Goal: Information Seeking & Learning: Learn about a topic

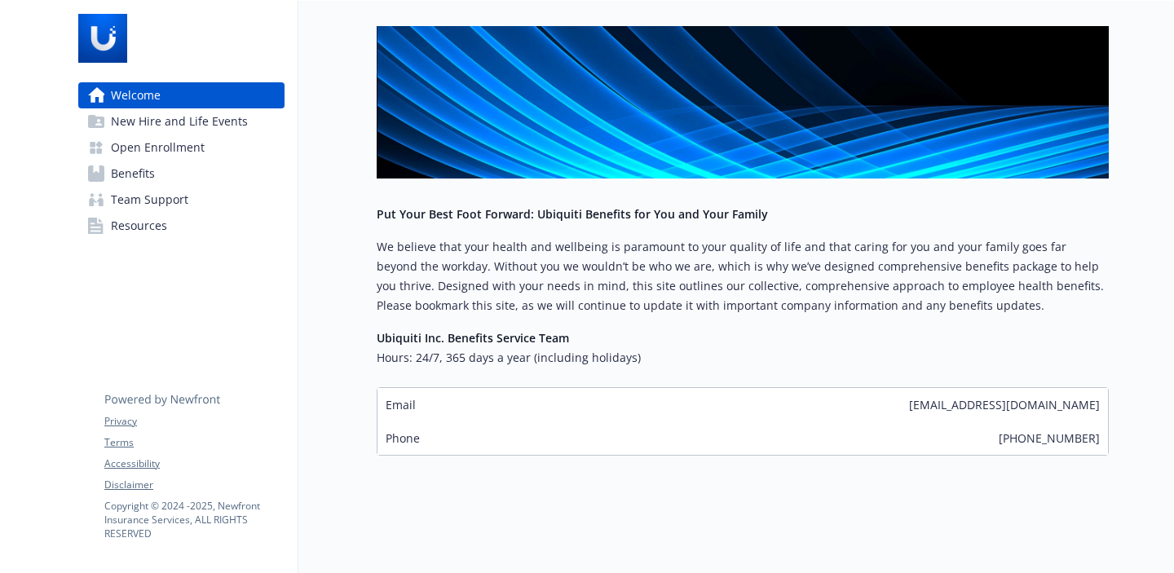
scroll to position [215, 0]
click at [169, 127] on span "New Hire and Life Events" at bounding box center [179, 121] width 137 height 26
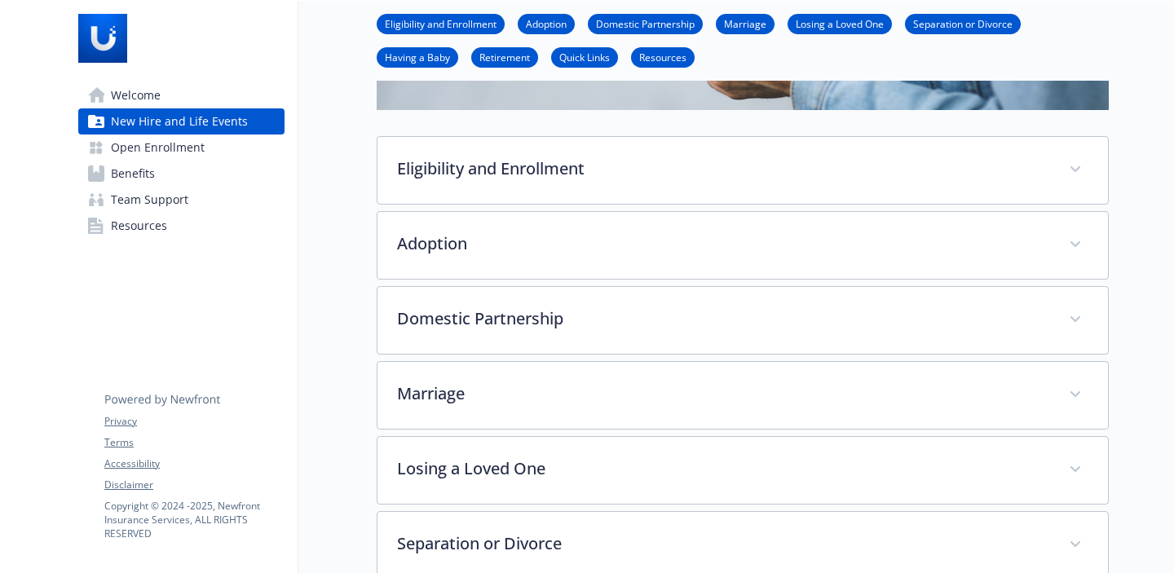
scroll to position [227, 0]
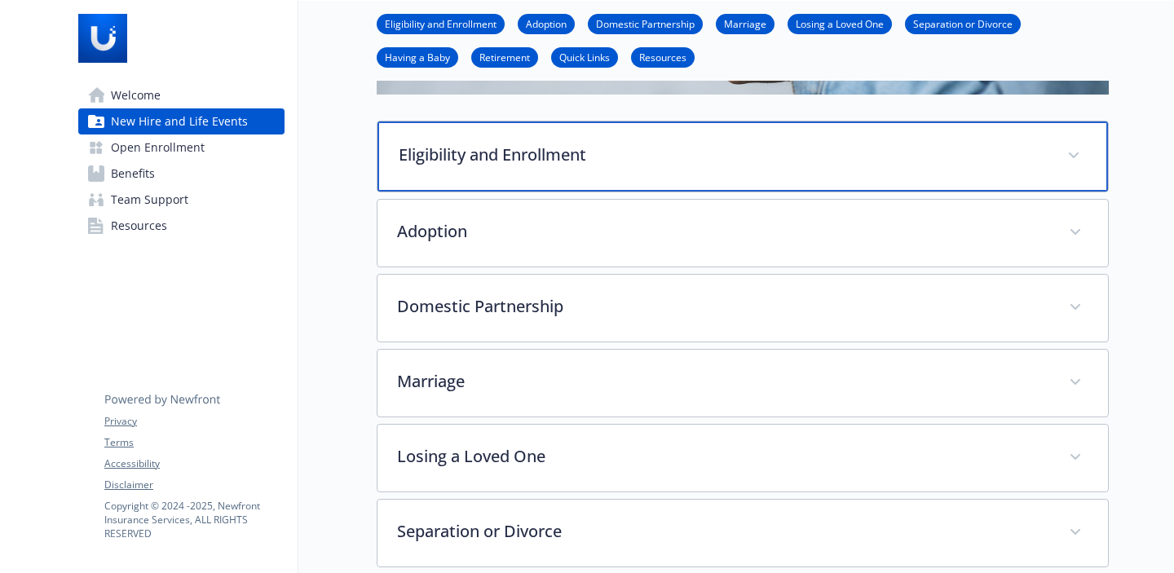
click at [713, 166] on div "Eligibility and Enrollment" at bounding box center [743, 157] width 731 height 70
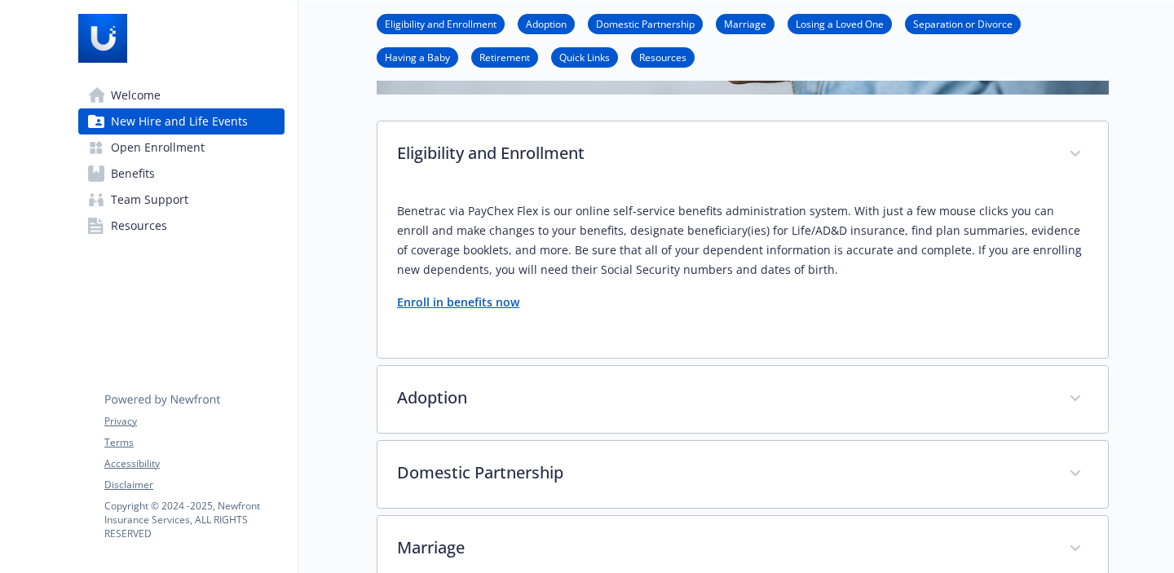
click at [159, 97] on span "Welcome" at bounding box center [136, 95] width 50 height 26
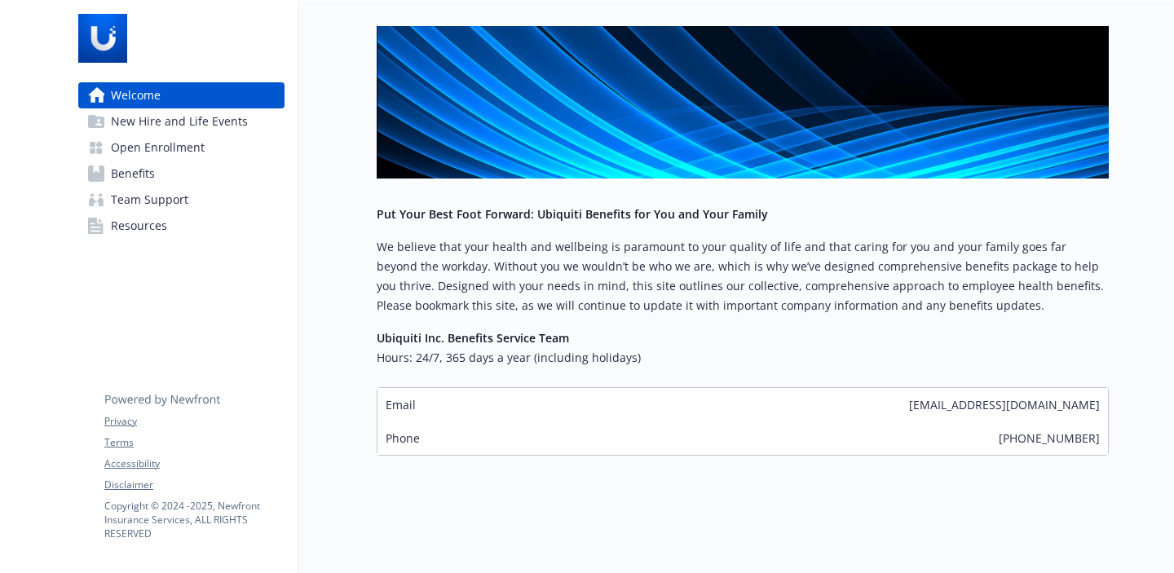
scroll to position [222, 0]
click at [145, 117] on span "New Hire and Life Events" at bounding box center [179, 121] width 137 height 26
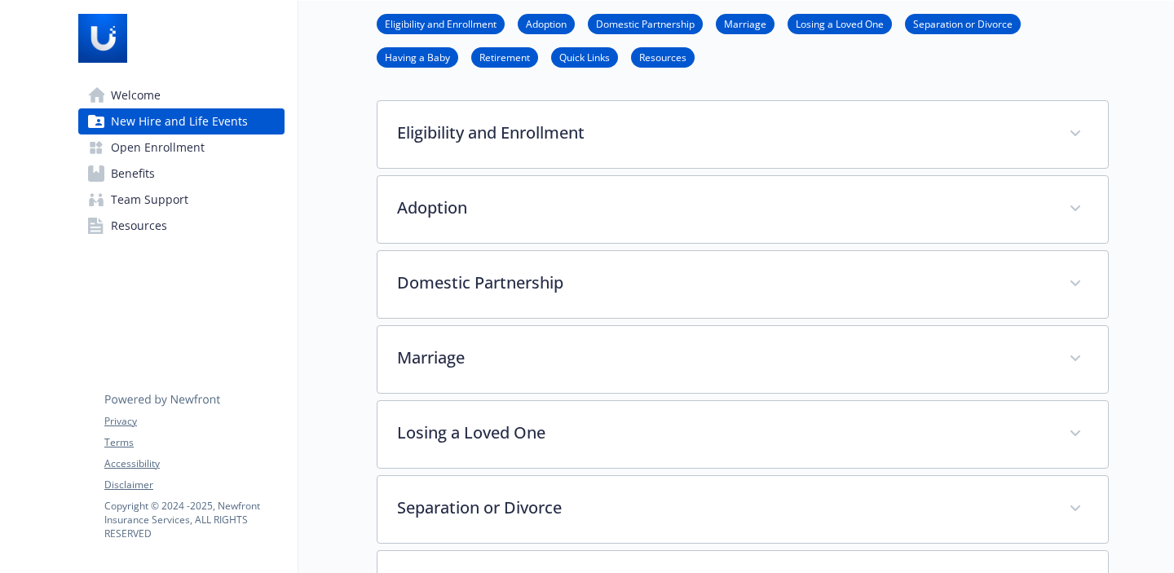
scroll to position [249, 0]
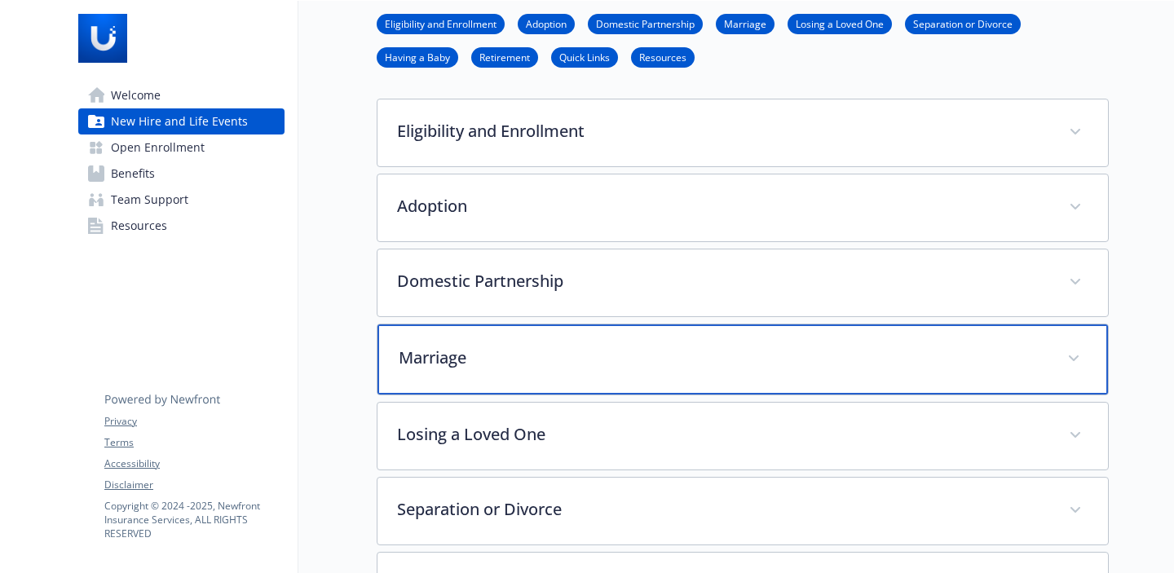
click at [564, 346] on p "Marriage" at bounding box center [723, 358] width 649 height 24
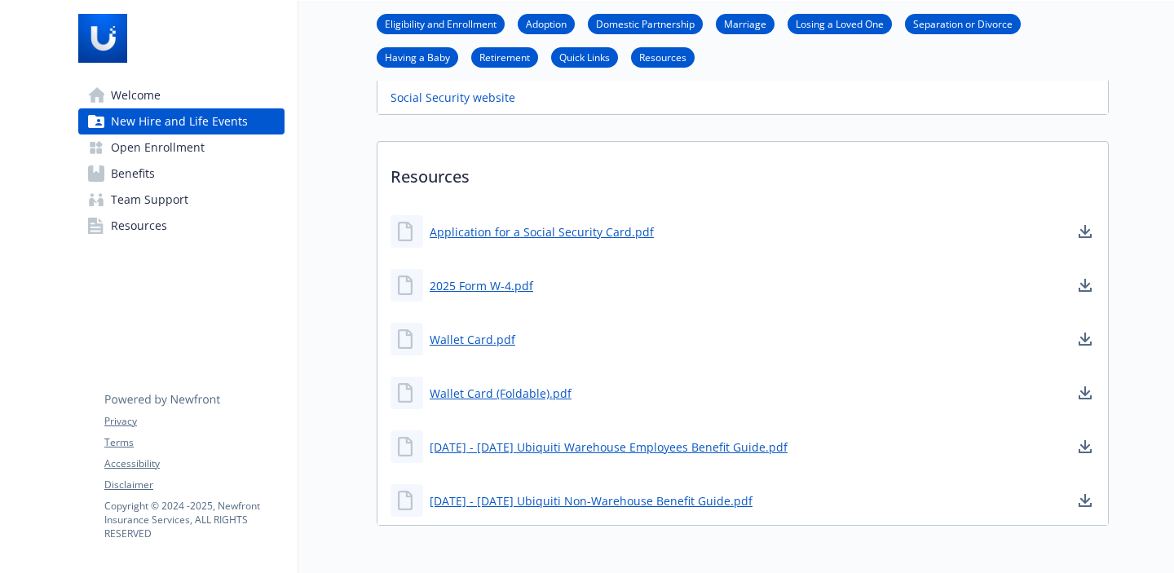
scroll to position [1809, 0]
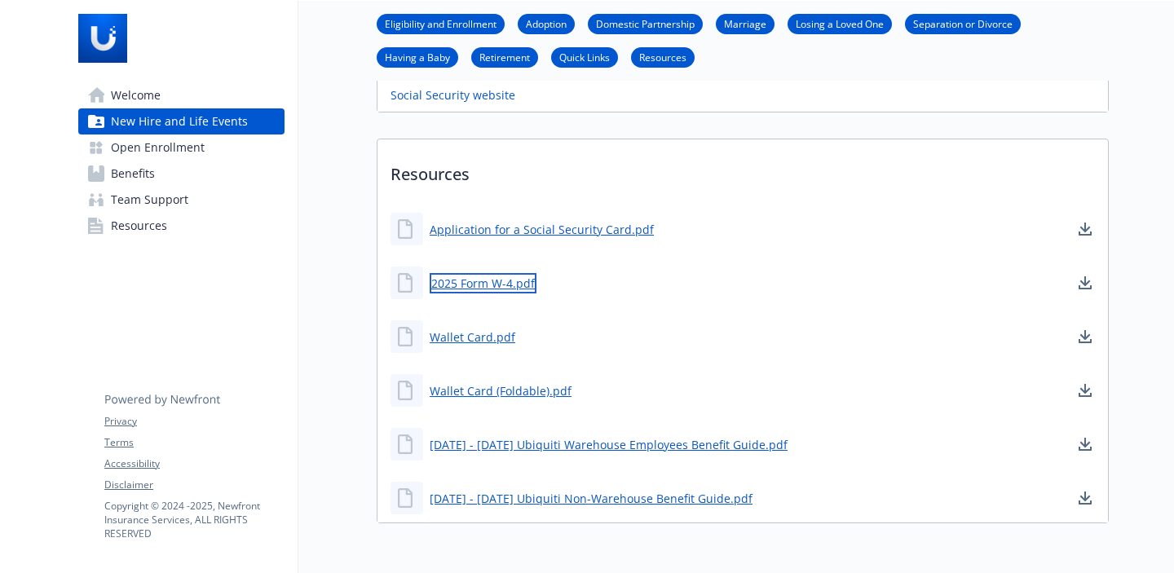
click at [470, 273] on link "2025 Form W-4.pdf" at bounding box center [483, 283] width 107 height 20
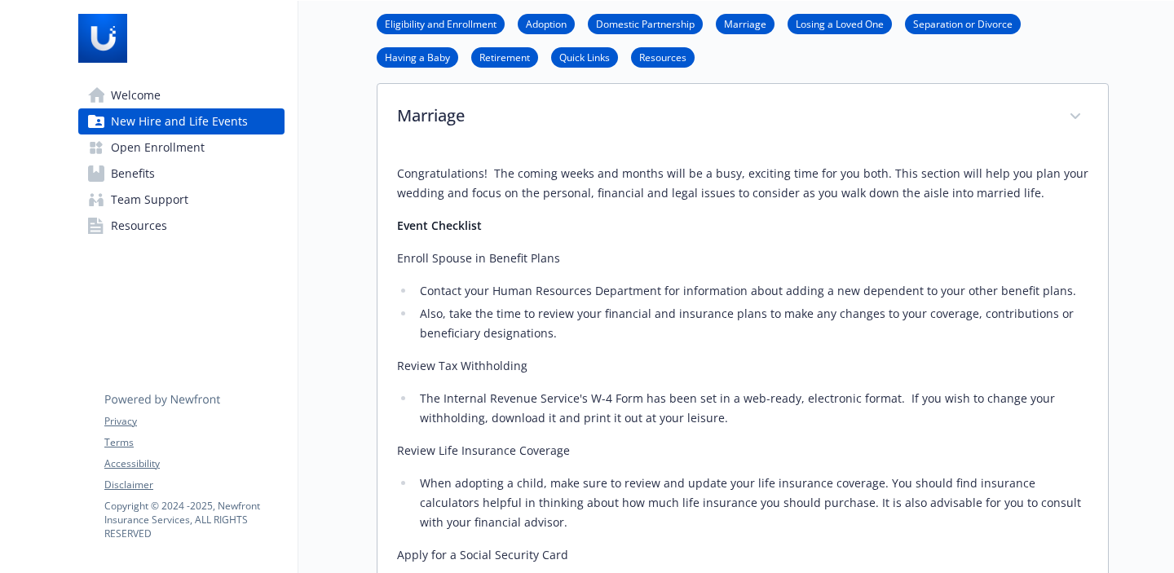
scroll to position [418, 0]
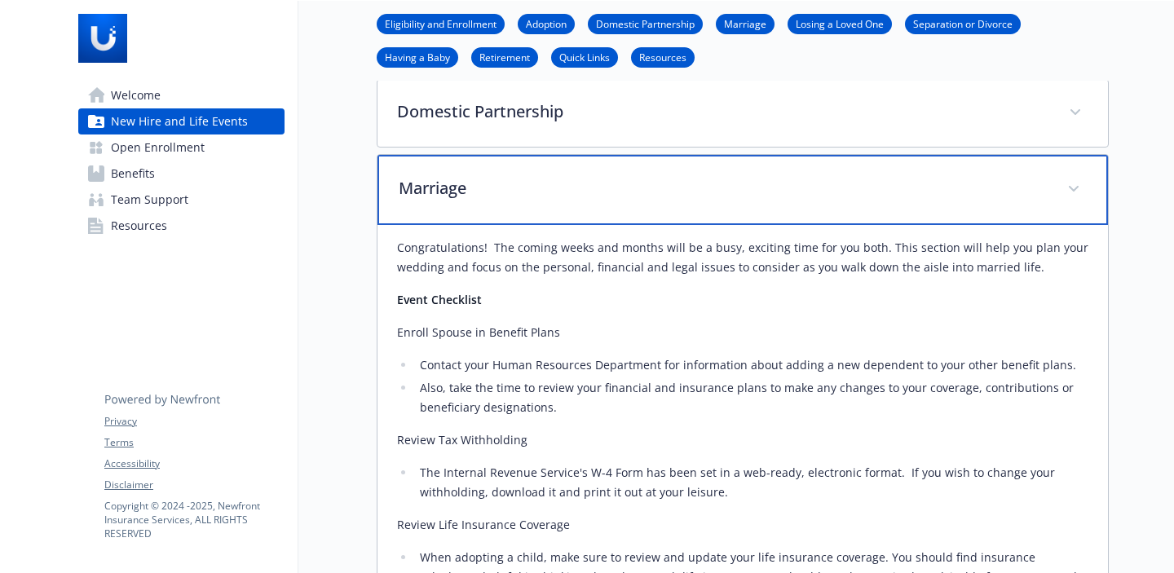
click at [467, 185] on p "Marriage" at bounding box center [723, 188] width 649 height 24
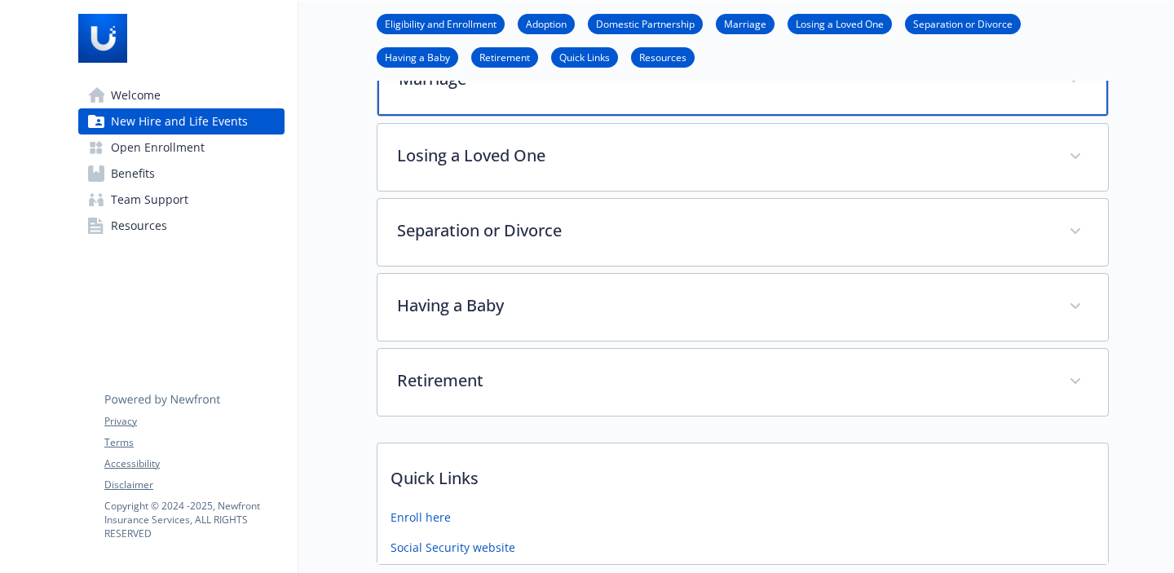
scroll to position [540, 0]
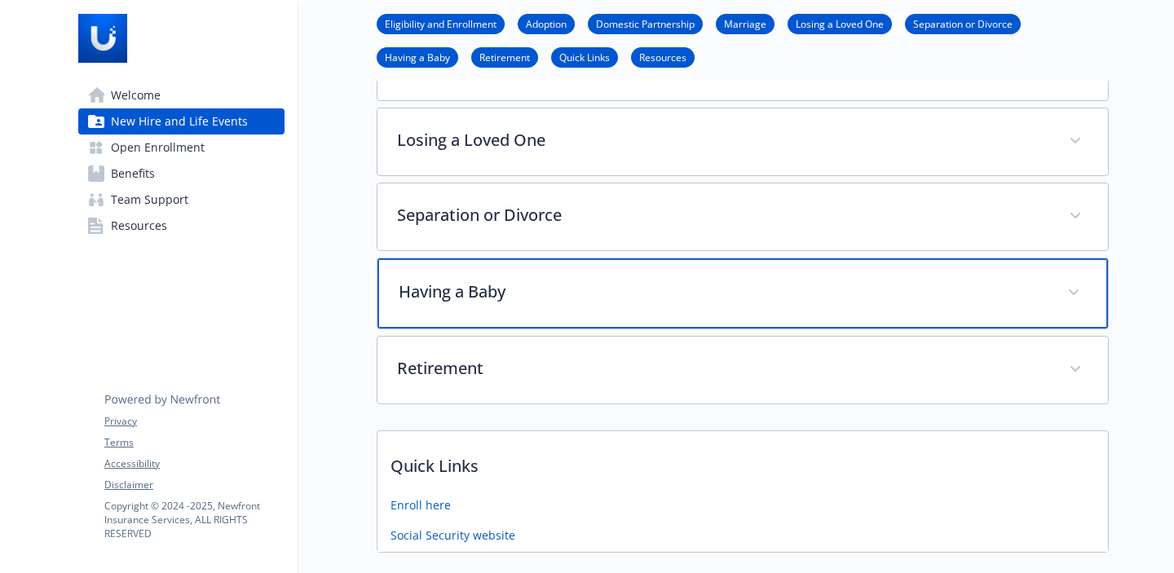
click at [564, 295] on p "Having a Baby" at bounding box center [723, 292] width 649 height 24
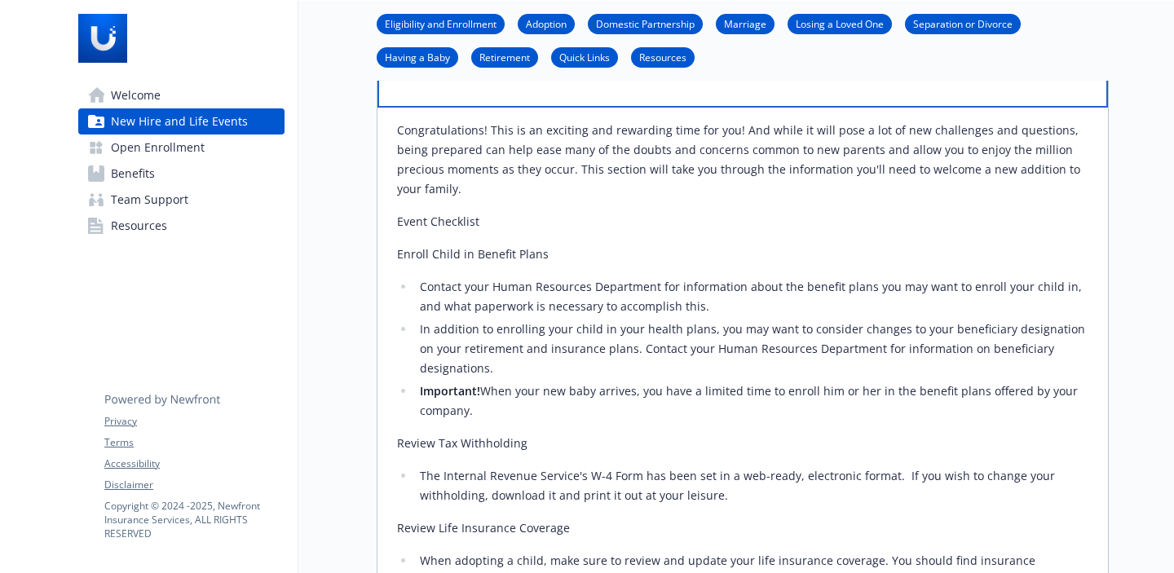
scroll to position [635, 0]
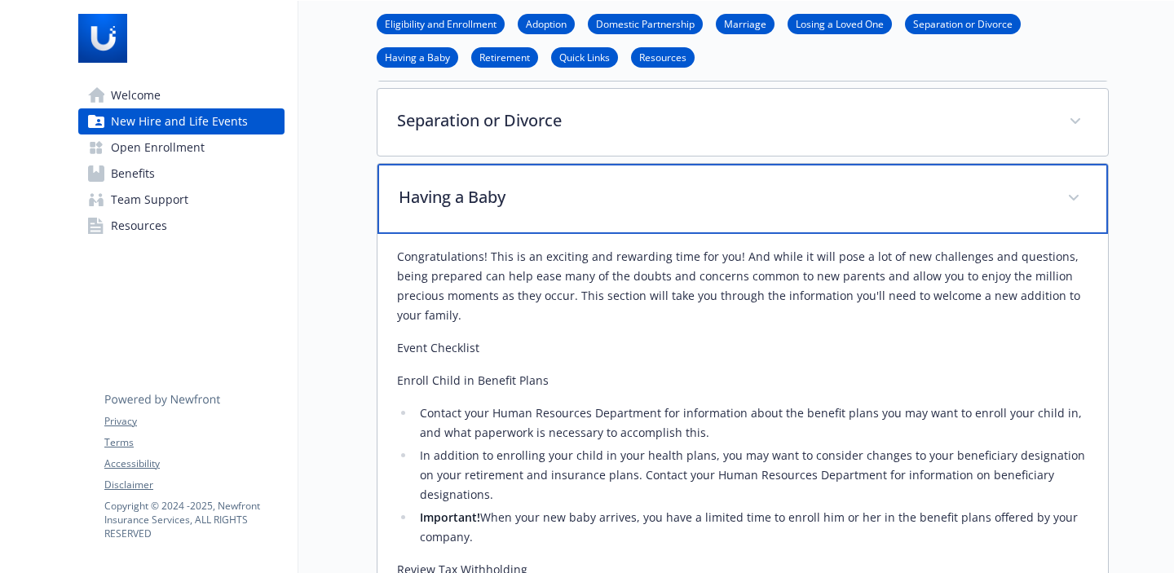
click at [572, 209] on p "Having a Baby" at bounding box center [723, 197] width 649 height 24
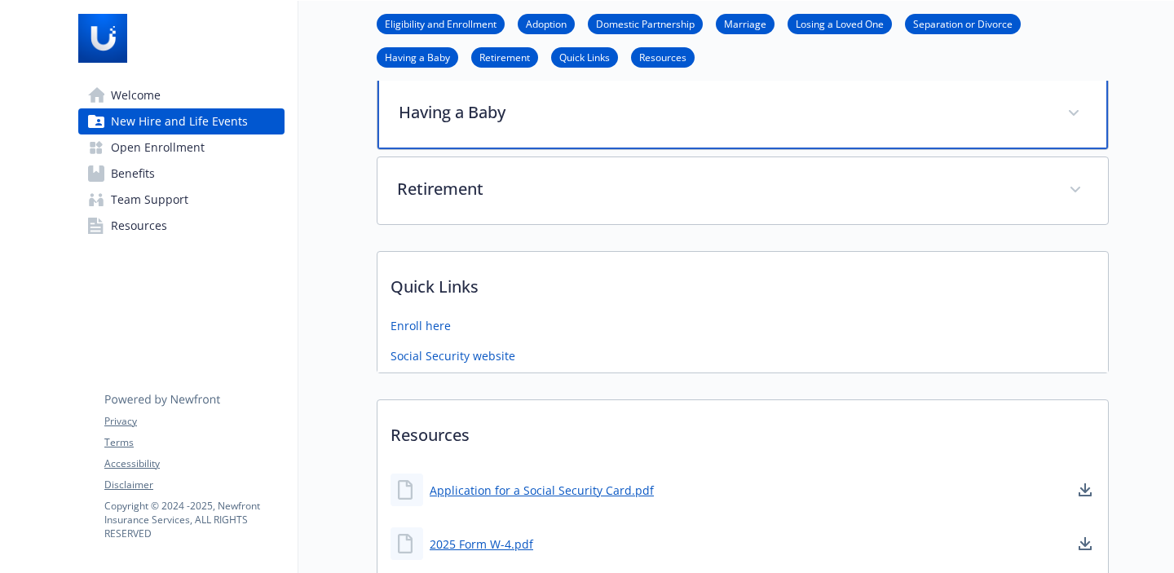
scroll to position [736, 0]
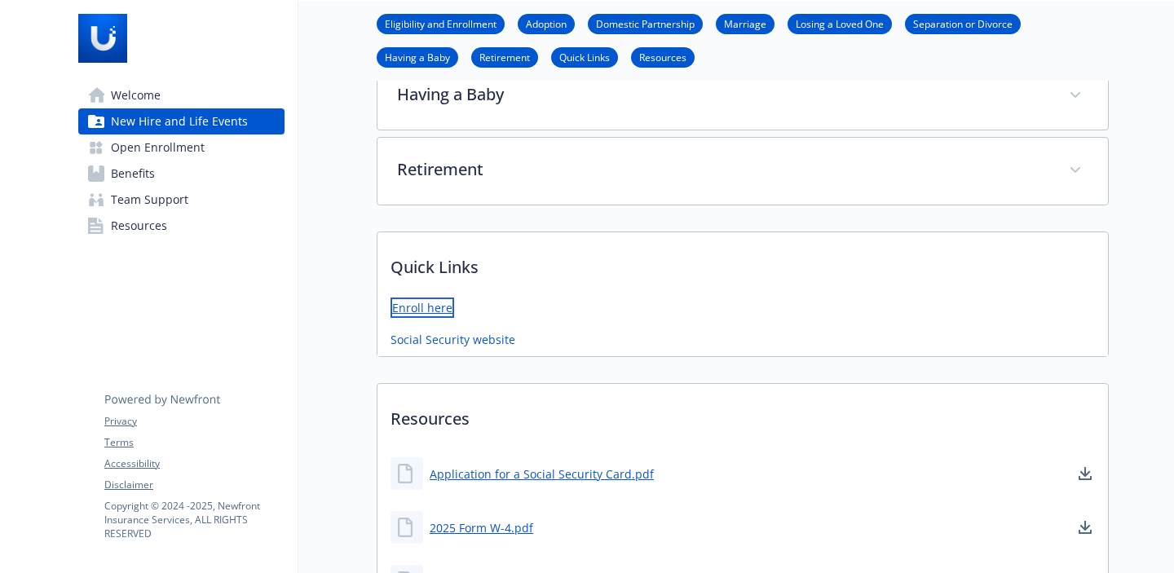
click at [430, 304] on link "Enroll here" at bounding box center [423, 308] width 64 height 20
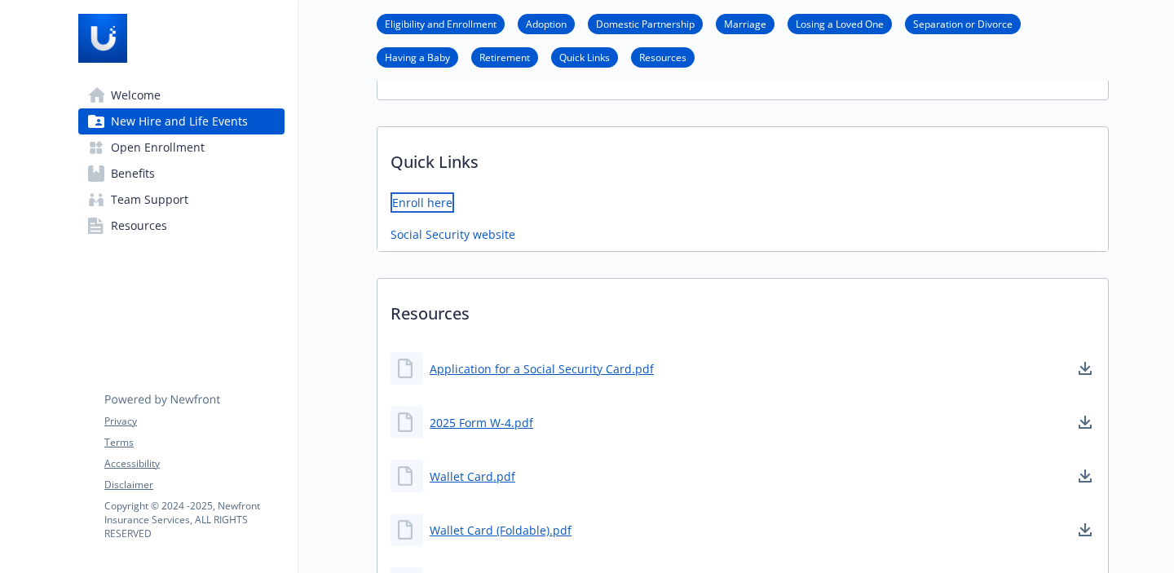
scroll to position [1060, 0]
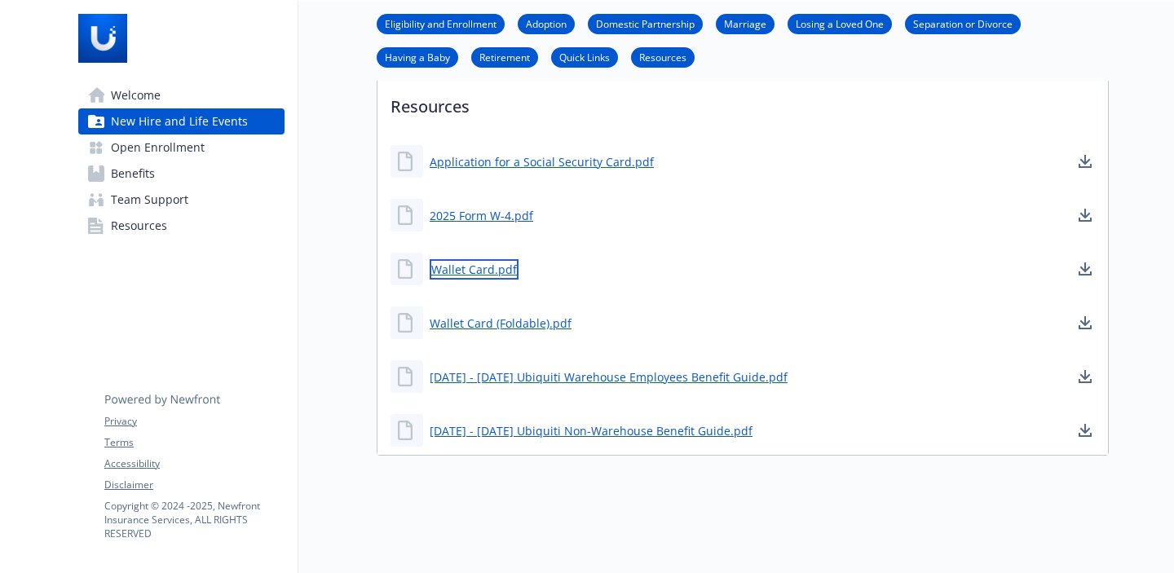
click at [481, 261] on link "Wallet Card.pdf" at bounding box center [474, 269] width 89 height 20
click at [496, 313] on link "Wallet Card (Foldable).pdf" at bounding box center [502, 323] width 145 height 20
click at [483, 259] on link "Wallet Card.pdf" at bounding box center [474, 269] width 89 height 20
click at [156, 175] on link "Benefits" at bounding box center [181, 174] width 206 height 26
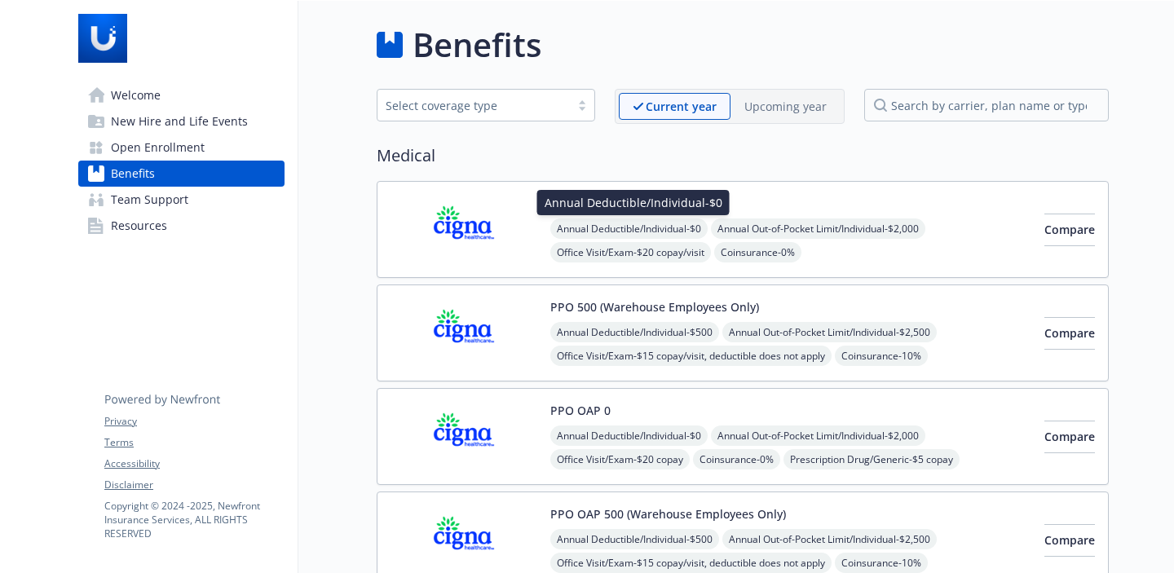
click at [670, 226] on span "Annual Deductible/Individual - $0" at bounding box center [629, 229] width 157 height 20
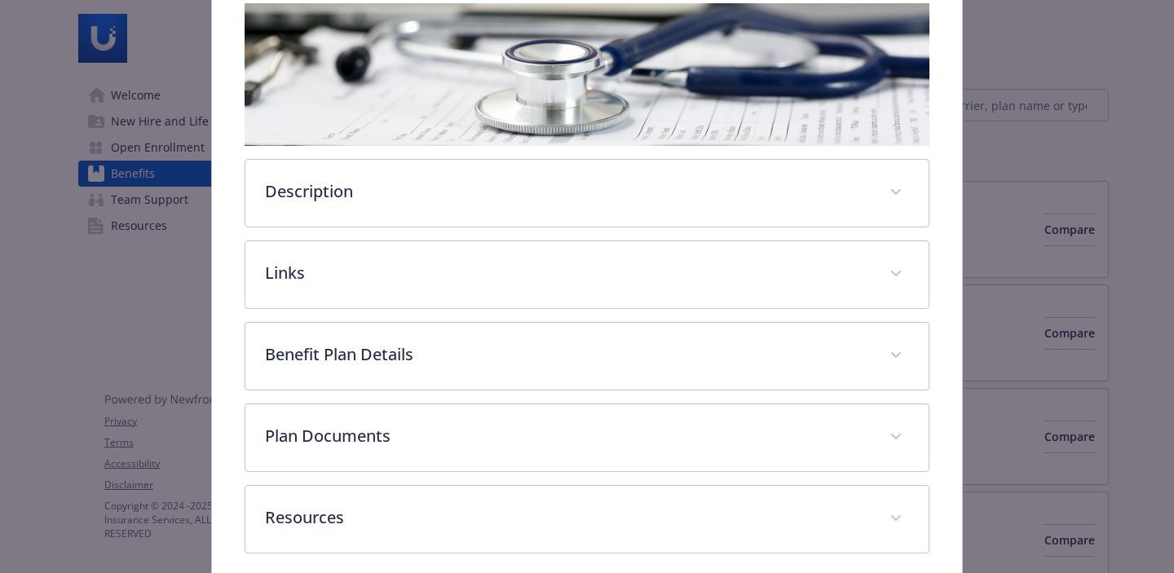
scroll to position [343, 0]
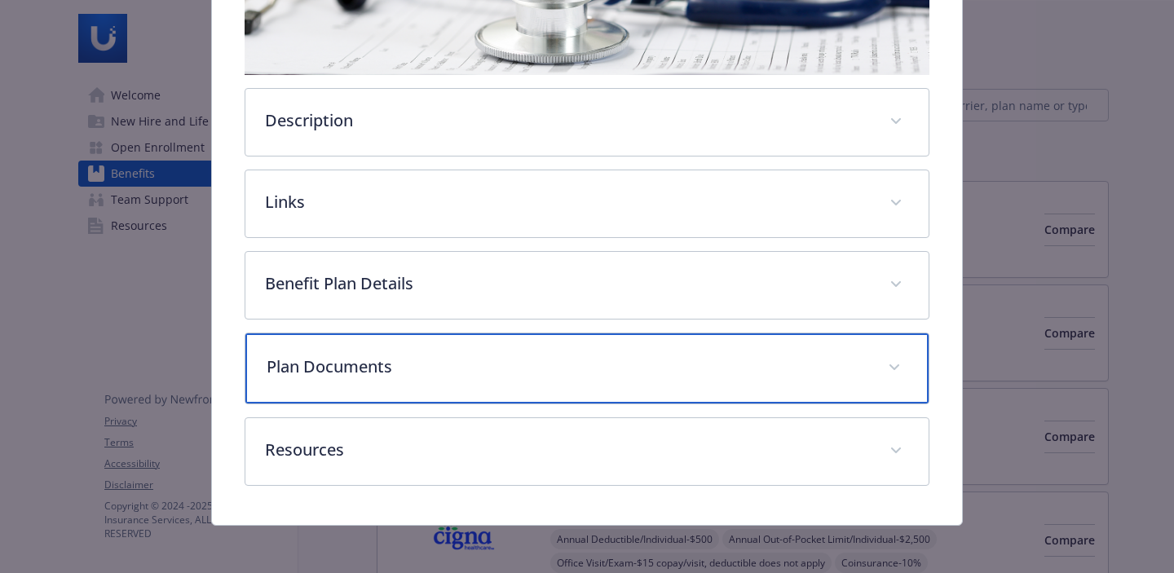
click at [671, 361] on p "Plan Documents" at bounding box center [568, 367] width 602 height 24
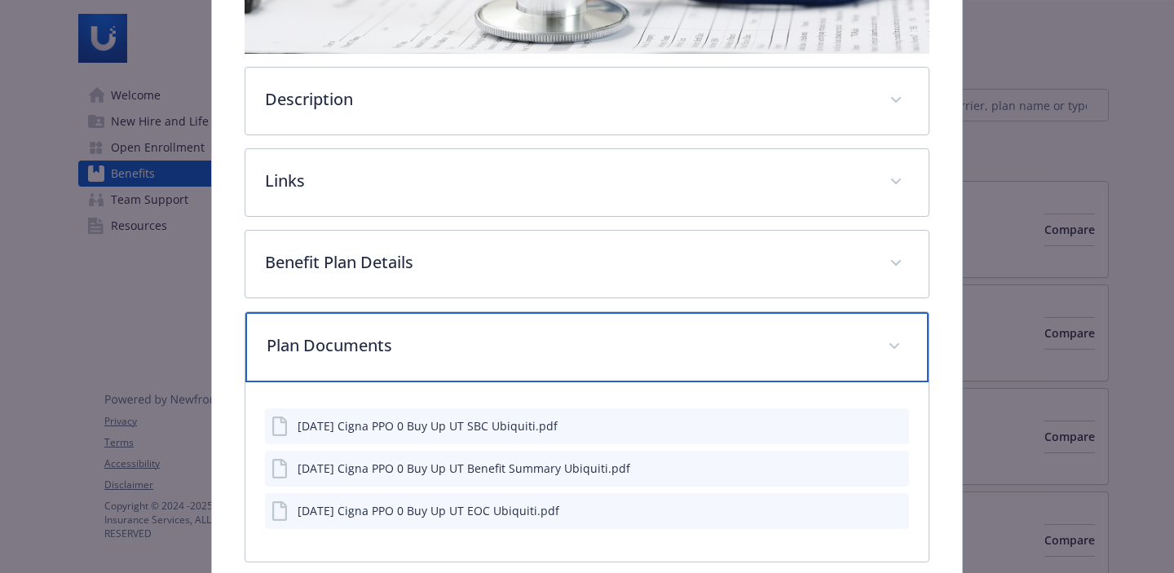
scroll to position [459, 0]
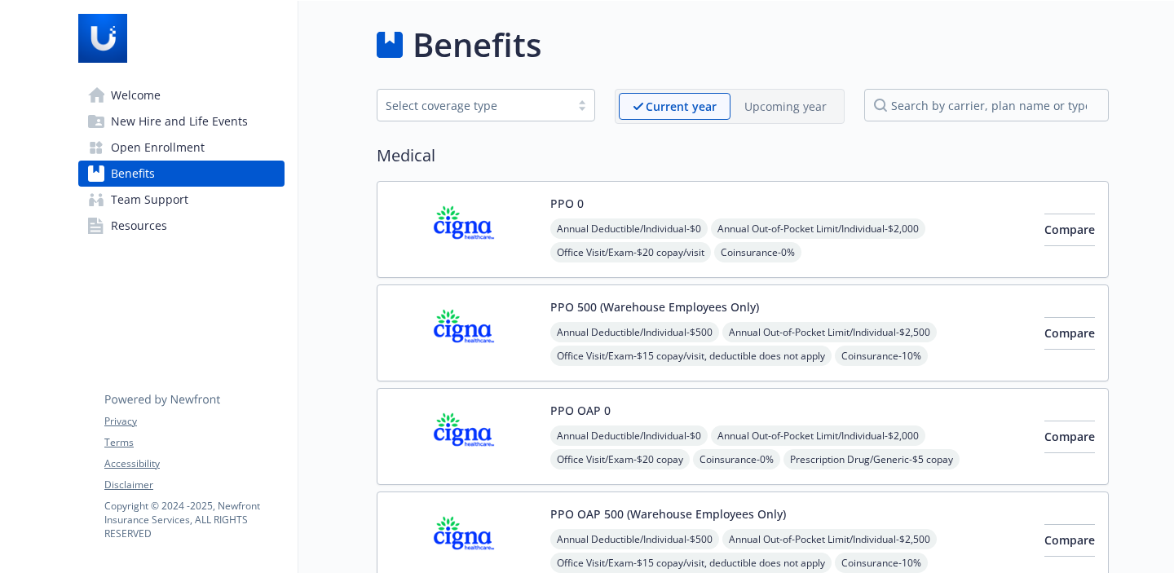
click at [150, 202] on span "Team Support" at bounding box center [149, 200] width 77 height 26
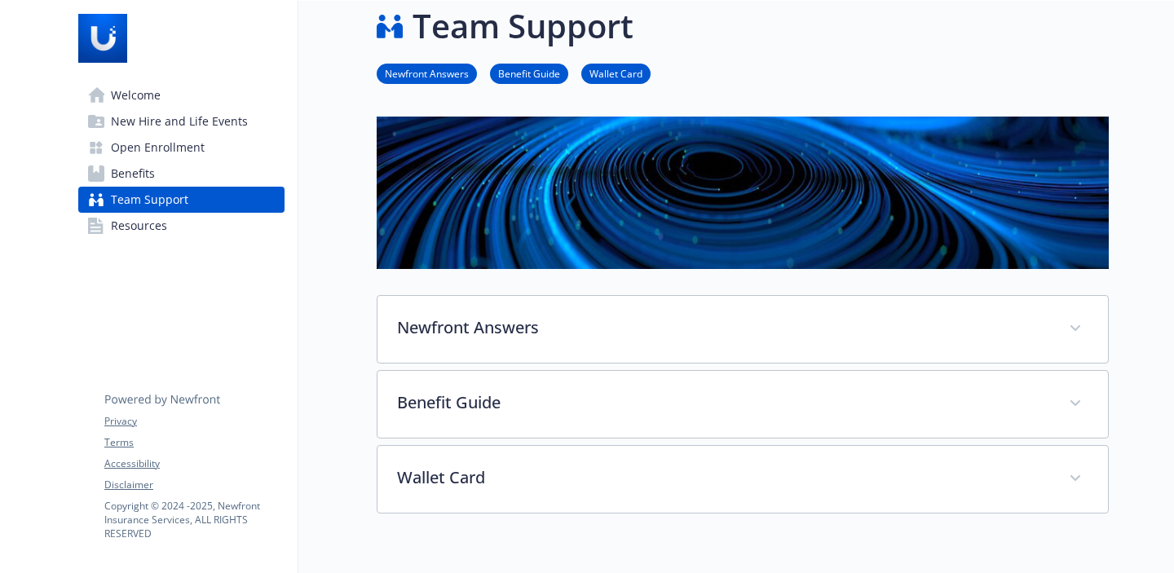
scroll to position [20, 0]
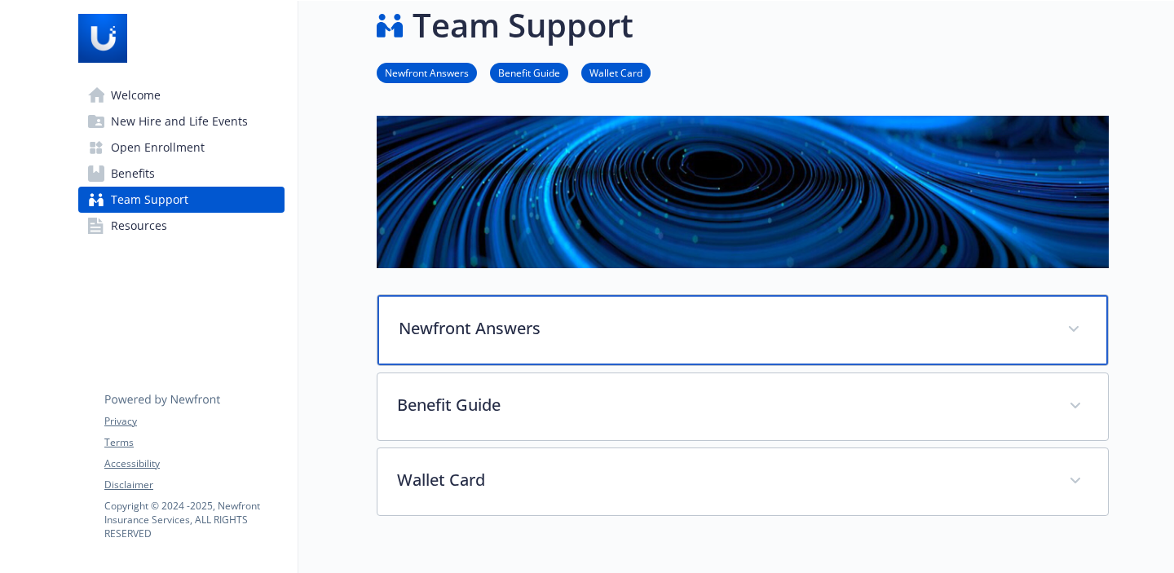
click at [562, 323] on p "Newfront Answers" at bounding box center [723, 328] width 649 height 24
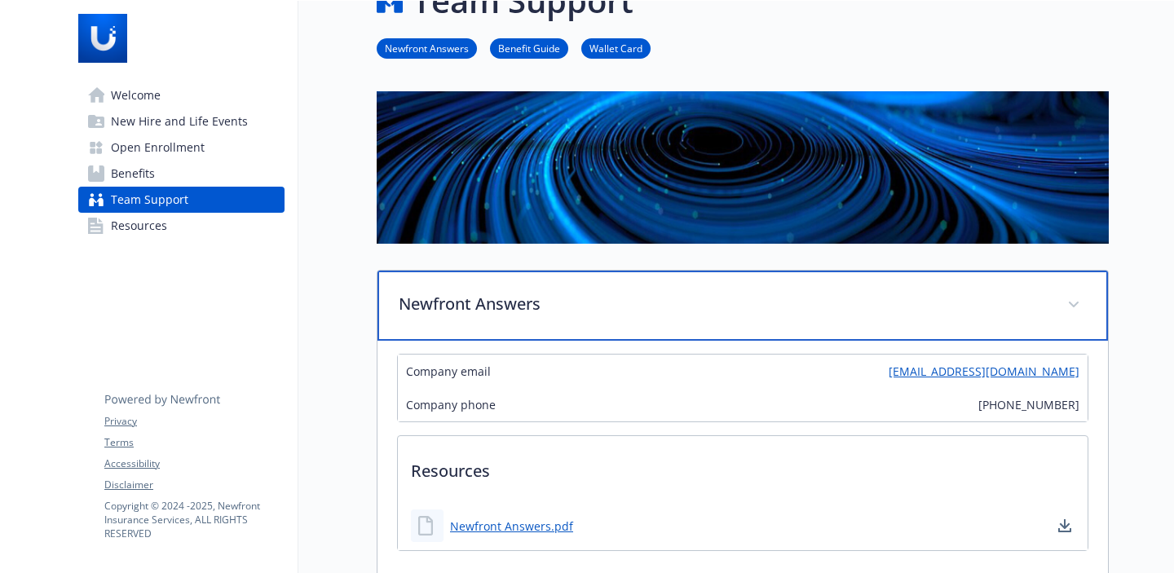
scroll to position [45, 0]
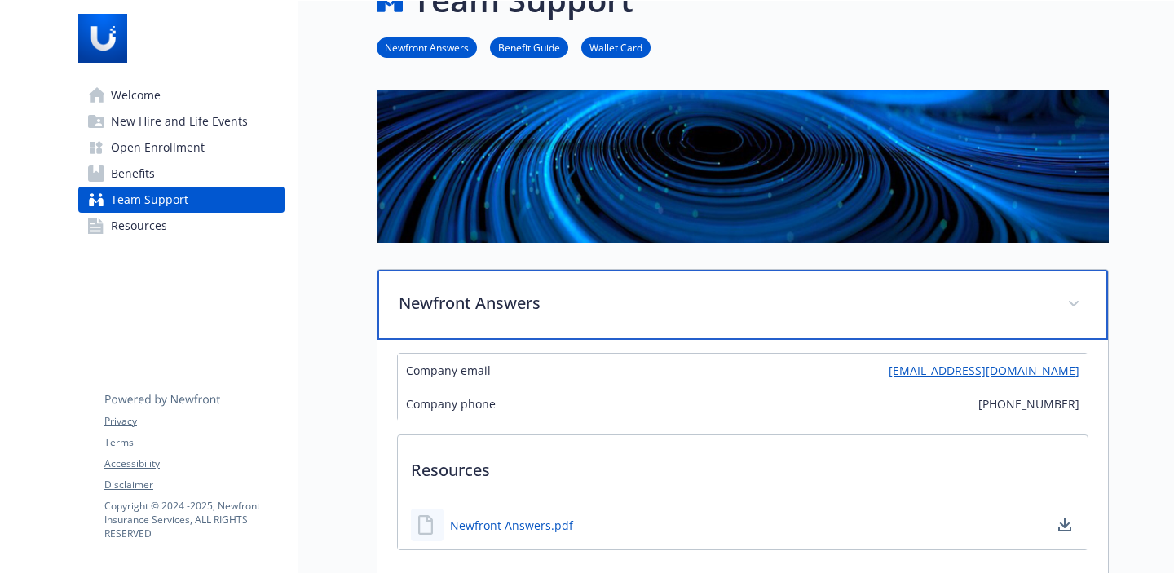
click at [552, 316] on div "Newfront Answers" at bounding box center [743, 305] width 731 height 70
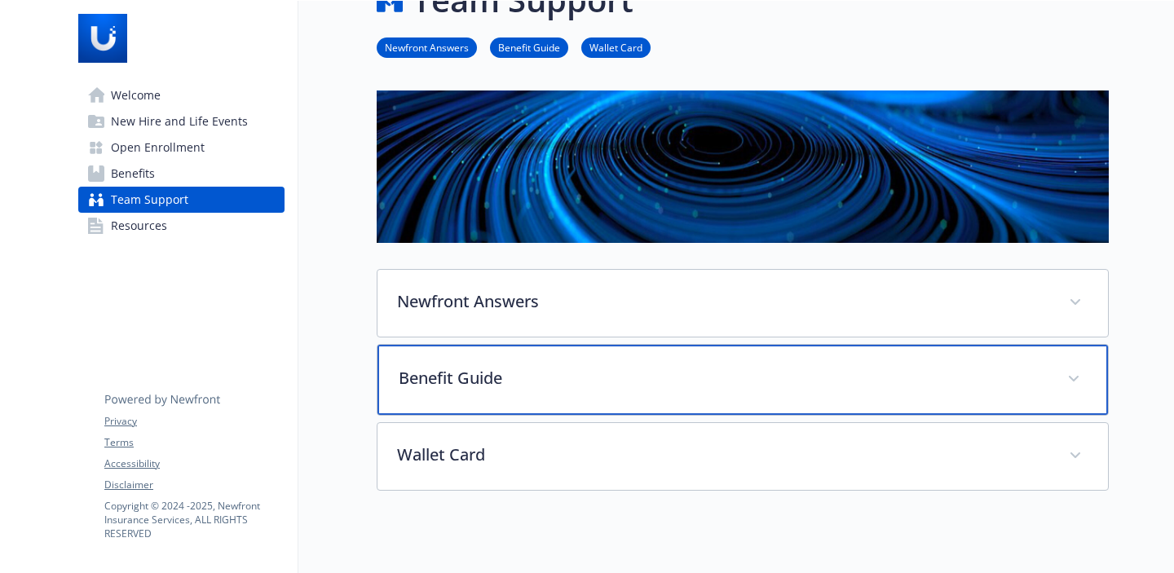
click at [555, 383] on p "Benefit Guide" at bounding box center [723, 378] width 649 height 24
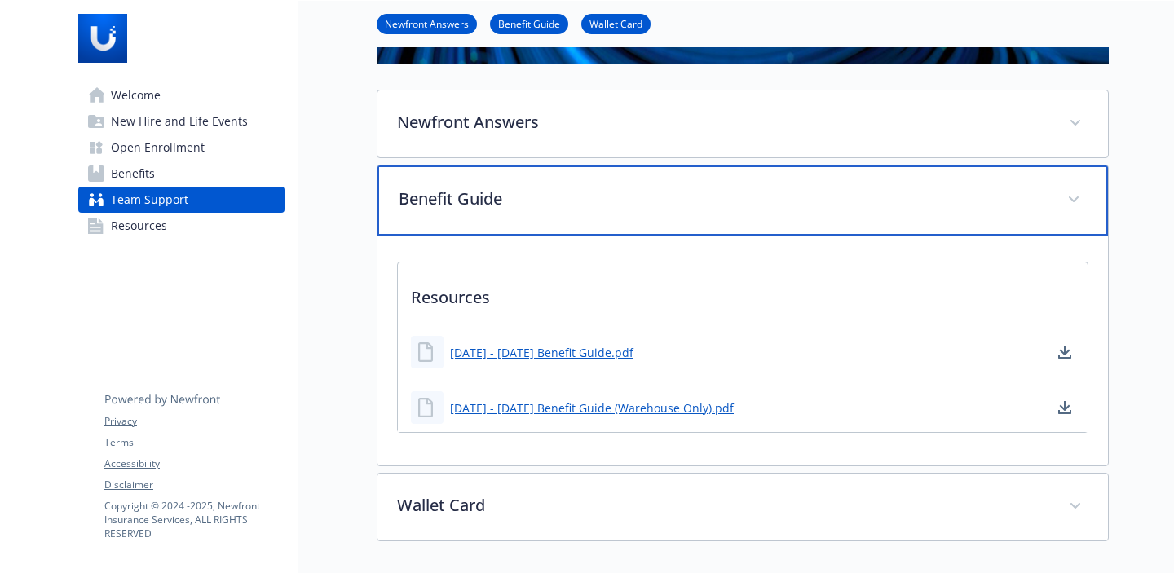
scroll to position [255, 0]
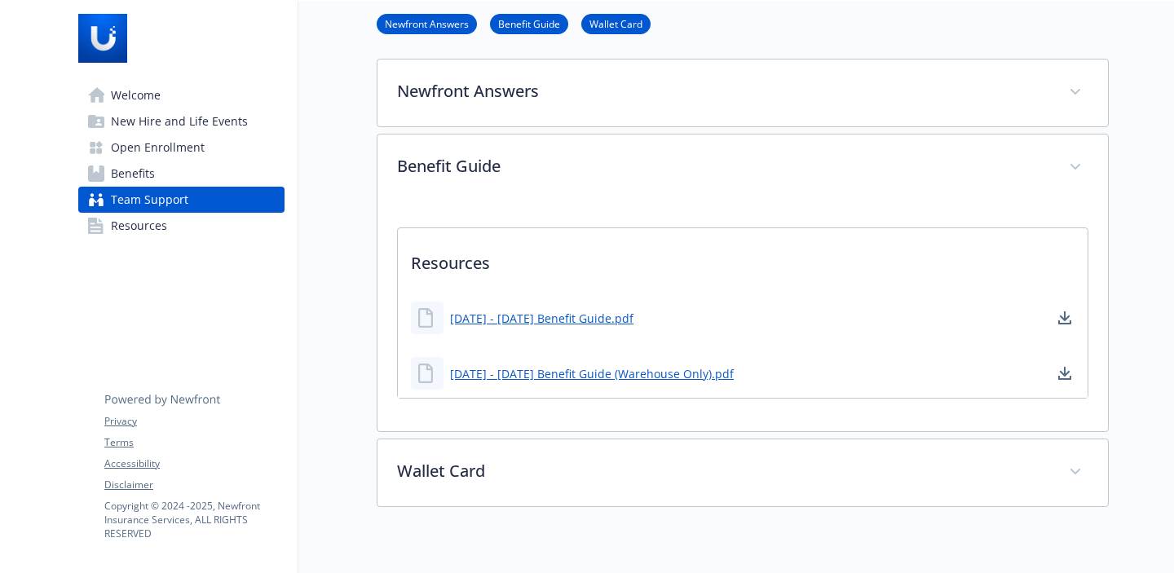
click at [674, 270] on p "Resources" at bounding box center [743, 258] width 690 height 60
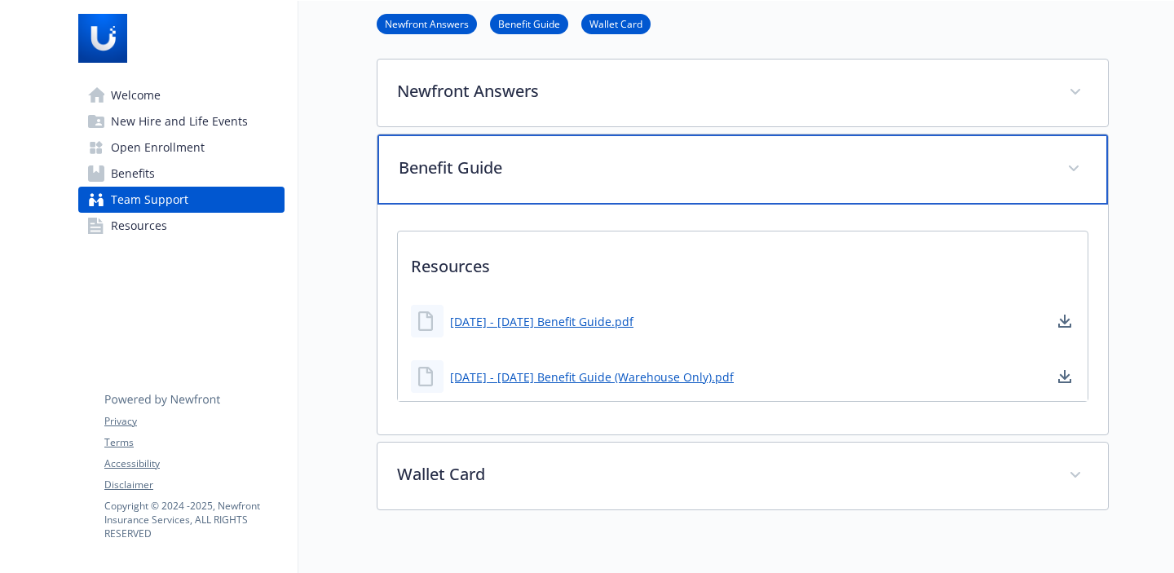
click at [551, 181] on div "Benefit Guide" at bounding box center [743, 170] width 731 height 70
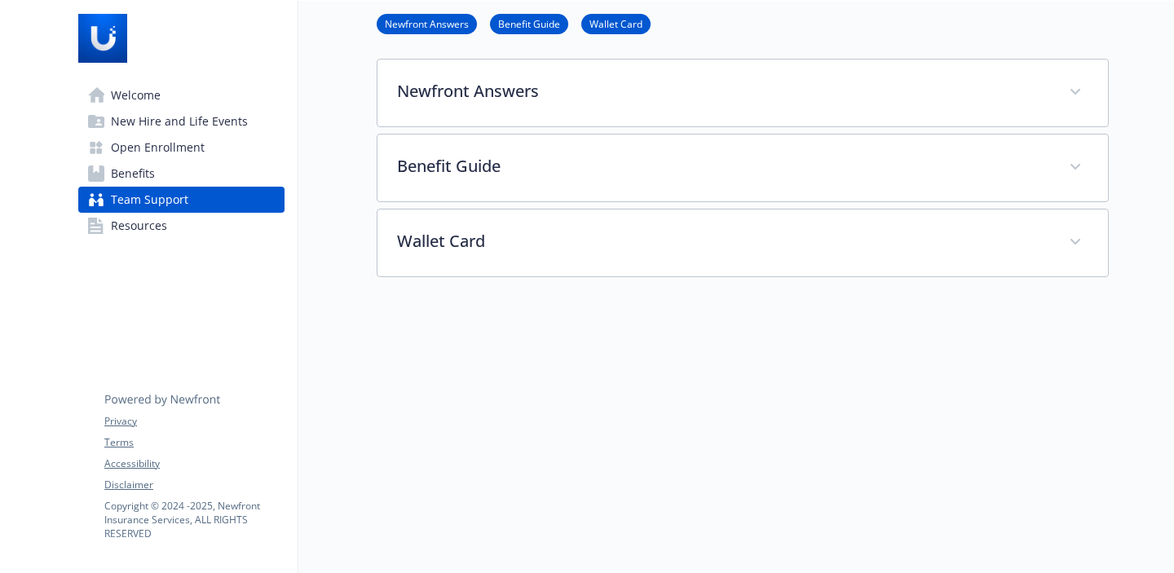
click at [161, 220] on span "Resources" at bounding box center [139, 226] width 56 height 26
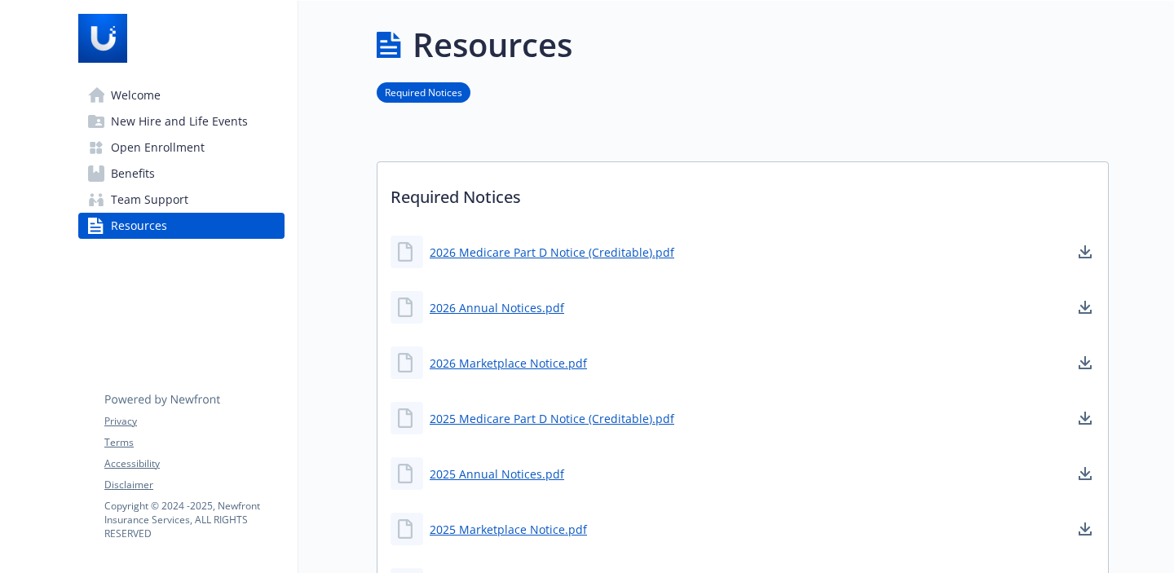
click at [155, 93] on span "Welcome" at bounding box center [136, 95] width 50 height 26
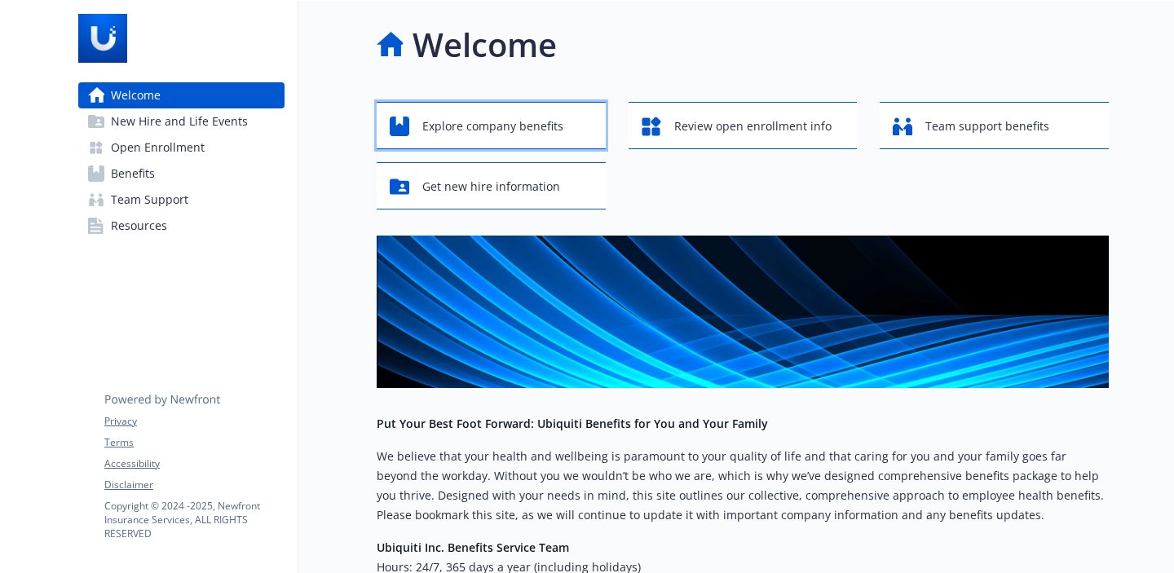
click at [503, 117] on span "Explore company benefits" at bounding box center [492, 126] width 141 height 31
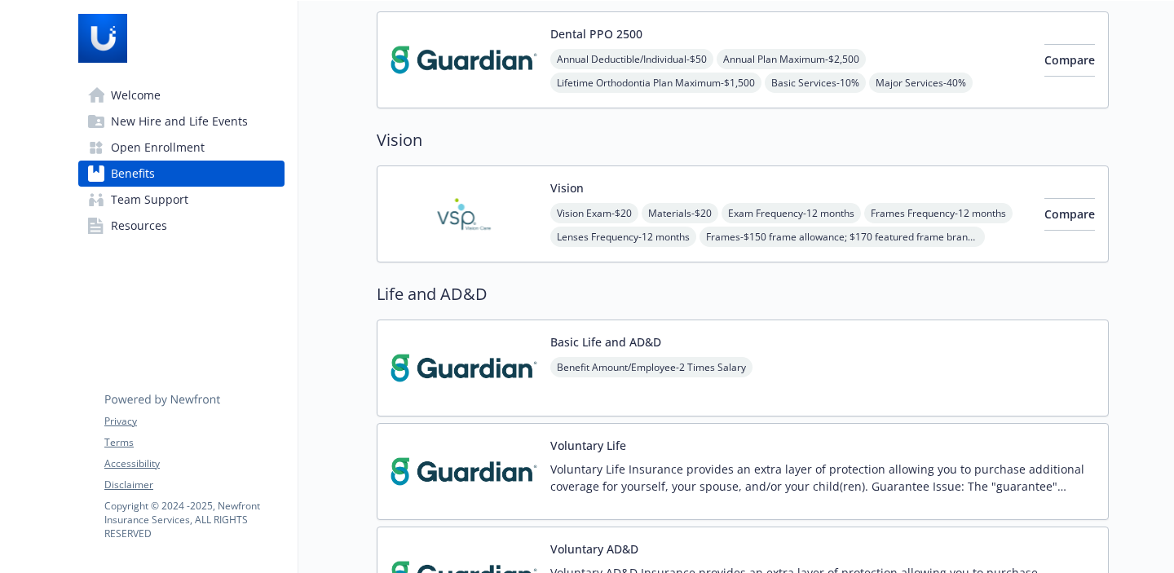
scroll to position [617, 0]
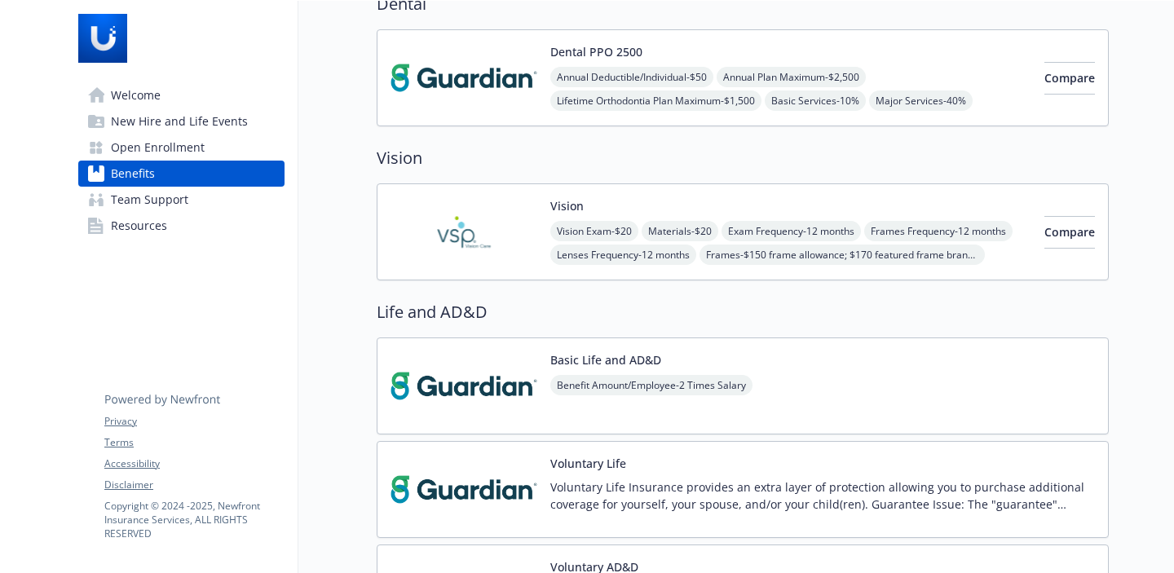
click at [479, 62] on img at bounding box center [464, 77] width 147 height 69
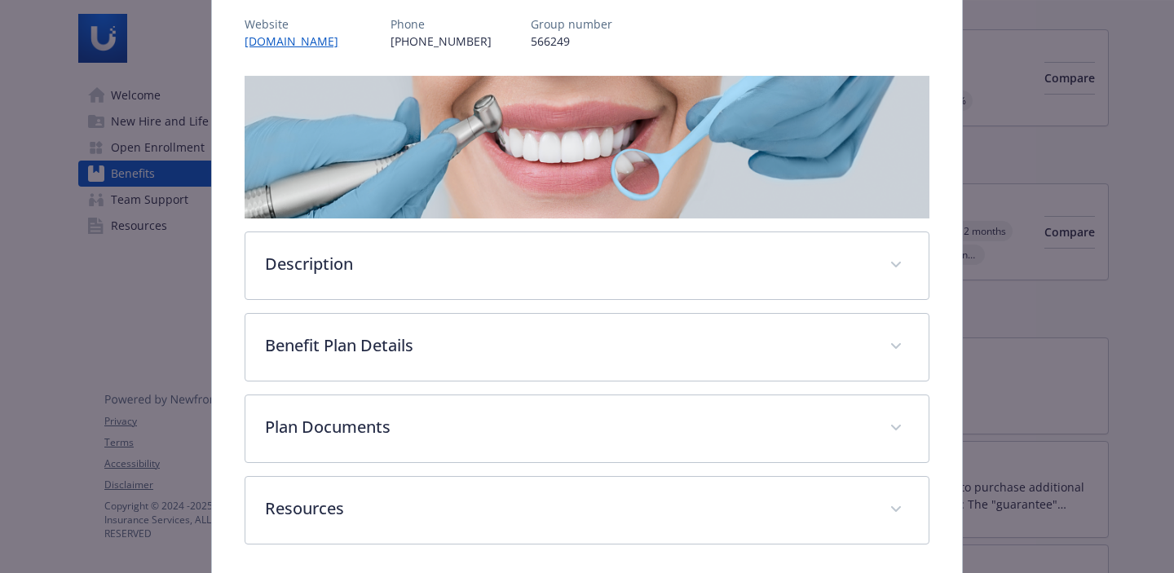
scroll to position [205, 0]
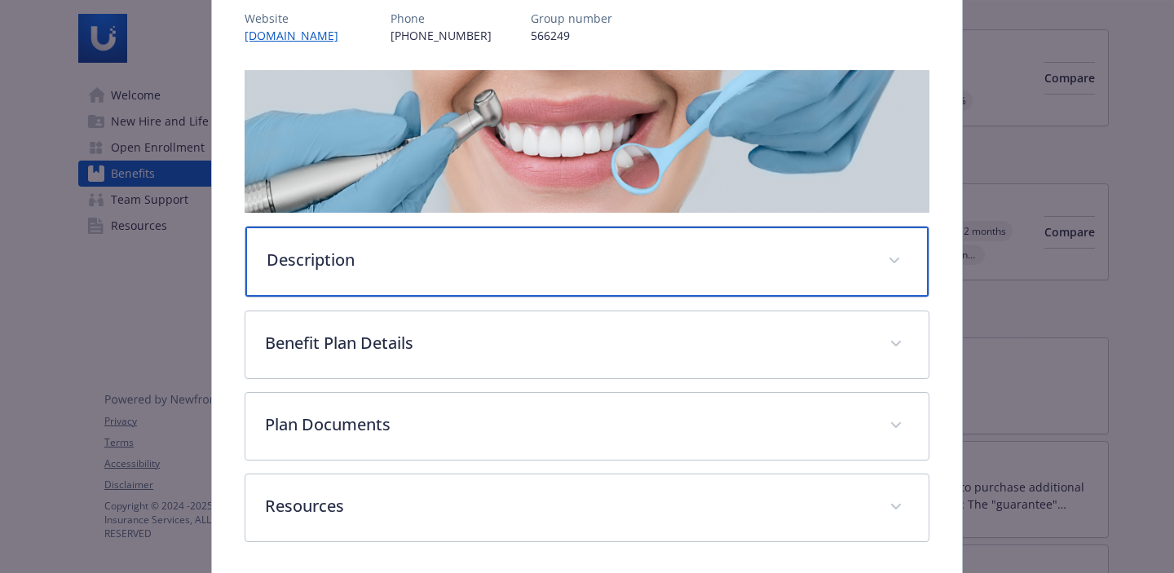
click at [467, 250] on p "Description" at bounding box center [568, 260] width 602 height 24
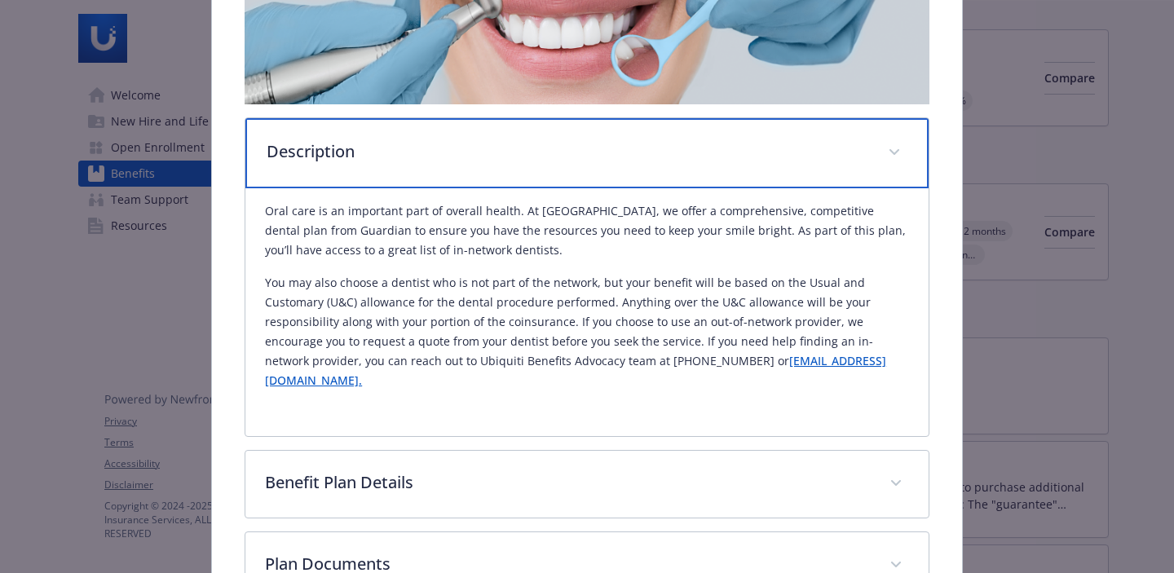
scroll to position [342, 0]
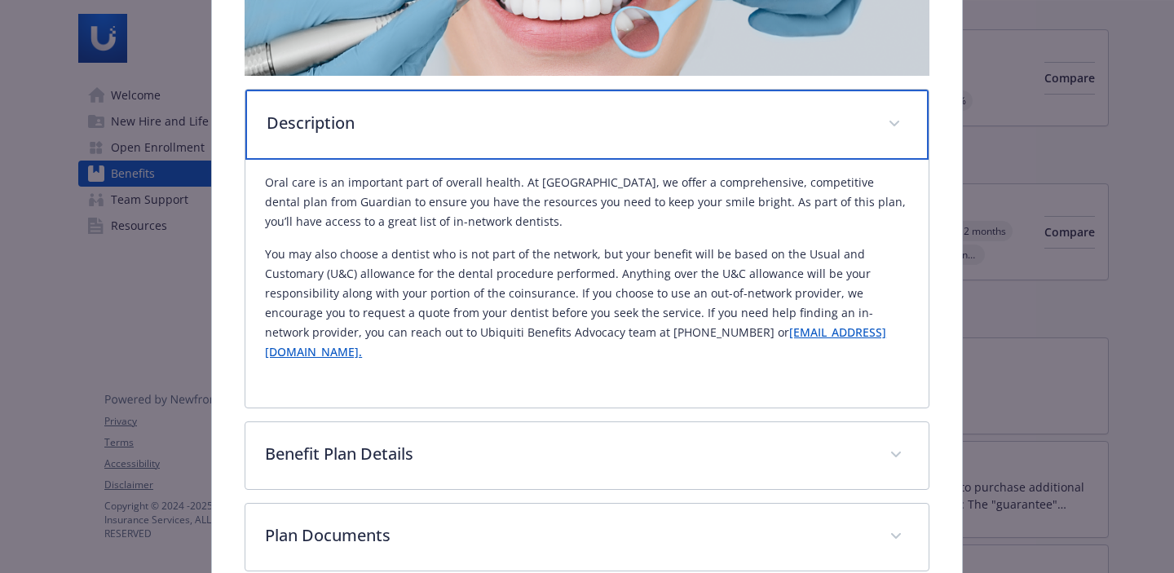
click at [506, 134] on div "Description" at bounding box center [586, 125] width 683 height 70
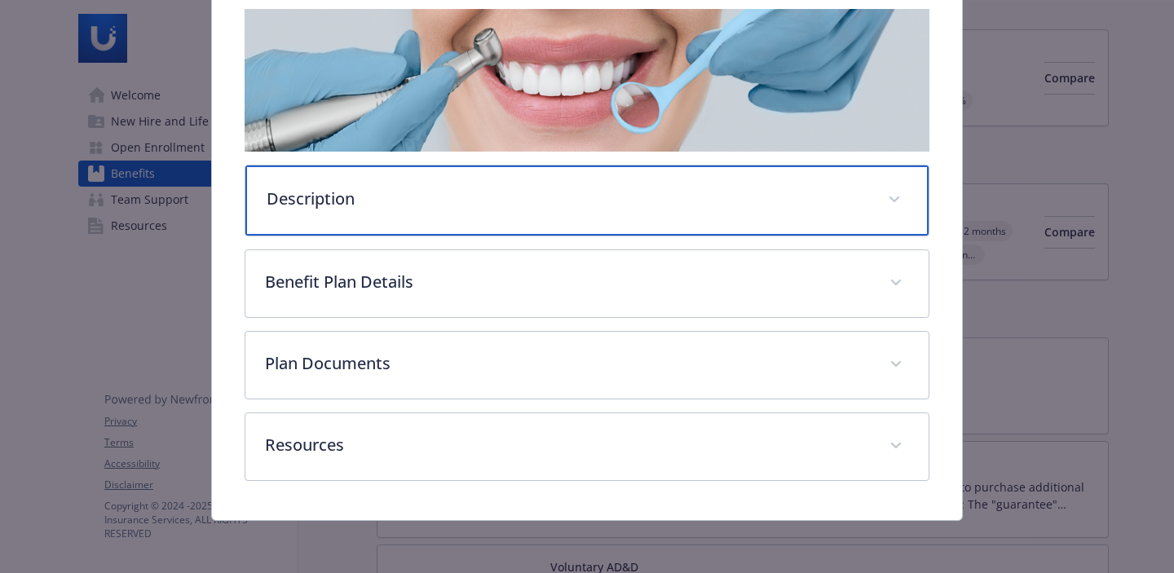
scroll to position [264, 0]
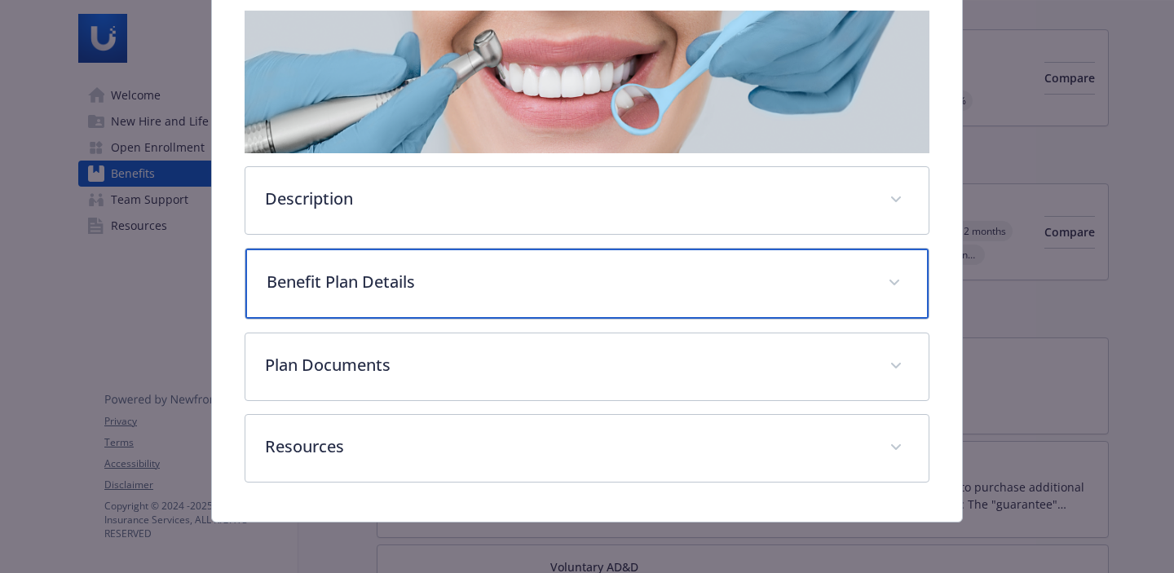
click at [397, 281] on p "Benefit Plan Details" at bounding box center [568, 282] width 602 height 24
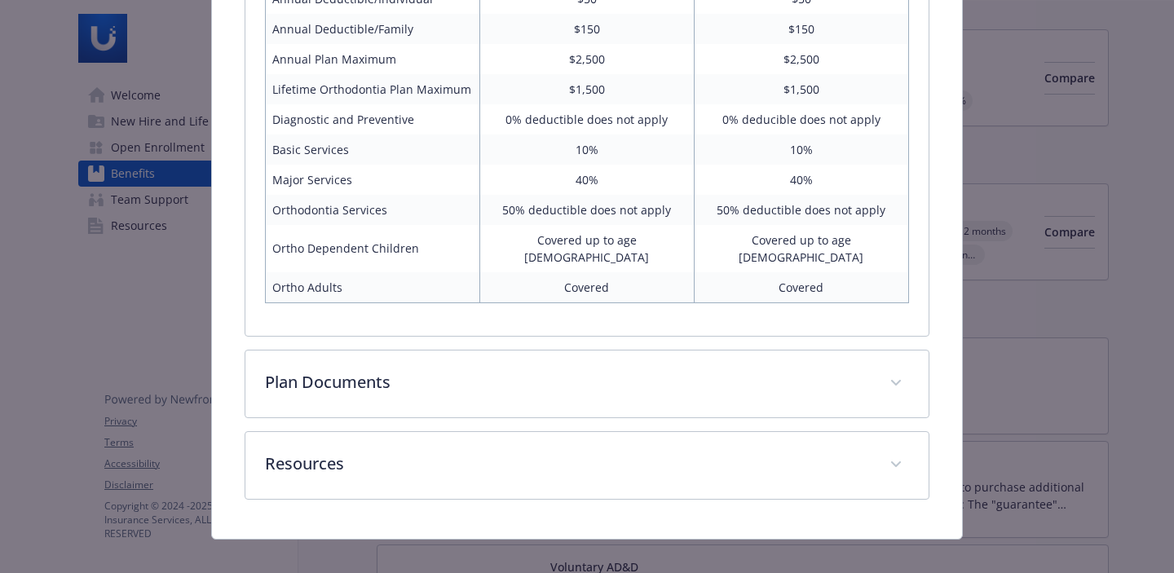
scroll to position [501, 0]
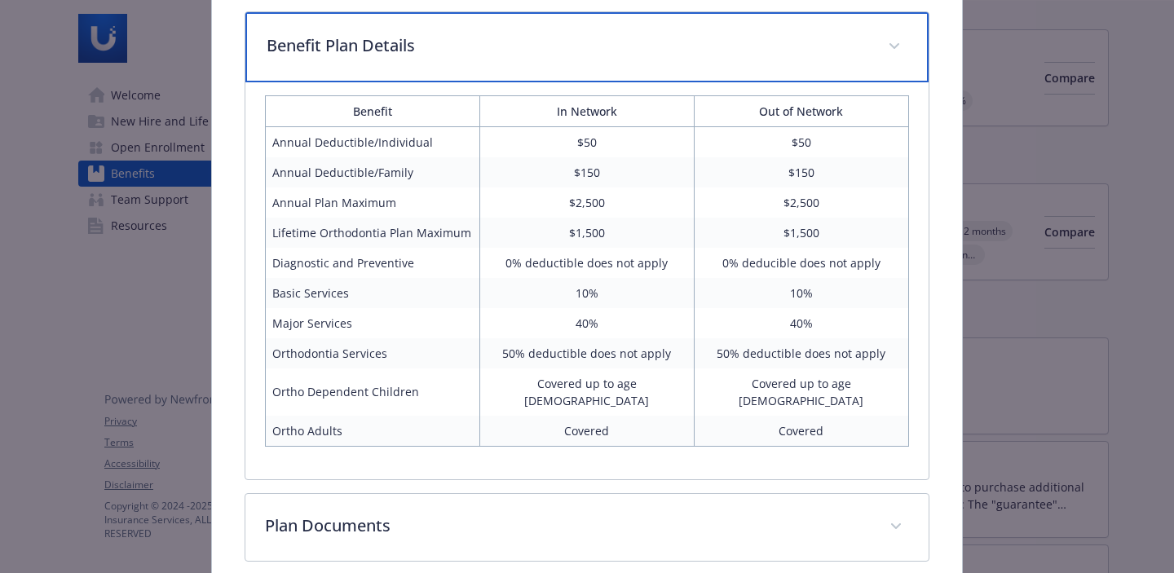
click at [444, 54] on p "Benefit Plan Details" at bounding box center [568, 45] width 602 height 24
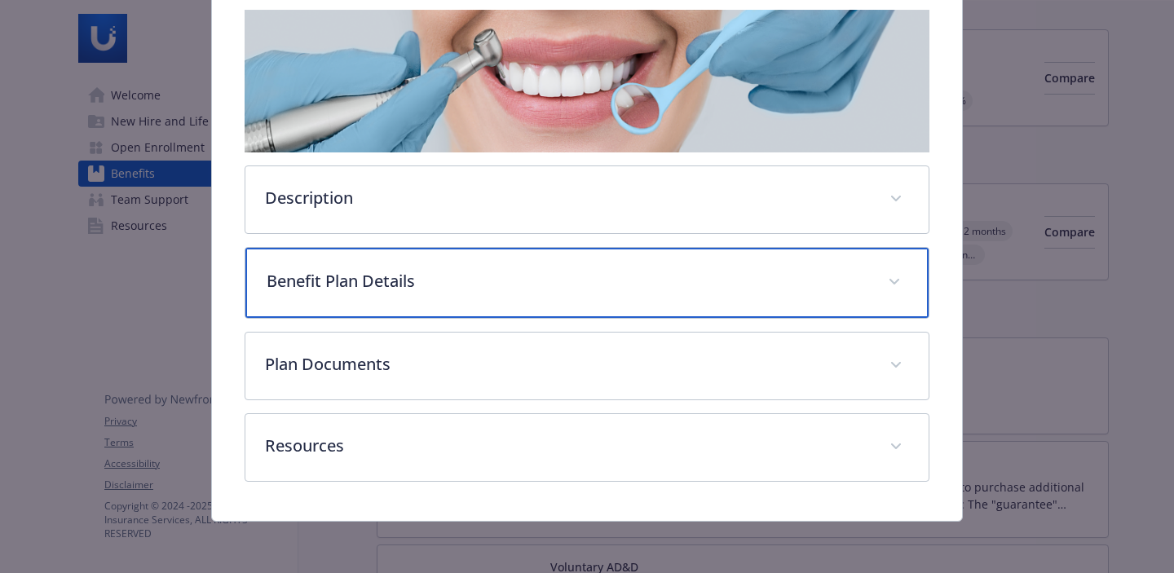
scroll to position [264, 0]
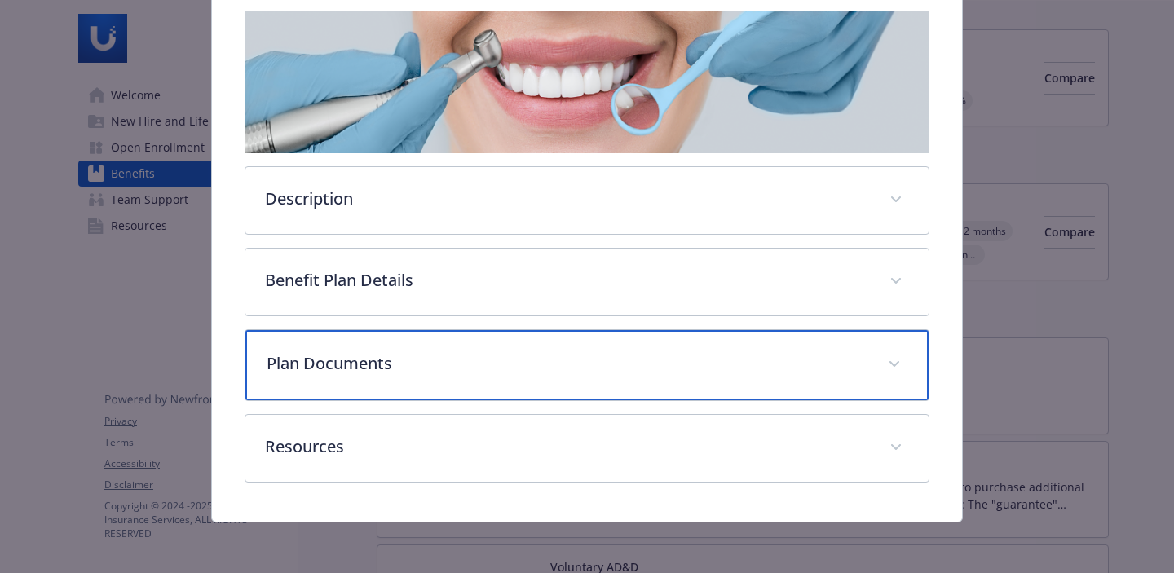
click at [418, 352] on p "Plan Documents" at bounding box center [568, 364] width 602 height 24
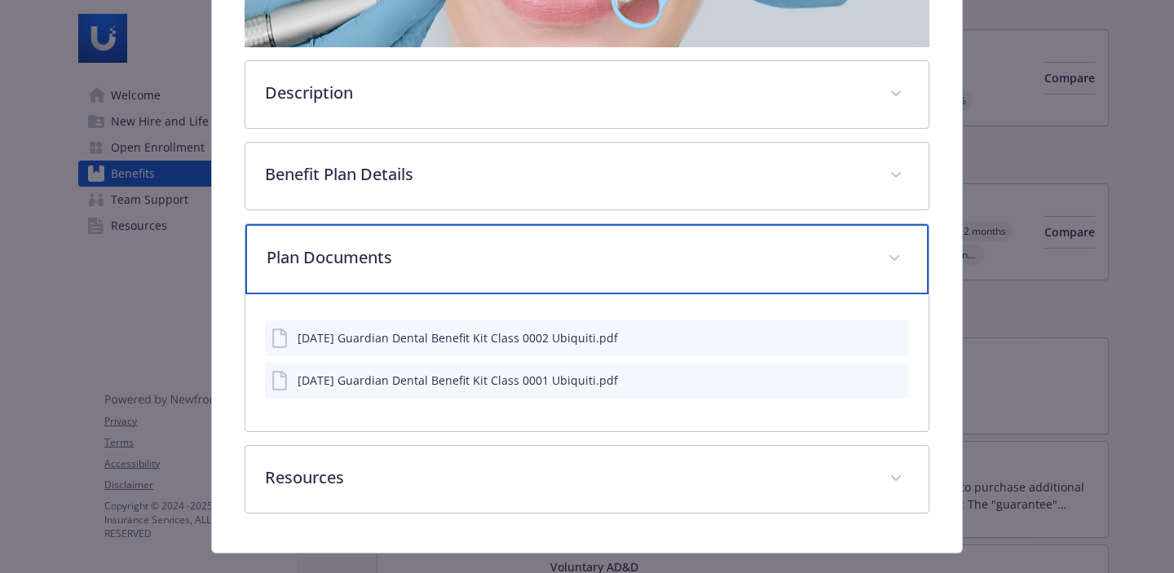
scroll to position [383, 0]
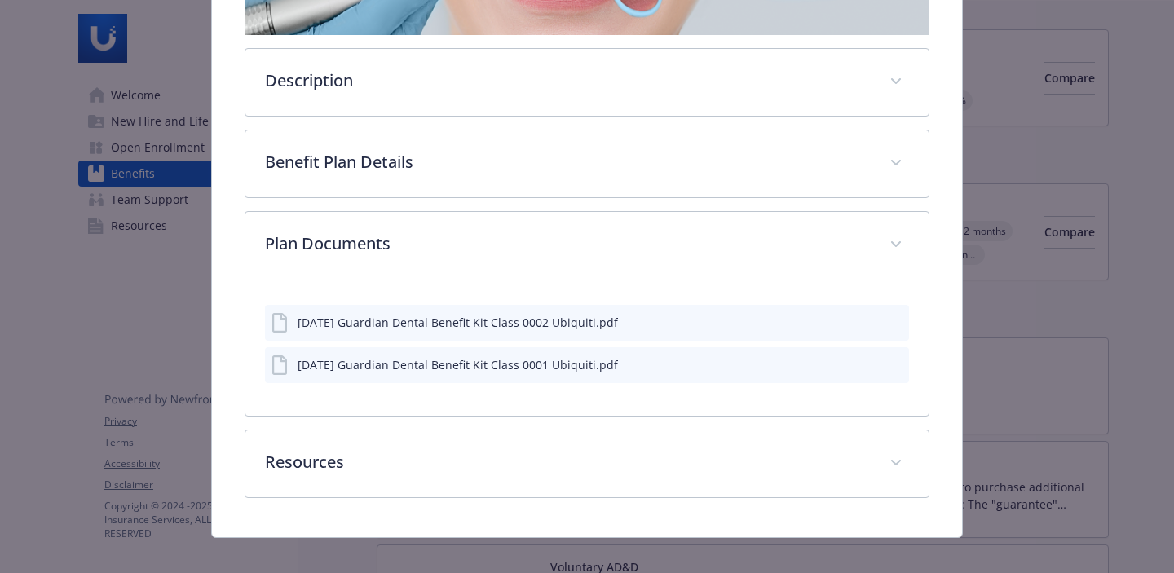
click at [405, 330] on div "[DATE] Guardian Dental Benefit Kit Class 0002 Ubiquiti.pdf" at bounding box center [445, 323] width 347 height 20
click at [476, 324] on div "[DATE] Guardian Dental Benefit Kit Class 0002 Ubiquiti.pdf" at bounding box center [458, 322] width 321 height 17
click at [887, 319] on icon "preview file" at bounding box center [894, 321] width 15 height 11
click at [887, 364] on icon "preview file" at bounding box center [894, 363] width 15 height 11
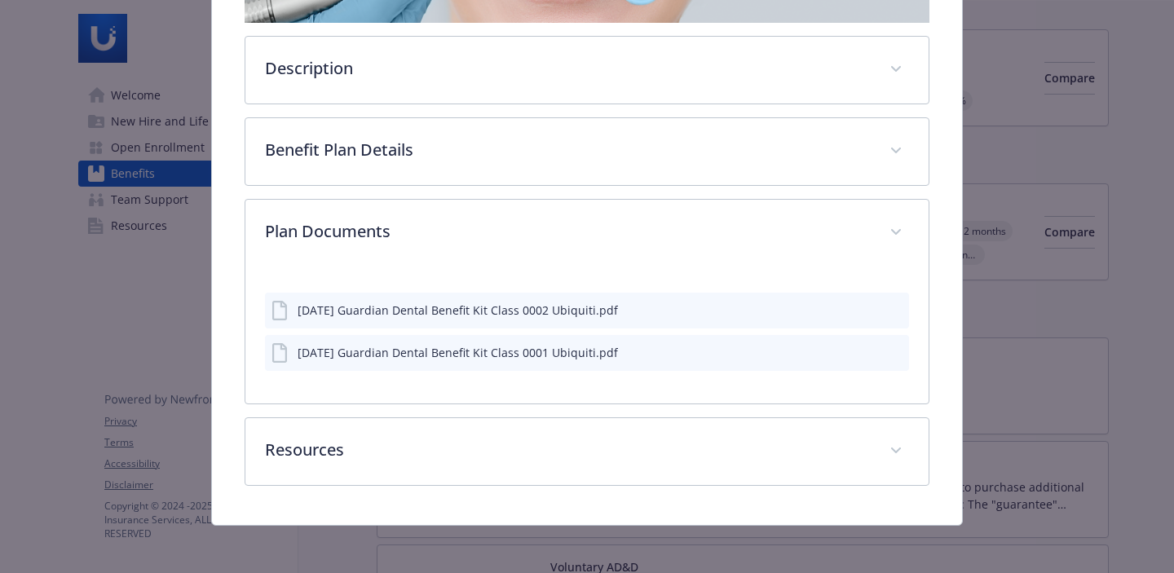
scroll to position [398, 0]
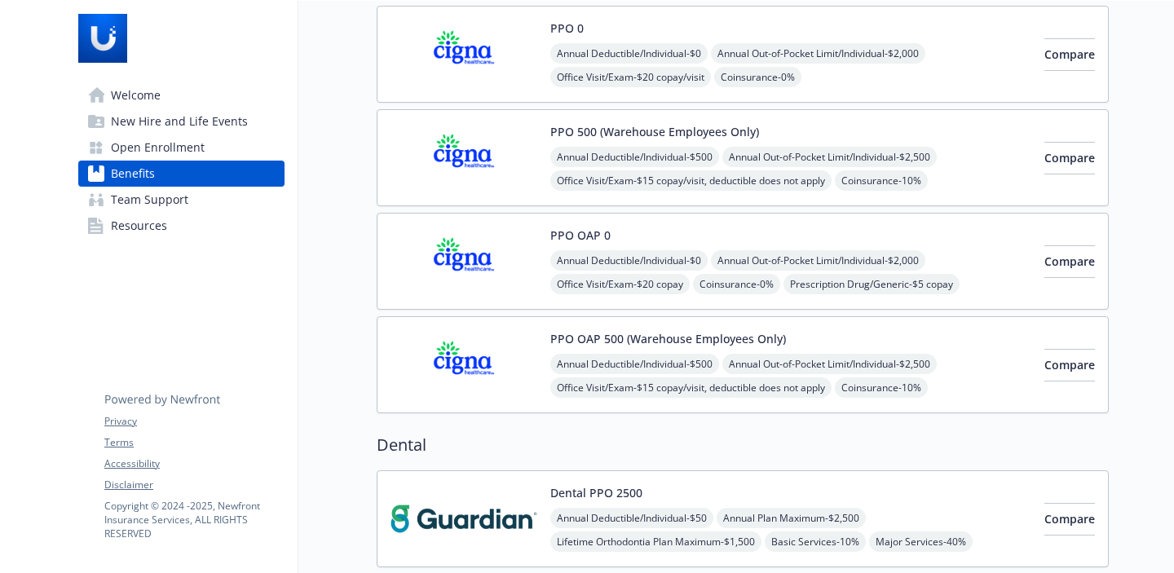
scroll to position [35, 0]
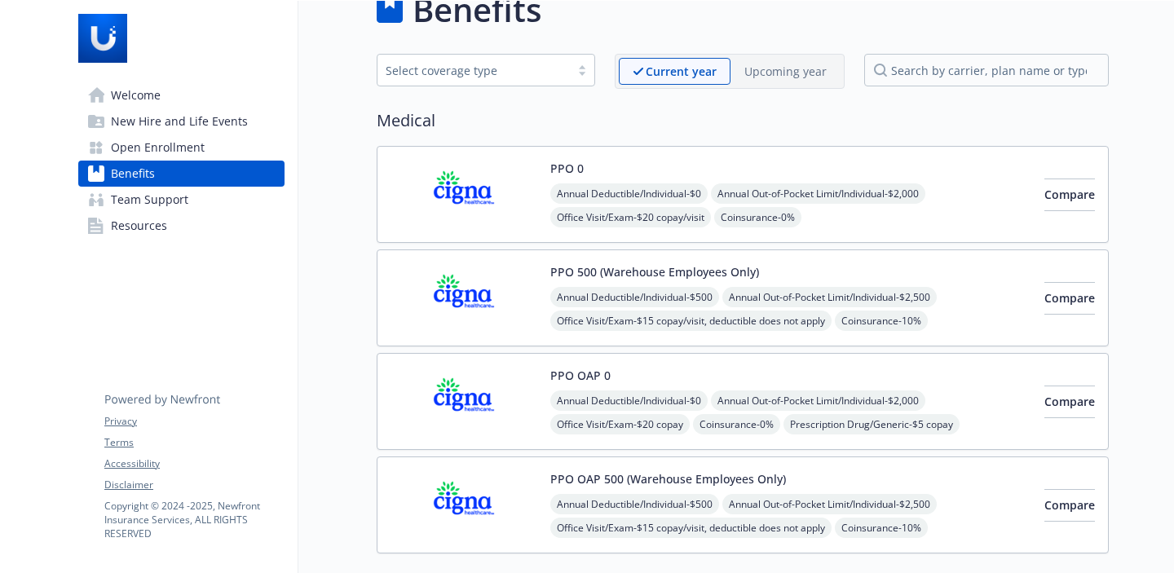
click at [472, 175] on img at bounding box center [464, 194] width 147 height 69
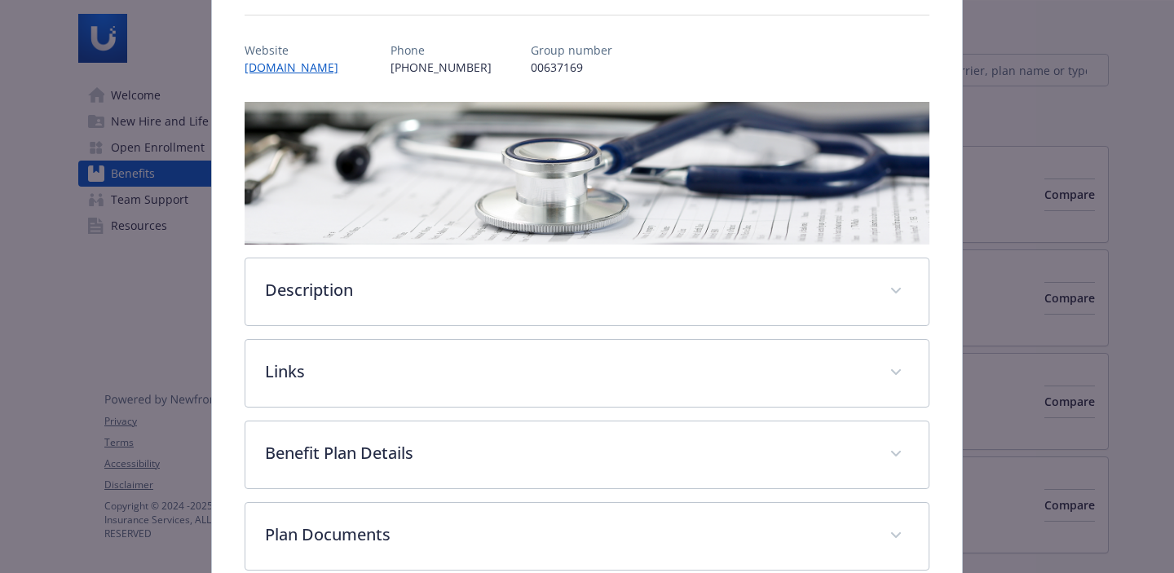
scroll to position [184, 0]
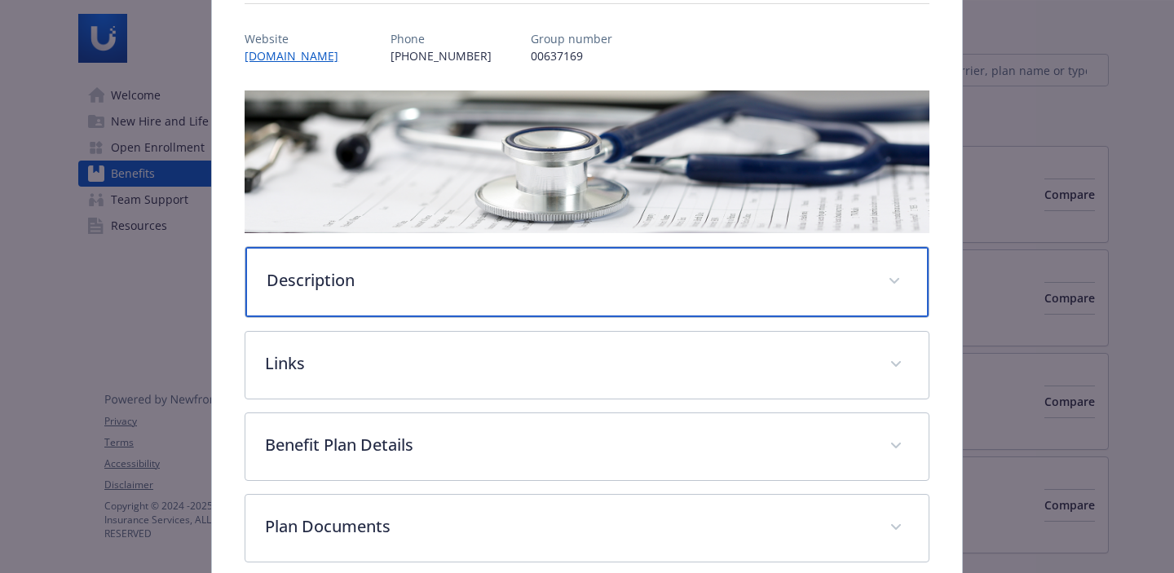
click at [516, 287] on p "Description" at bounding box center [568, 280] width 602 height 24
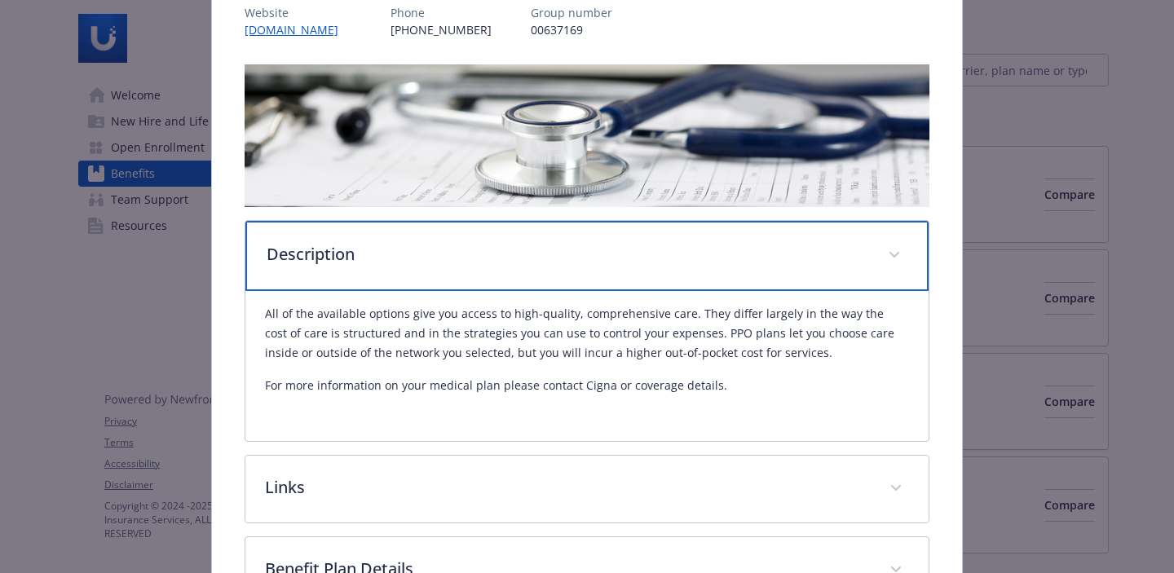
scroll to position [211, 0]
click at [404, 268] on div "Description" at bounding box center [586, 255] width 683 height 70
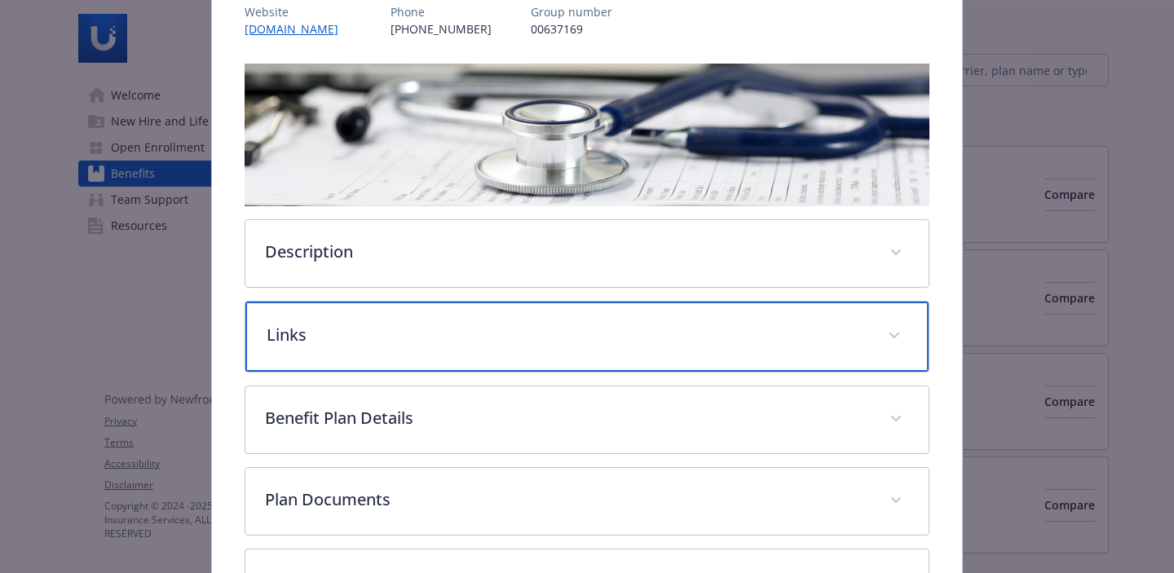
click at [413, 338] on p "Links" at bounding box center [568, 335] width 602 height 24
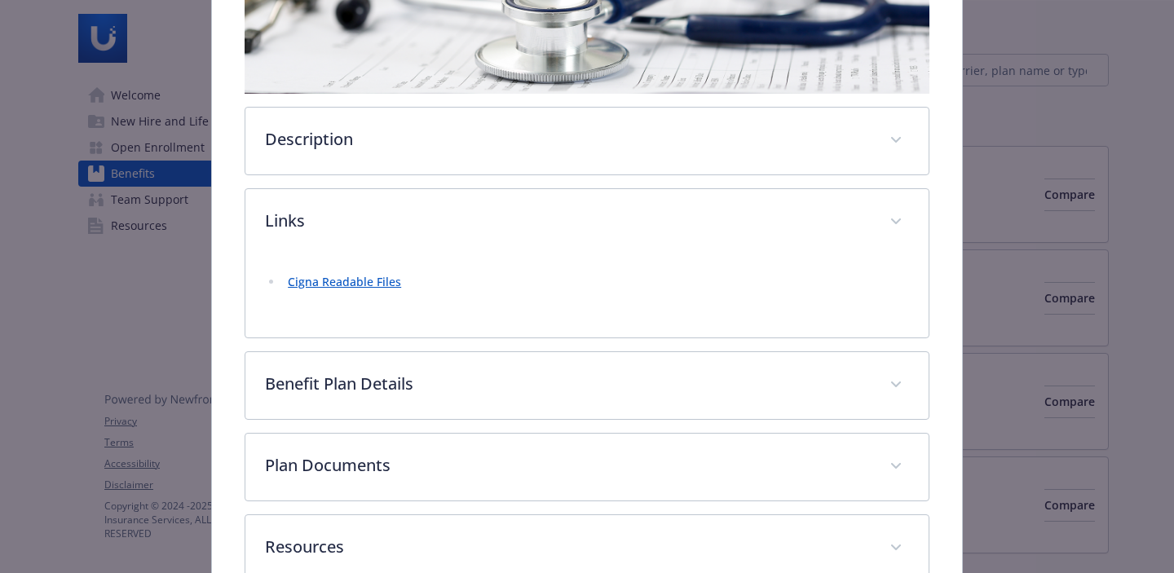
click at [347, 285] on link "Cigna Readable Files" at bounding box center [344, 281] width 113 height 15
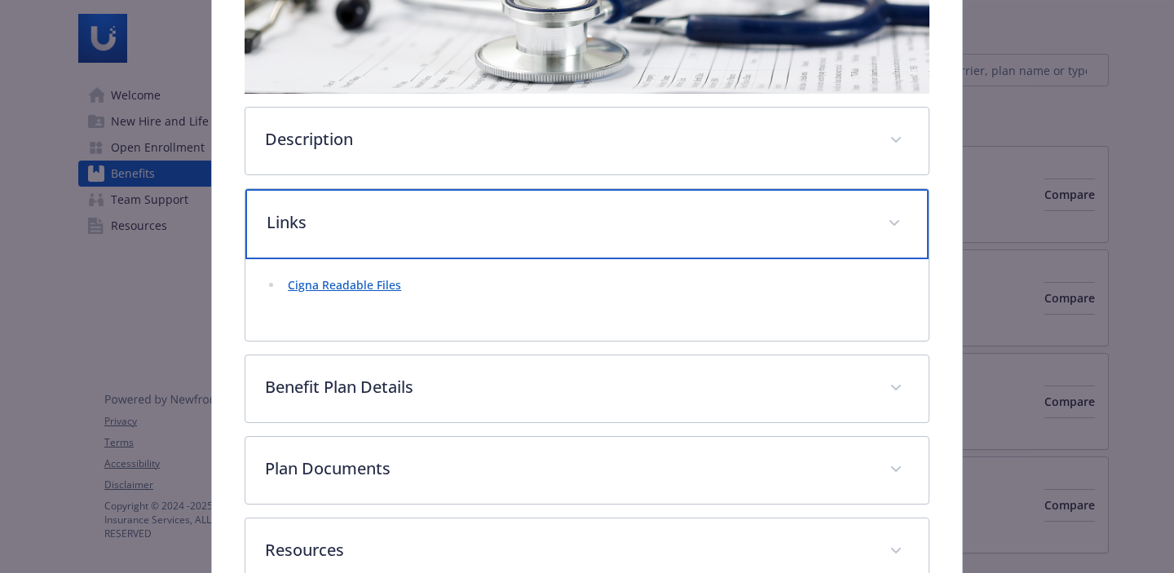
click at [449, 213] on p "Links" at bounding box center [568, 222] width 602 height 24
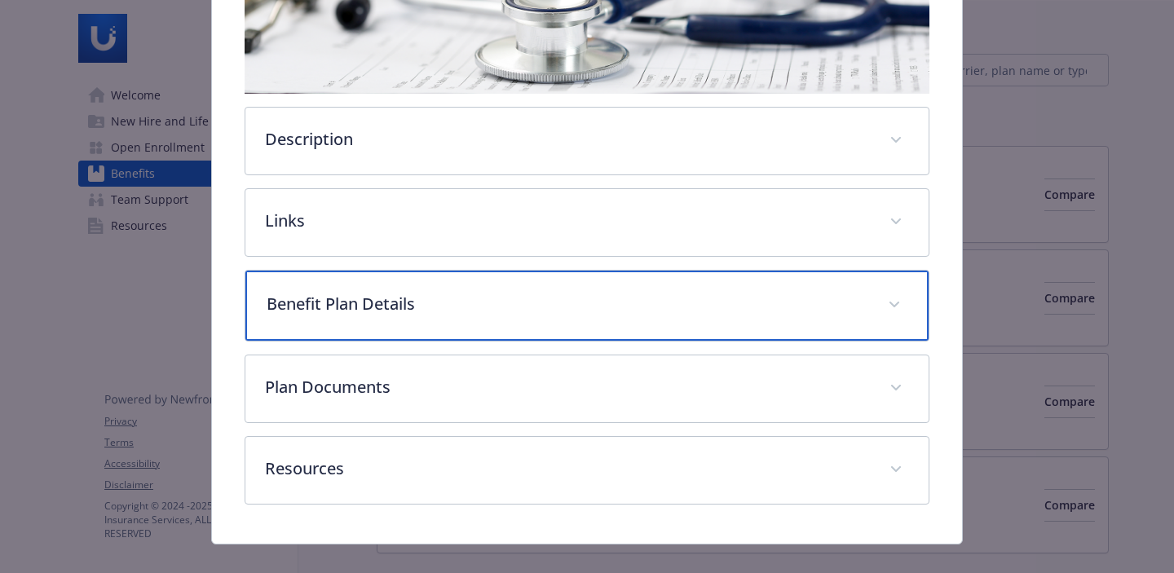
click at [422, 294] on p "Benefit Plan Details" at bounding box center [568, 304] width 602 height 24
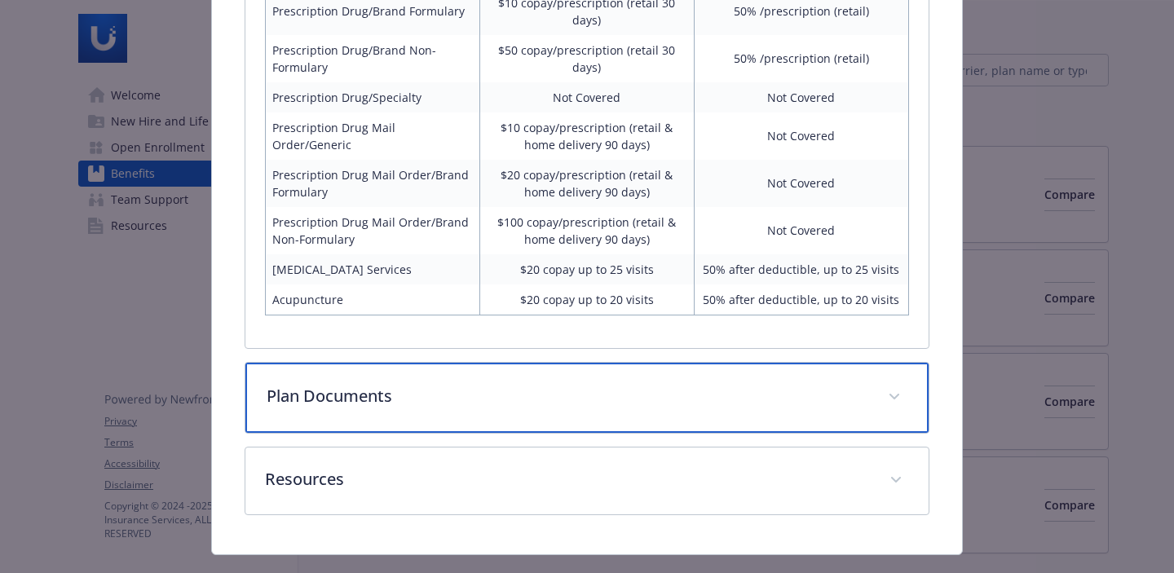
click at [470, 363] on div "Plan Documents" at bounding box center [586, 398] width 683 height 70
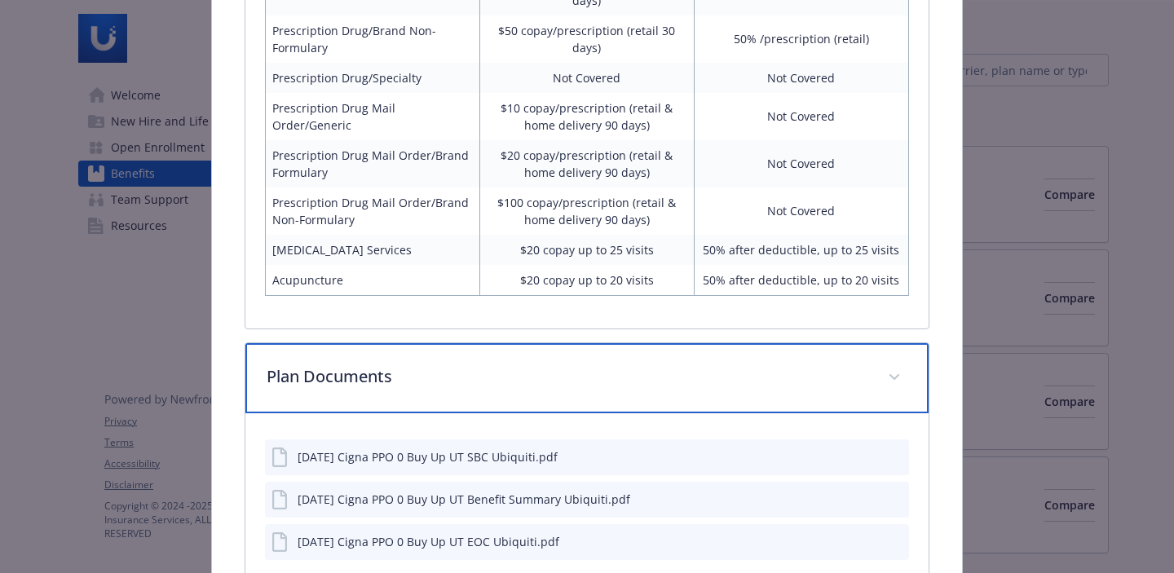
scroll to position [1369, 0]
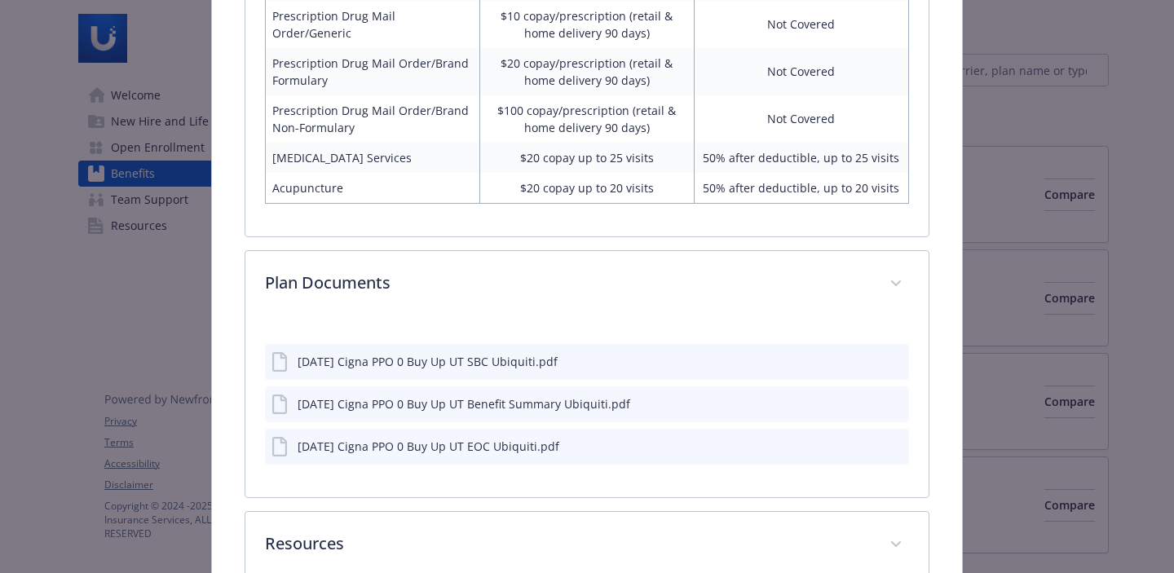
click at [496, 352] on div "[DATE] Cigna PPO 0 Buy Up UT SBC Ubiquiti.pdf" at bounding box center [587, 362] width 644 height 36
click at [889, 356] on icon "preview file" at bounding box center [894, 361] width 15 height 11
click at [888, 398] on icon "preview file" at bounding box center [894, 403] width 15 height 11
click at [887, 440] on icon "preview file" at bounding box center [894, 445] width 15 height 11
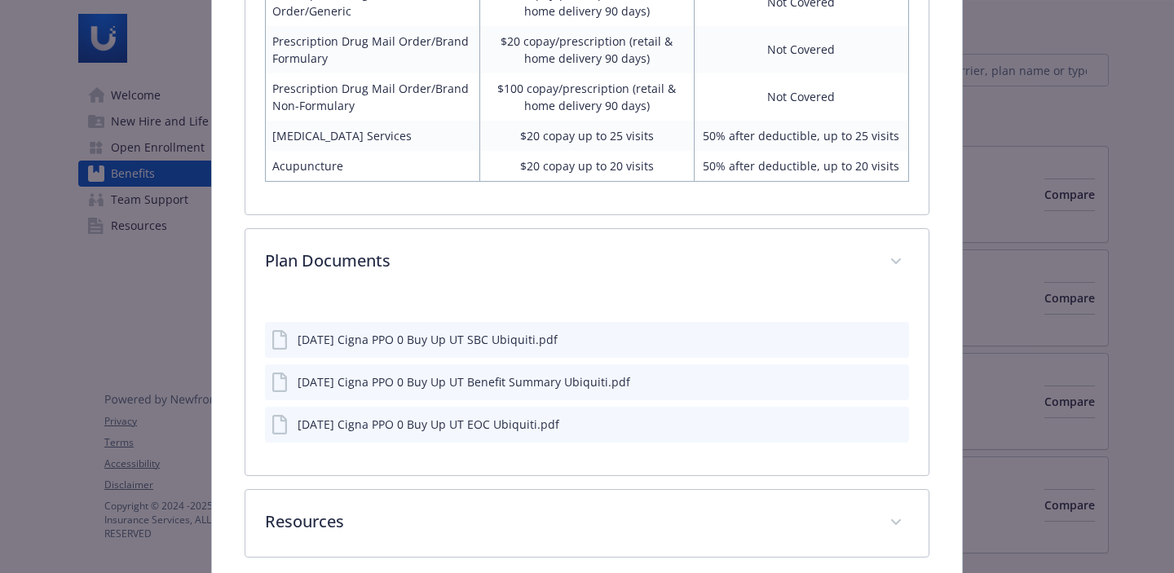
scroll to position [1309, 0]
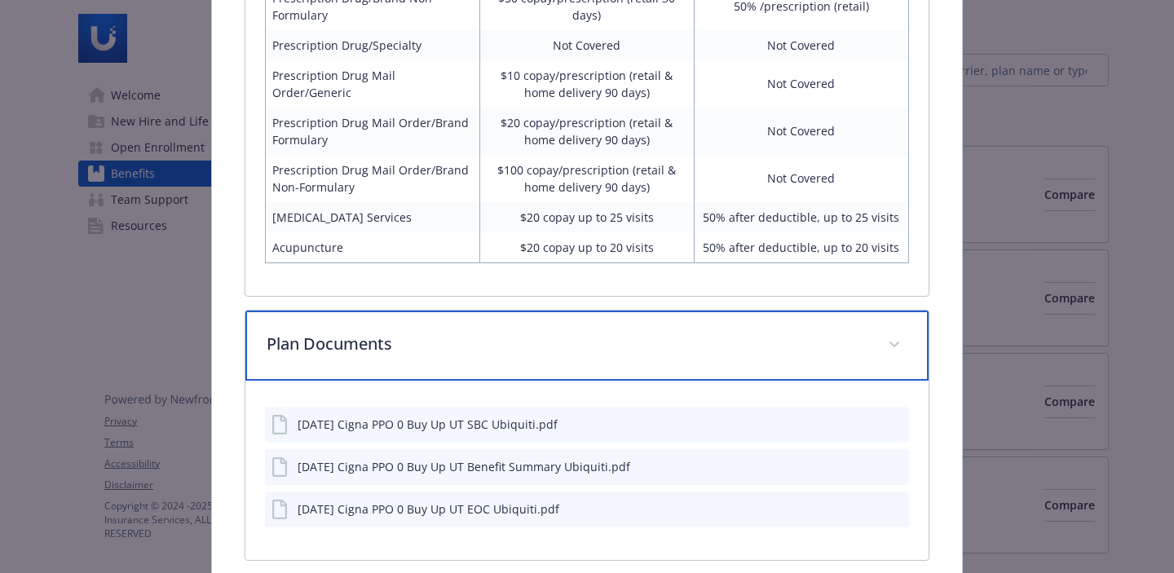
click at [881, 311] on div "Plan Documents" at bounding box center [586, 346] width 683 height 70
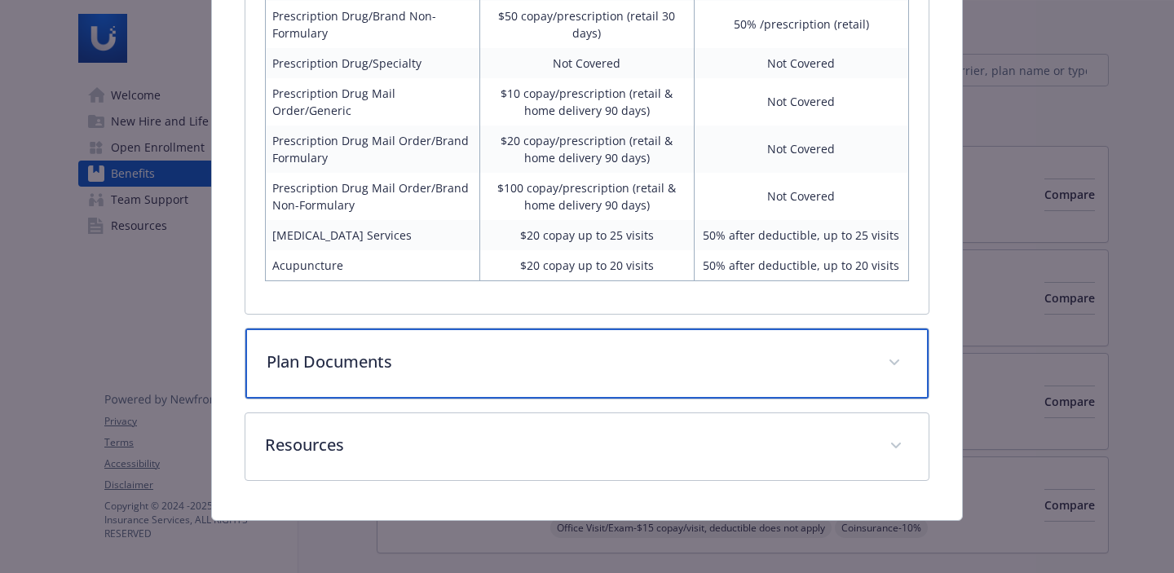
scroll to position [1272, 0]
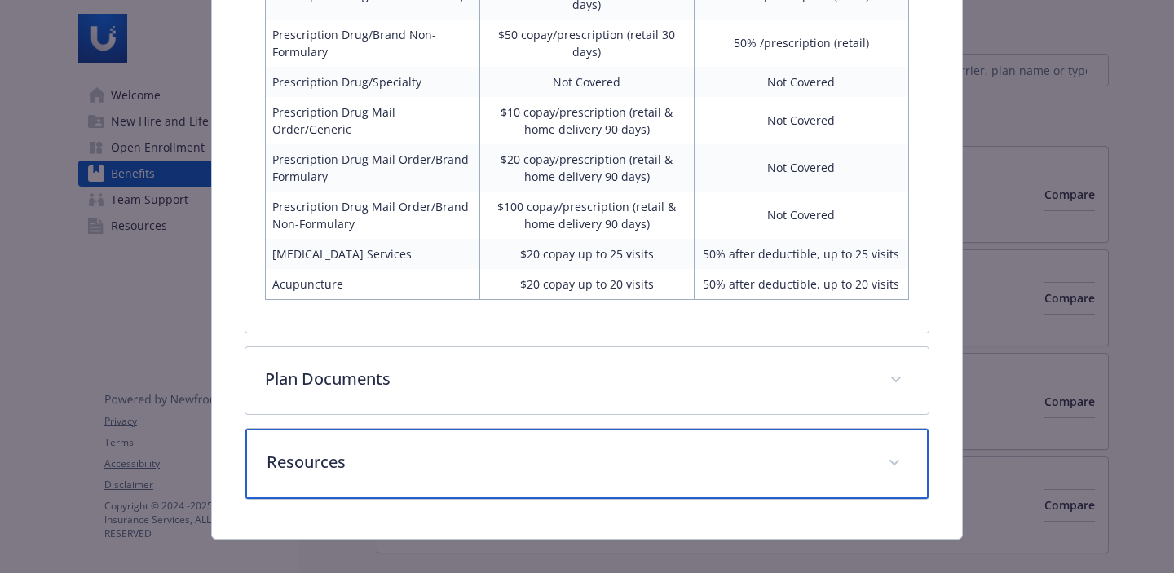
click at [769, 450] on p "Resources" at bounding box center [568, 462] width 602 height 24
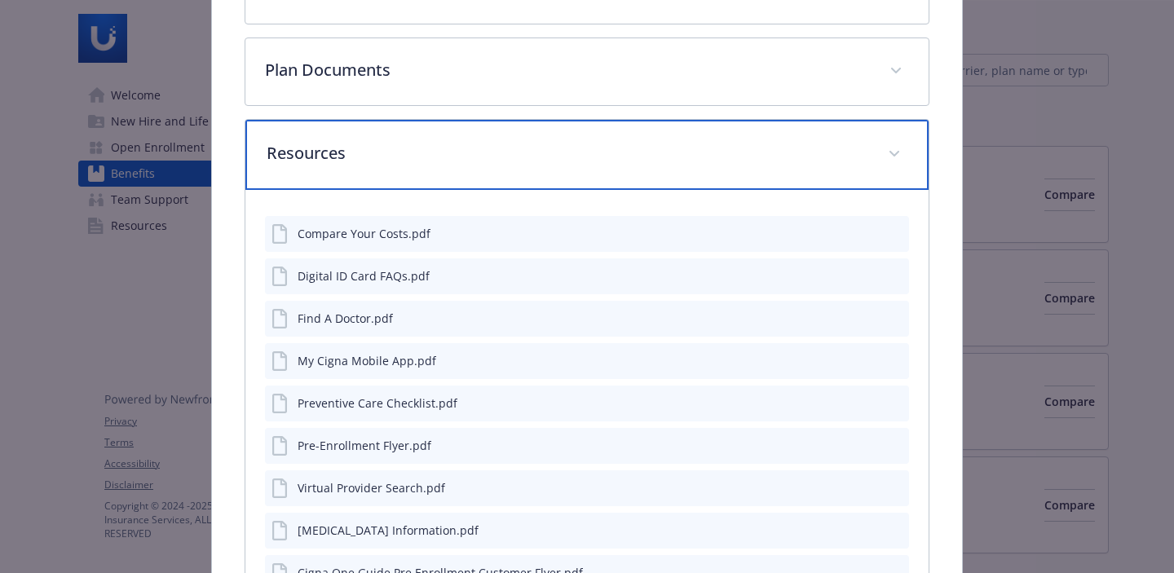
scroll to position [1590, 0]
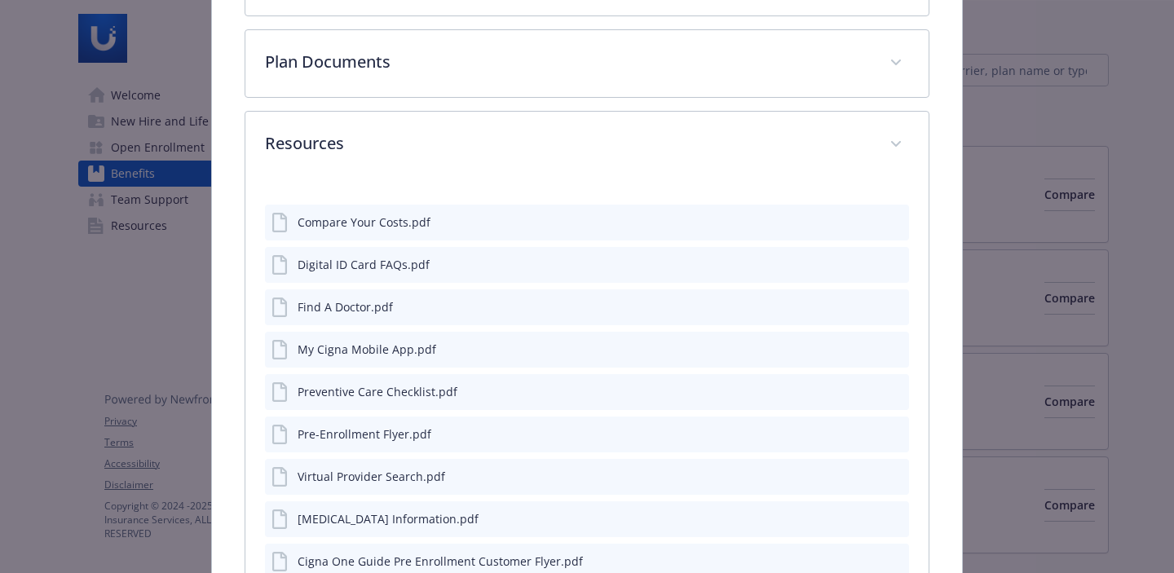
click at [889, 258] on icon "preview file" at bounding box center [894, 263] width 15 height 11
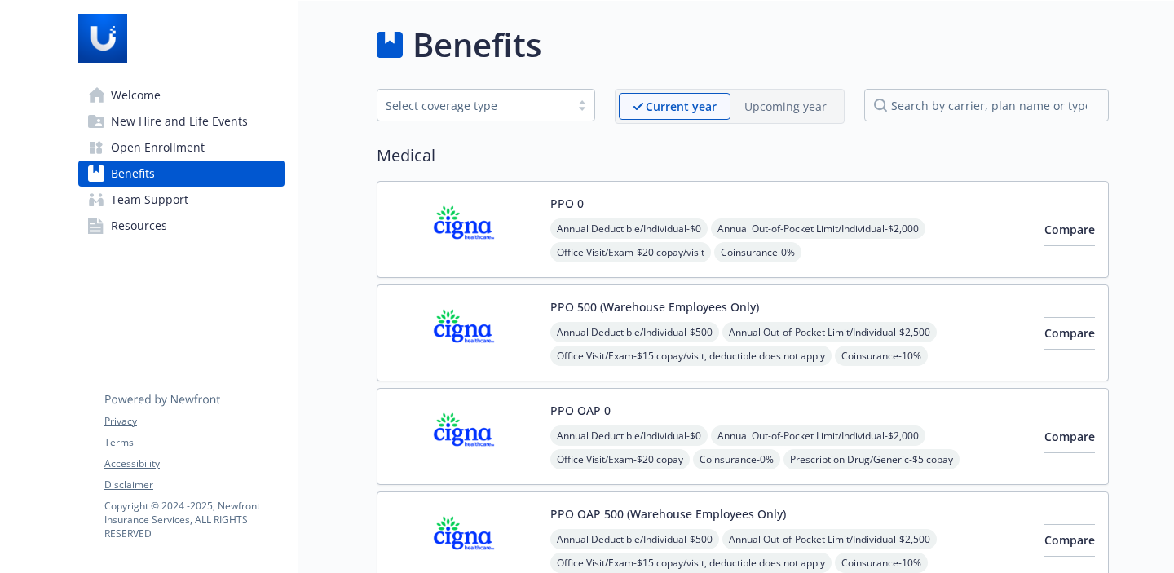
click at [150, 92] on span "Welcome" at bounding box center [136, 95] width 50 height 26
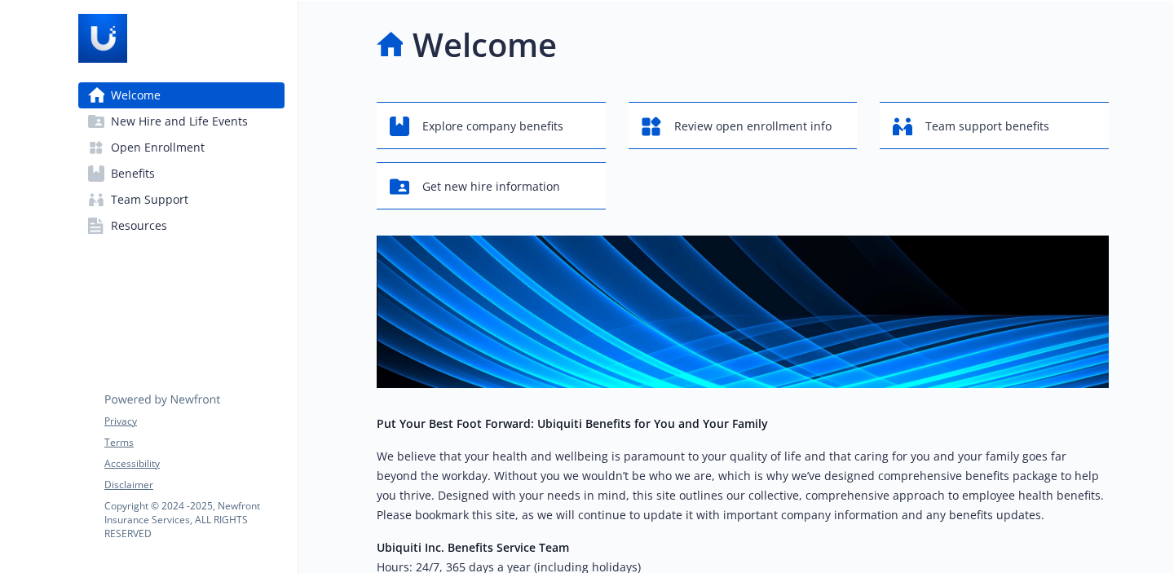
click at [178, 125] on span "New Hire and Life Events" at bounding box center [179, 121] width 137 height 26
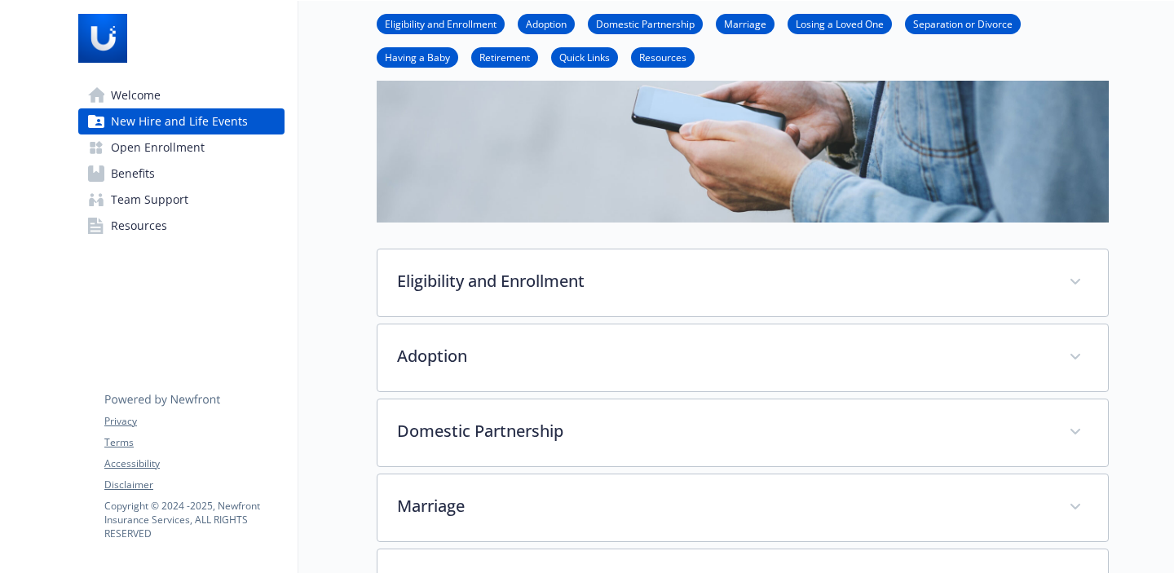
scroll to position [102, 0]
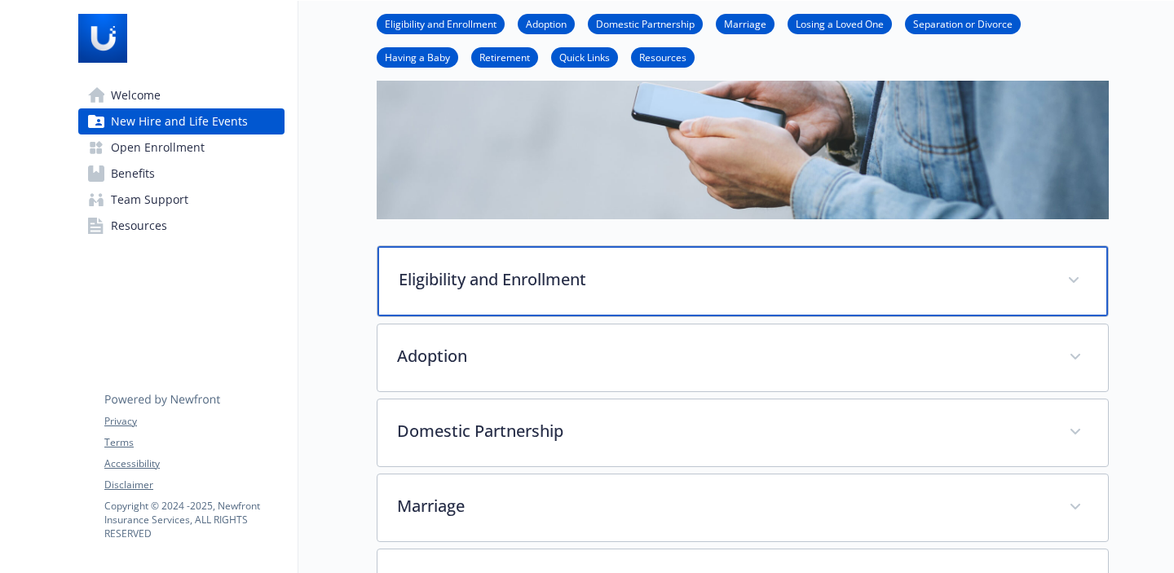
click at [589, 292] on div "Eligibility and Enrollment" at bounding box center [743, 281] width 731 height 70
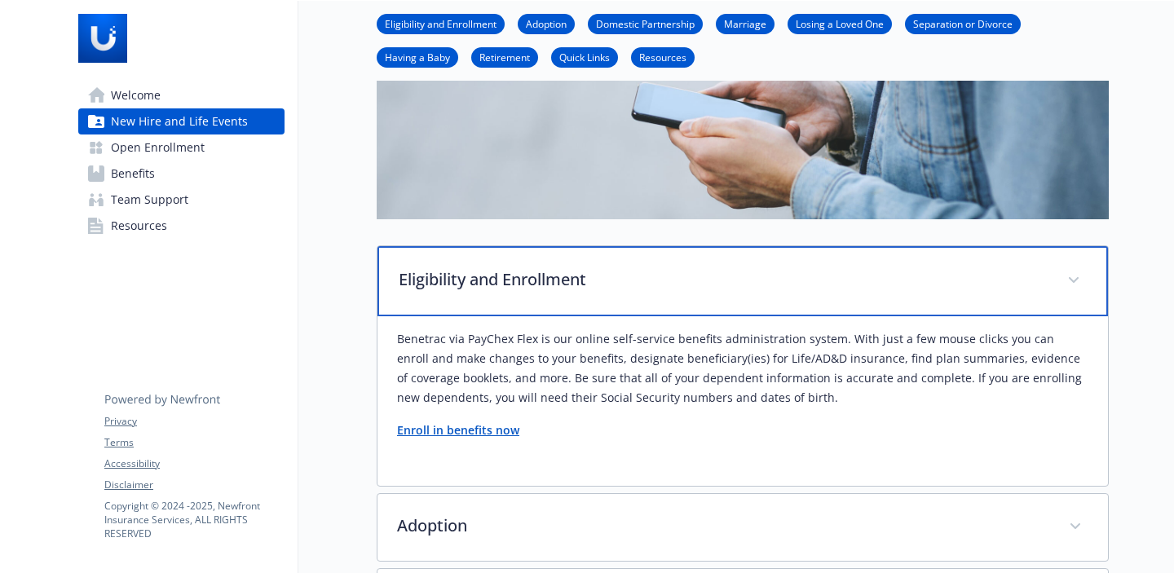
scroll to position [127, 0]
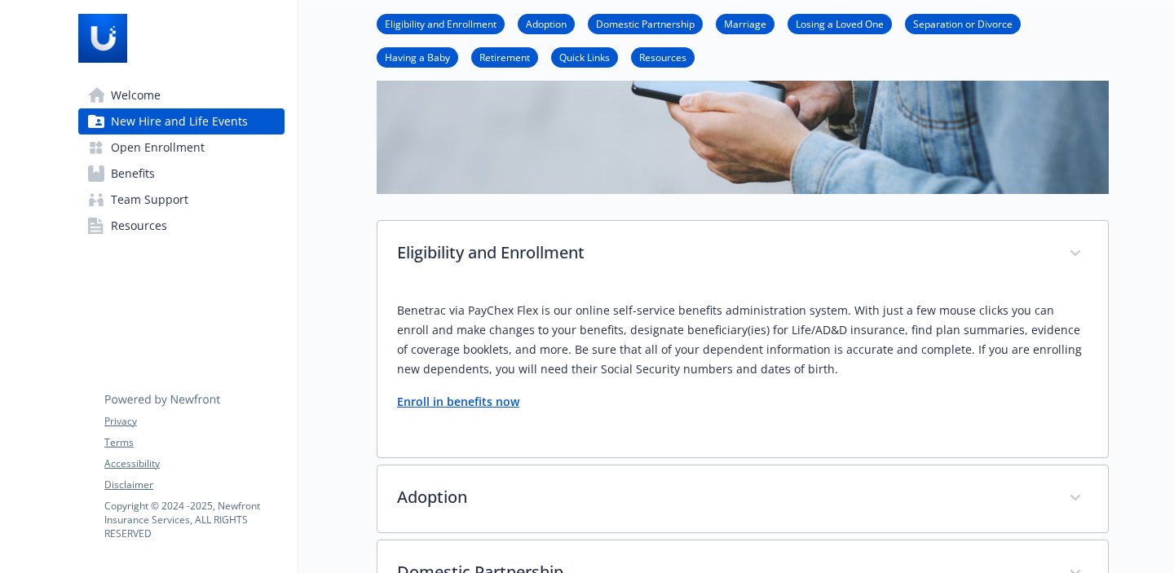
click at [480, 405] on strong "Enroll in benefits now" at bounding box center [458, 401] width 122 height 15
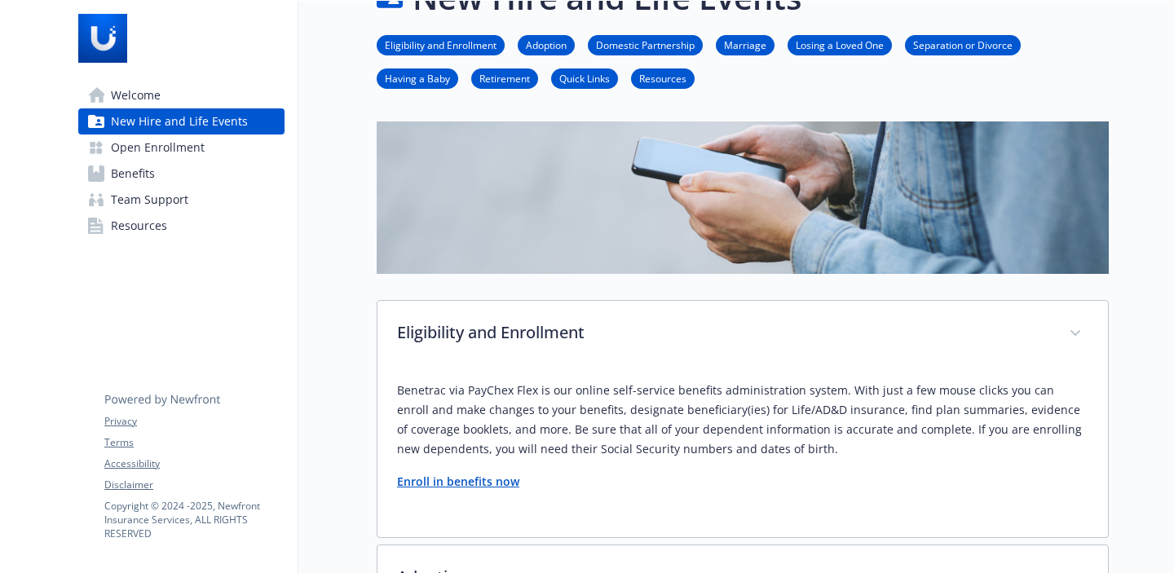
scroll to position [52, 0]
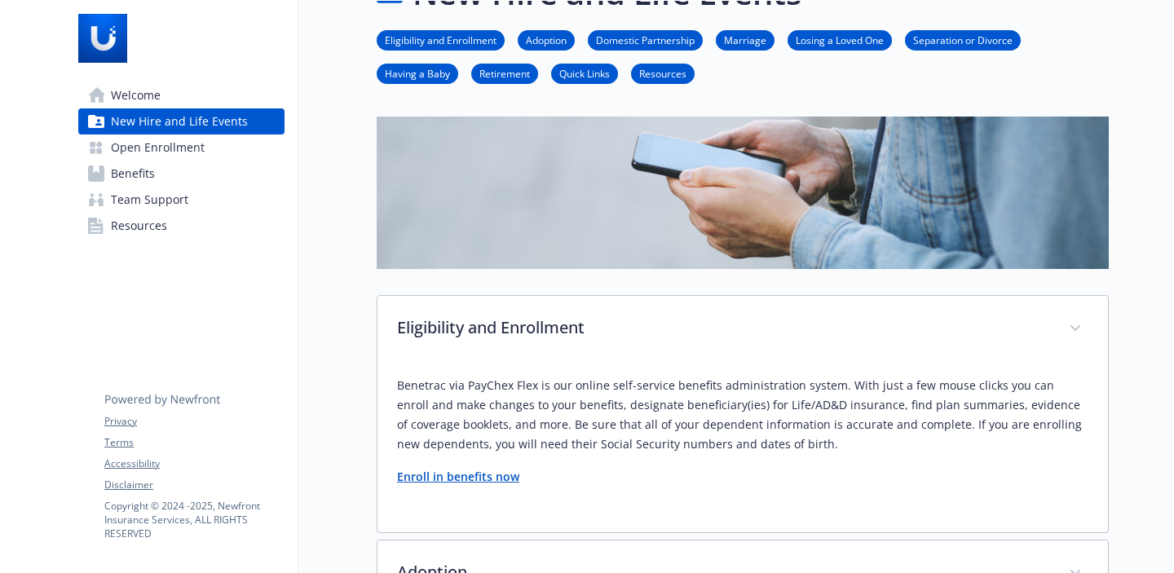
click at [445, 38] on link "Eligibility and Enrollment" at bounding box center [441, 39] width 128 height 15
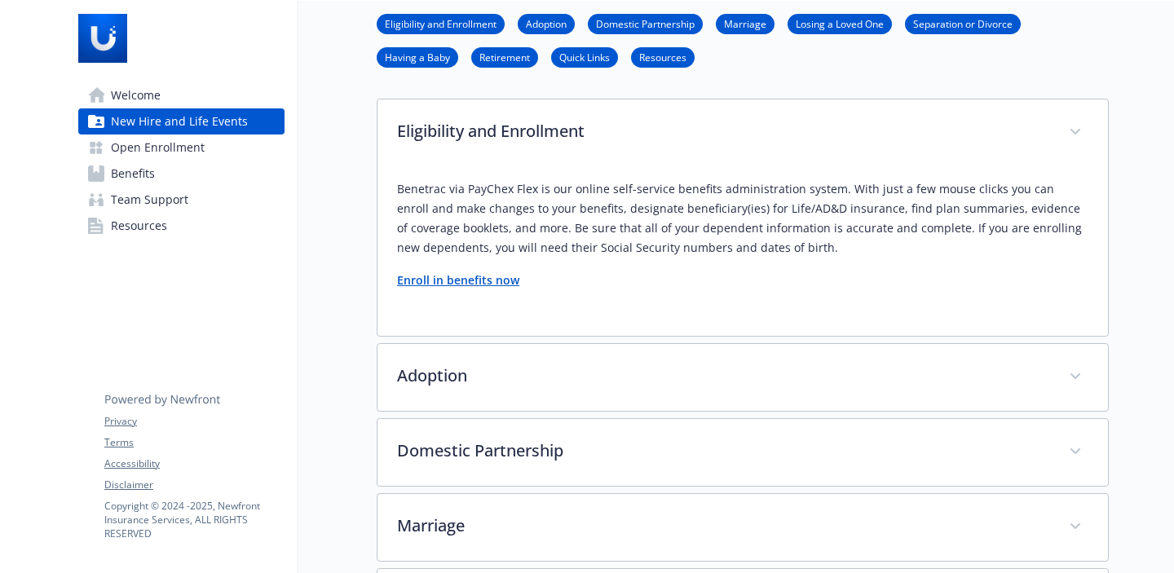
scroll to position [263, 12]
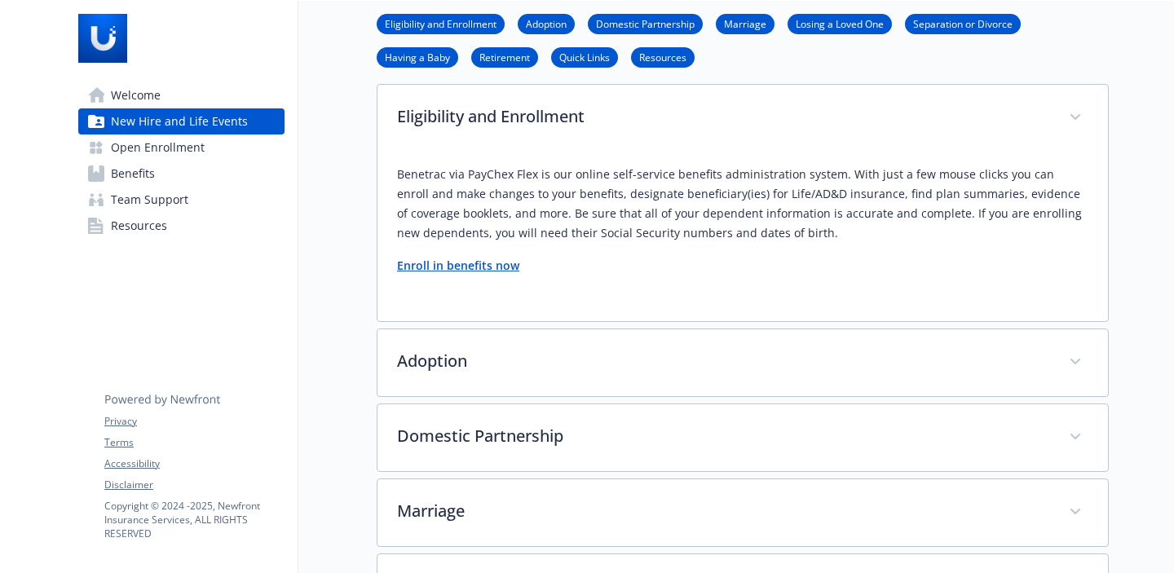
click at [588, 62] on link "Quick Links" at bounding box center [584, 56] width 67 height 15
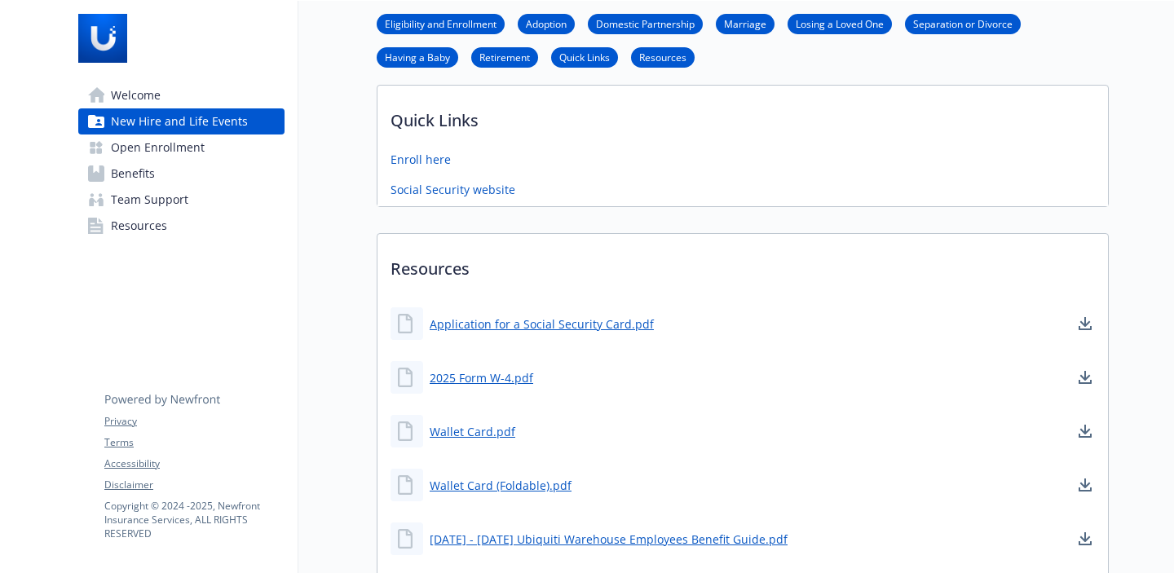
scroll to position [1053, 12]
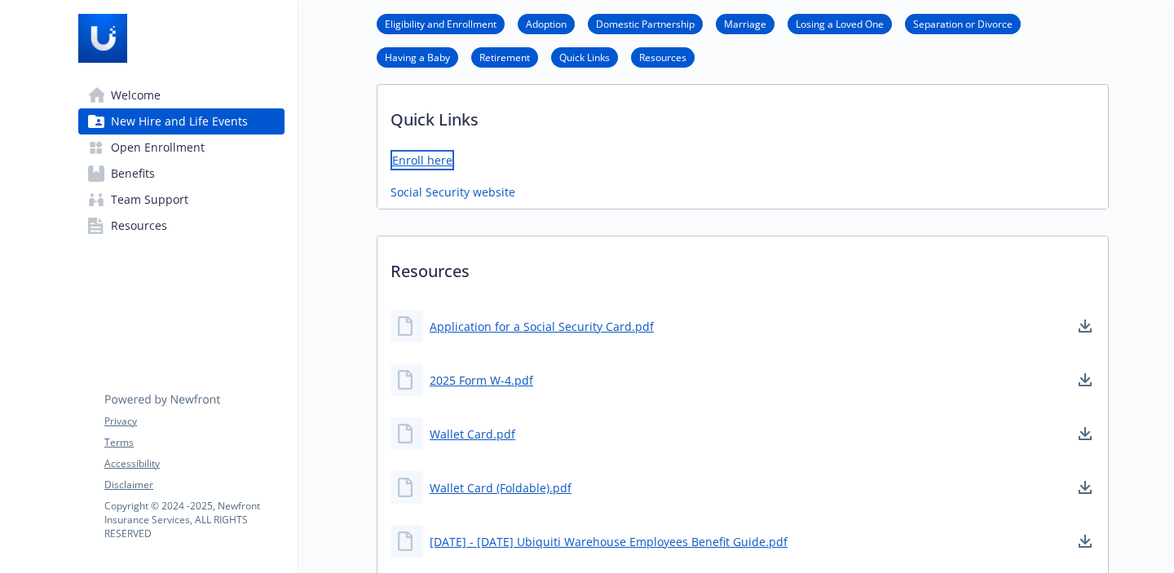
click at [418, 161] on link "Enroll here" at bounding box center [423, 160] width 64 height 20
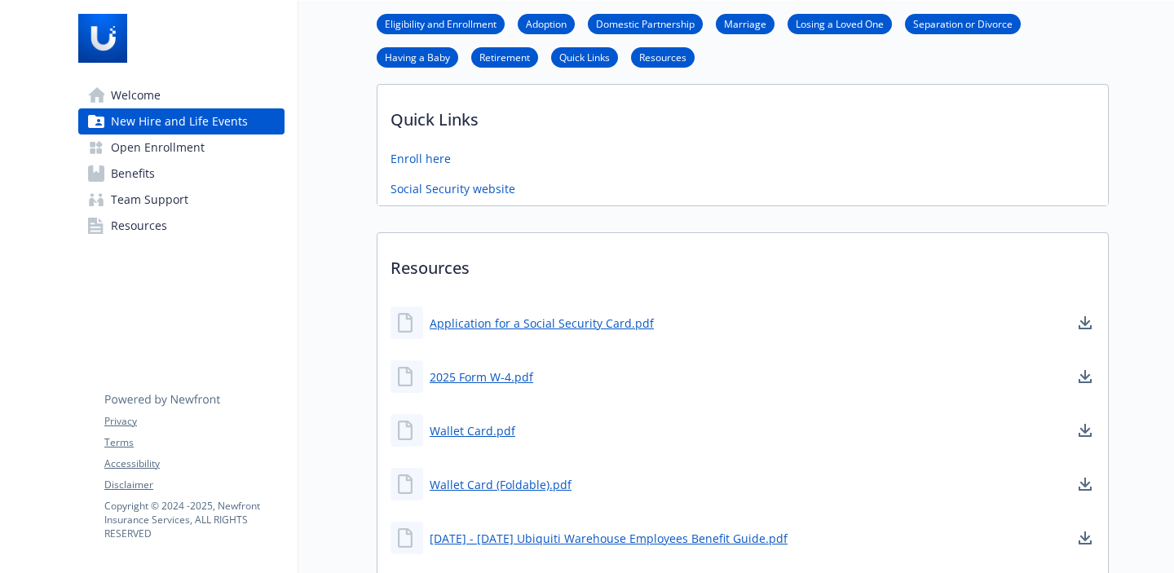
click at [656, 55] on link "Resources" at bounding box center [663, 56] width 64 height 15
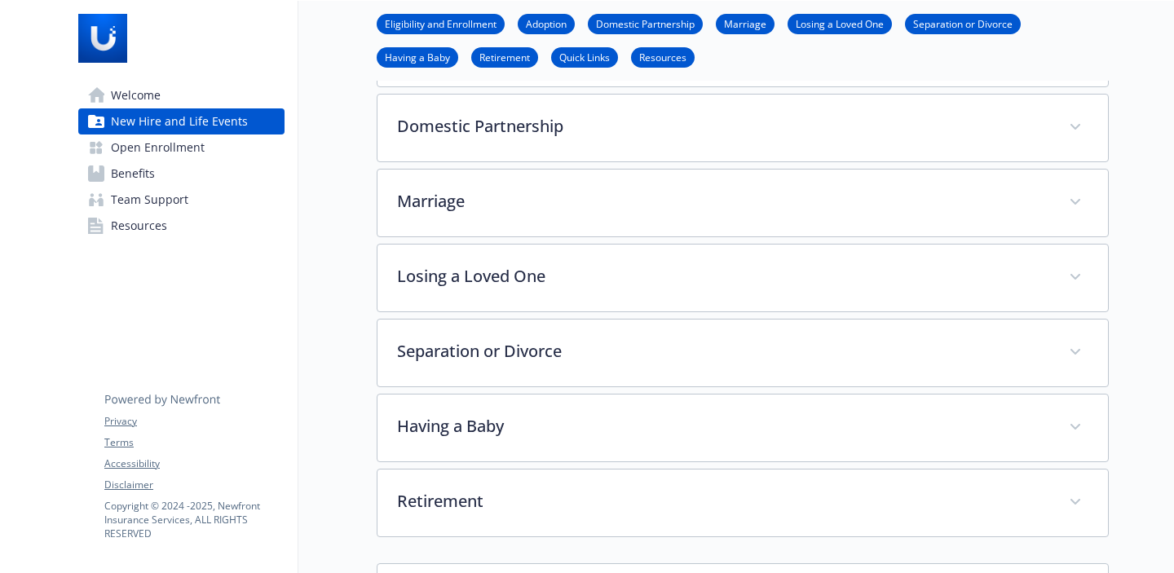
scroll to position [0, 12]
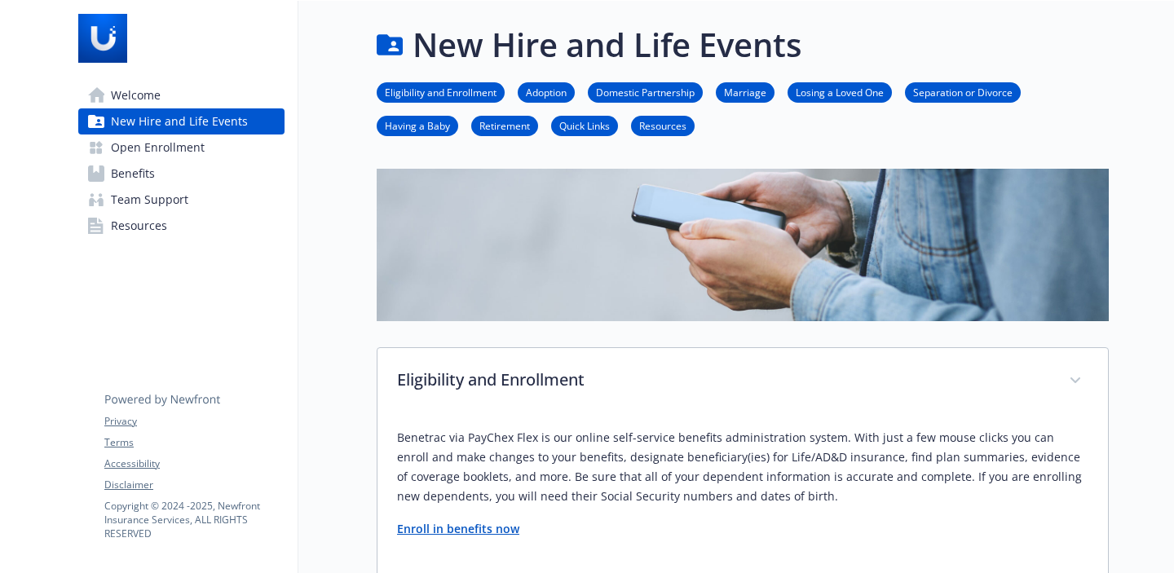
click at [142, 153] on span "Open Enrollment" at bounding box center [158, 148] width 94 height 26
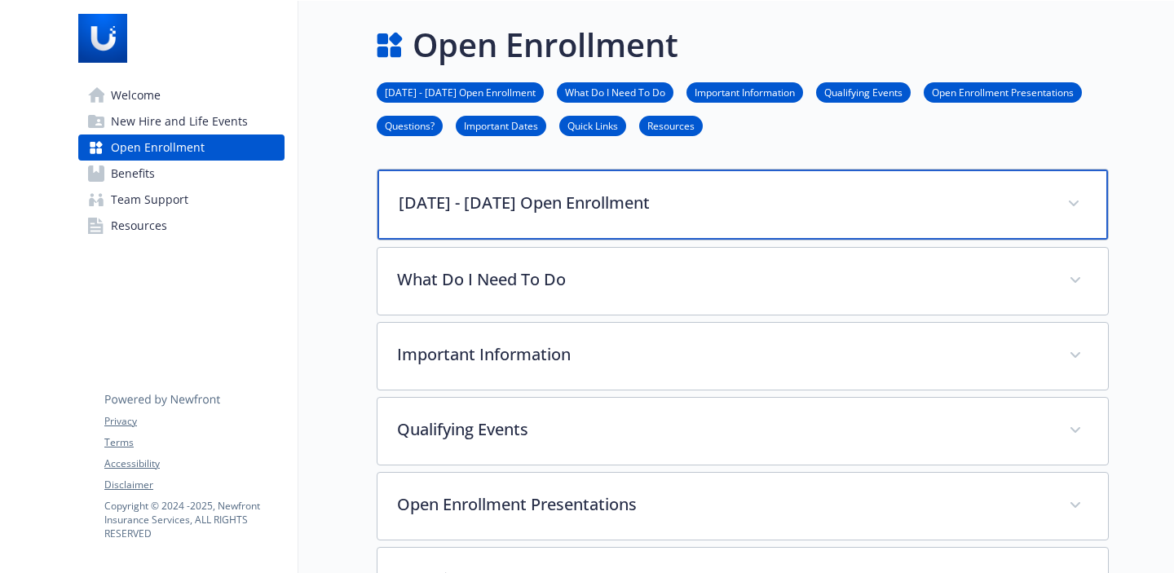
click at [600, 215] on div "[DATE] - [DATE] Open Enrollment" at bounding box center [743, 205] width 731 height 70
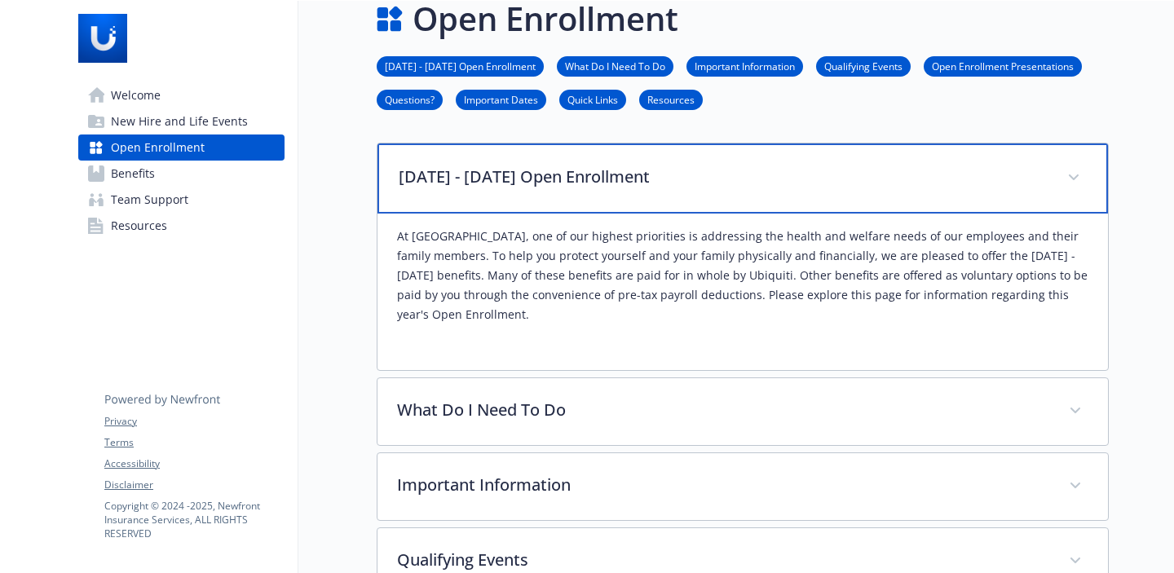
scroll to position [114, 12]
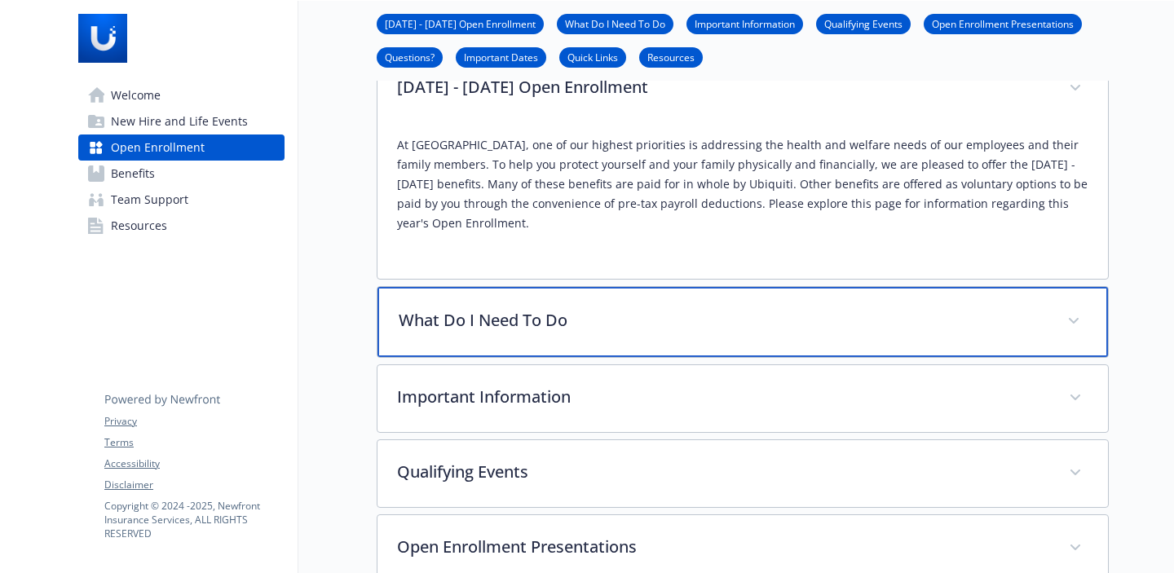
click at [610, 320] on div "What Do I Need To Do" at bounding box center [743, 322] width 731 height 70
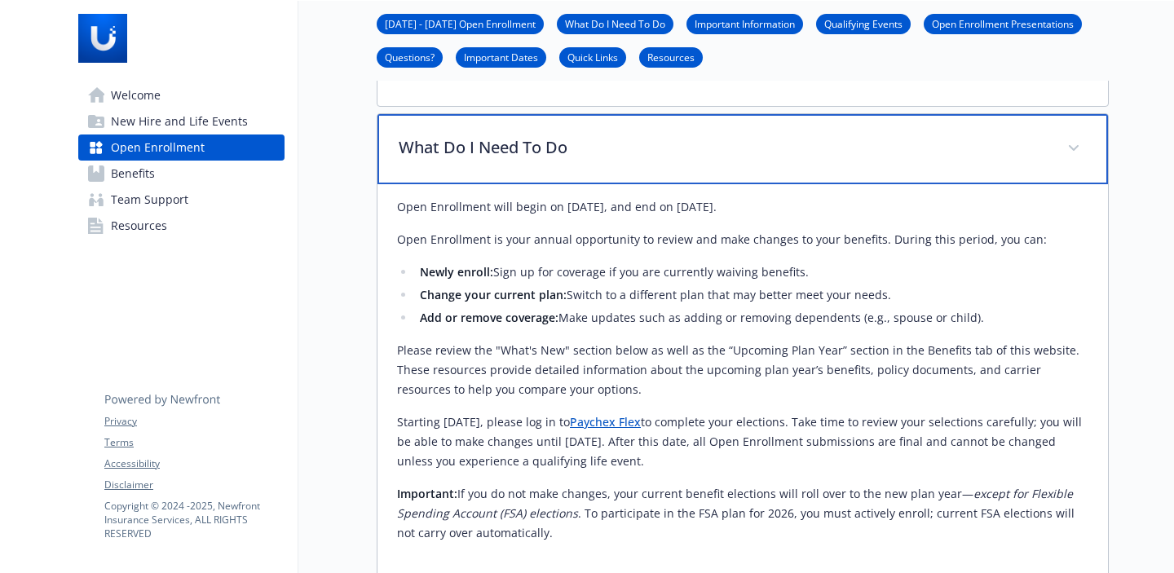
scroll to position [290, 12]
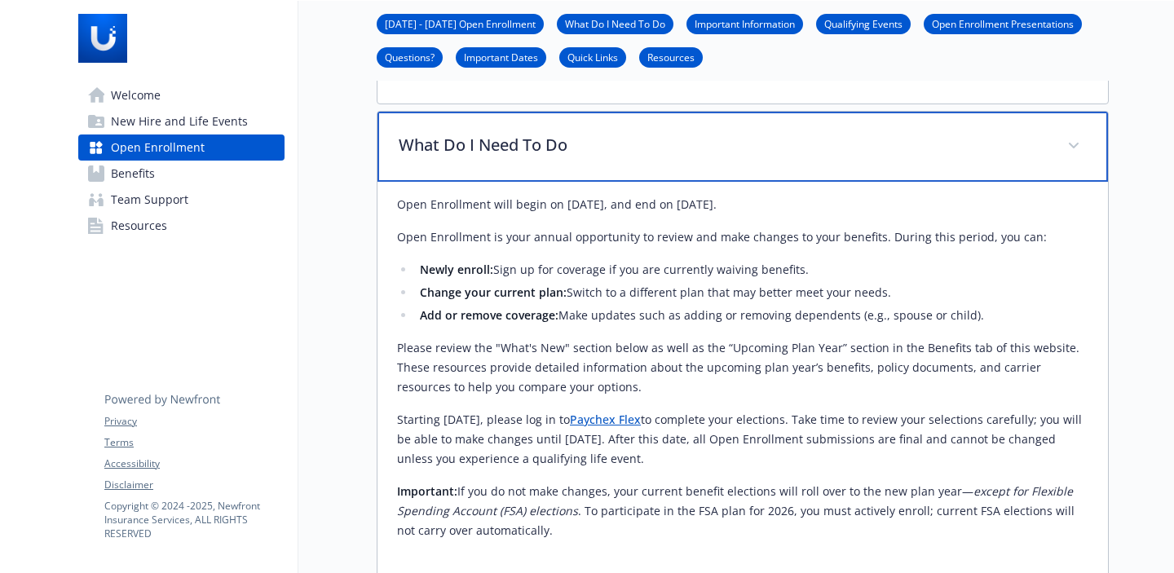
click at [548, 133] on p "What Do I Need To Do" at bounding box center [723, 145] width 649 height 24
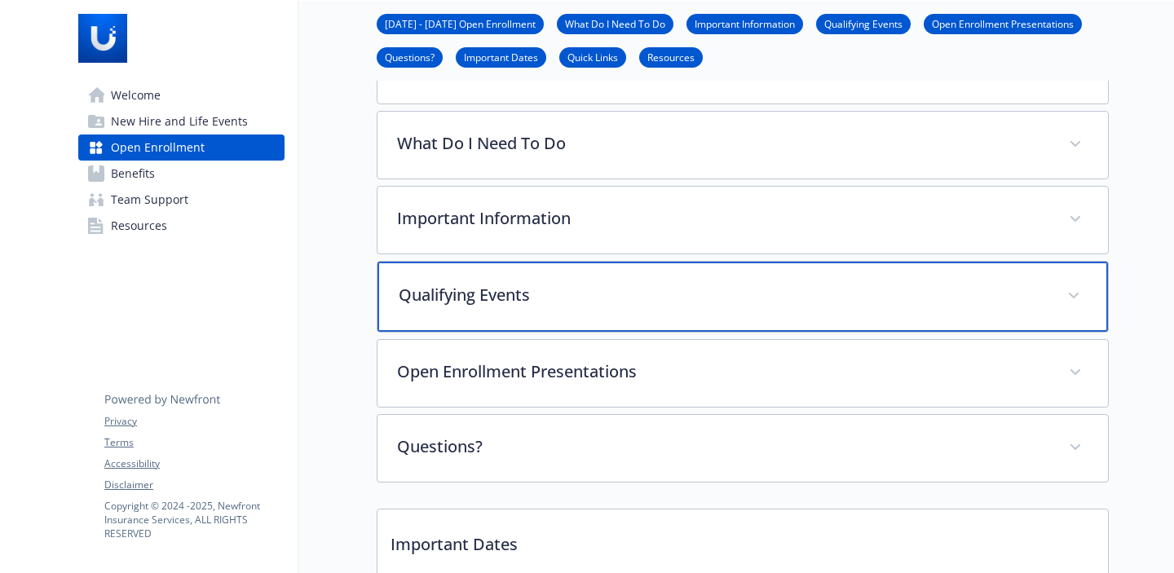
click at [532, 289] on div "Qualifying Events" at bounding box center [743, 297] width 731 height 70
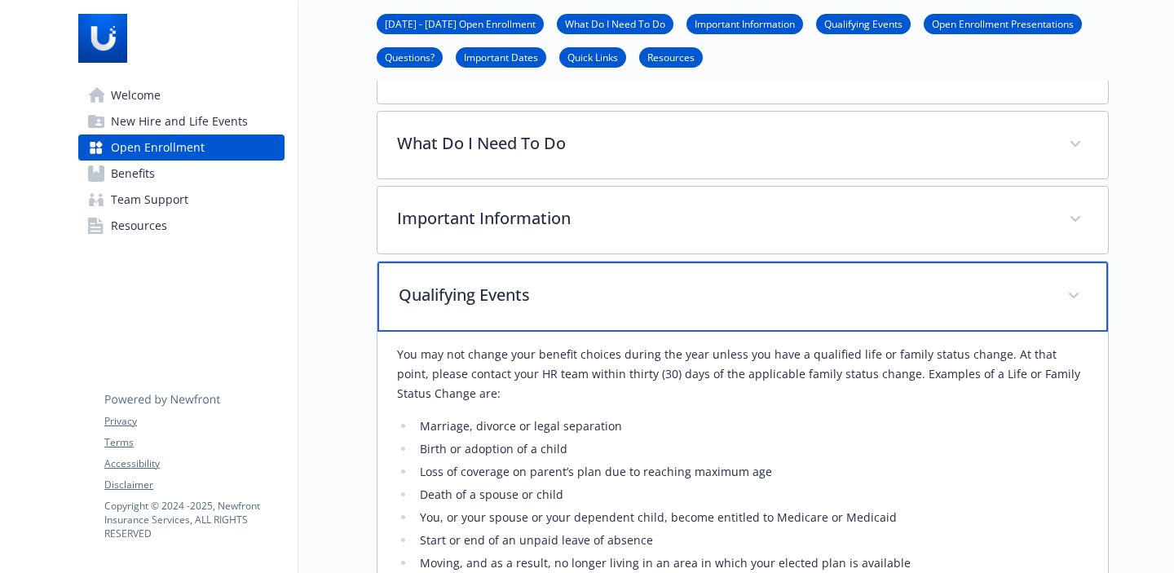
scroll to position [293, 12]
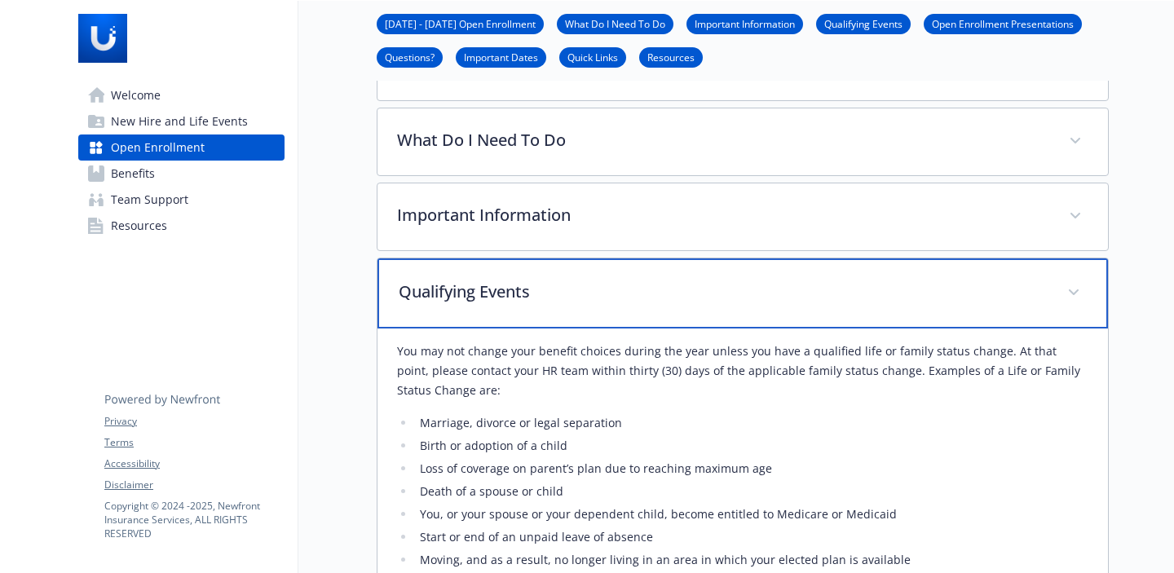
click at [509, 280] on p "Qualifying Events" at bounding box center [723, 292] width 649 height 24
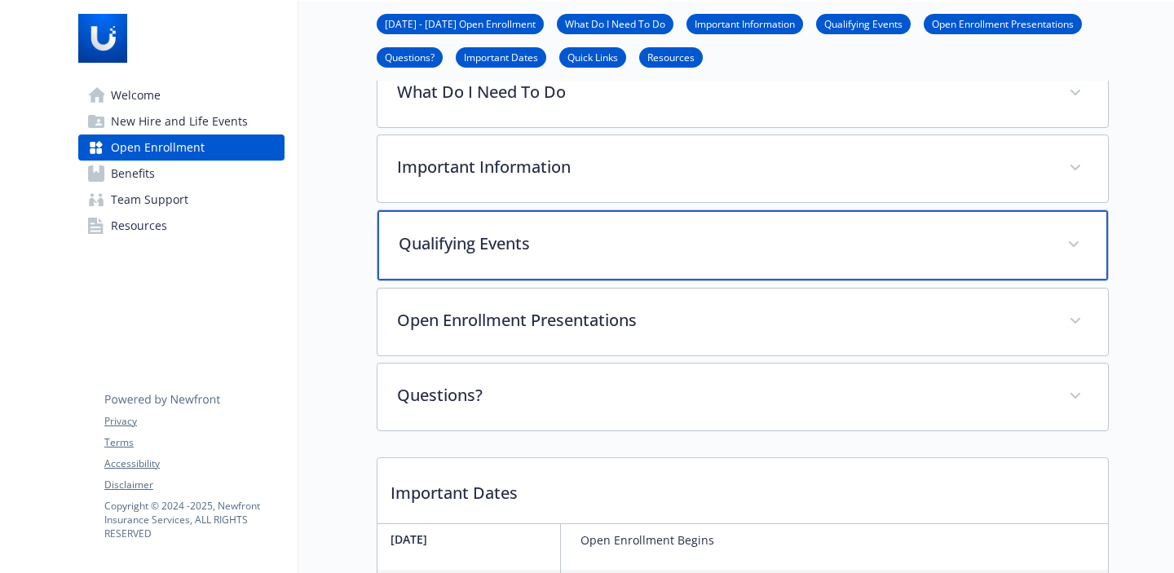
scroll to position [378, 12]
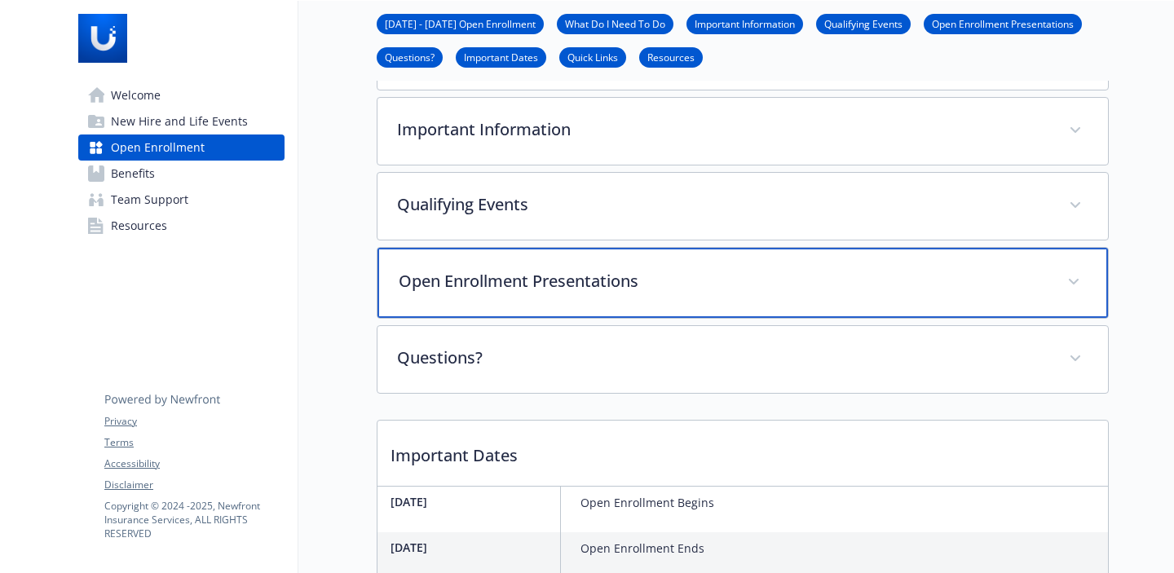
click at [560, 269] on p "Open Enrollment Presentations" at bounding box center [723, 281] width 649 height 24
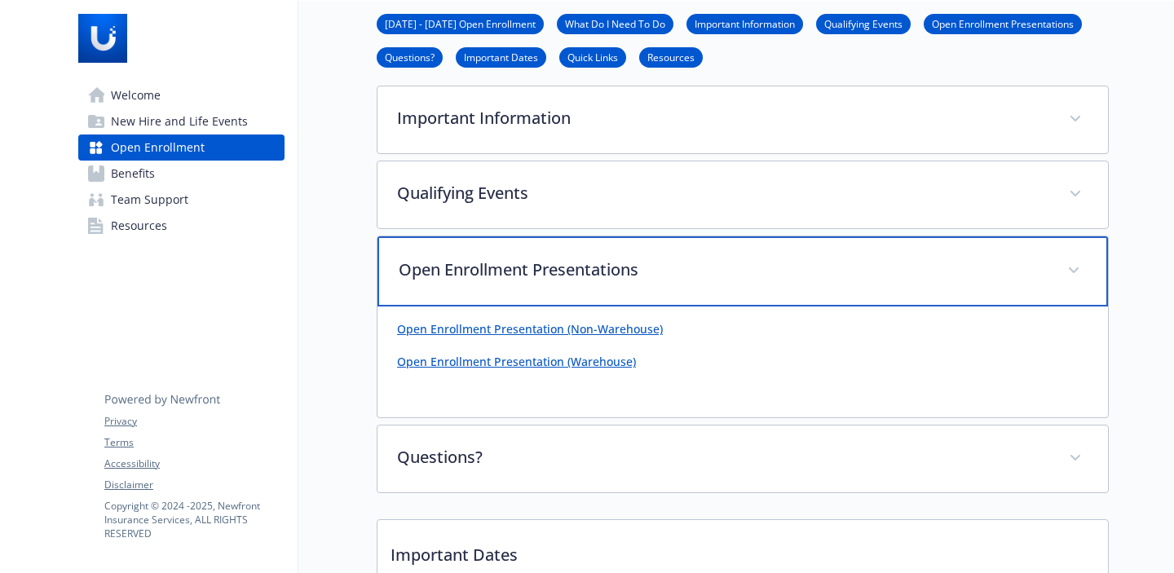
scroll to position [390, 12]
click at [582, 258] on p "Open Enrollment Presentations" at bounding box center [723, 270] width 649 height 24
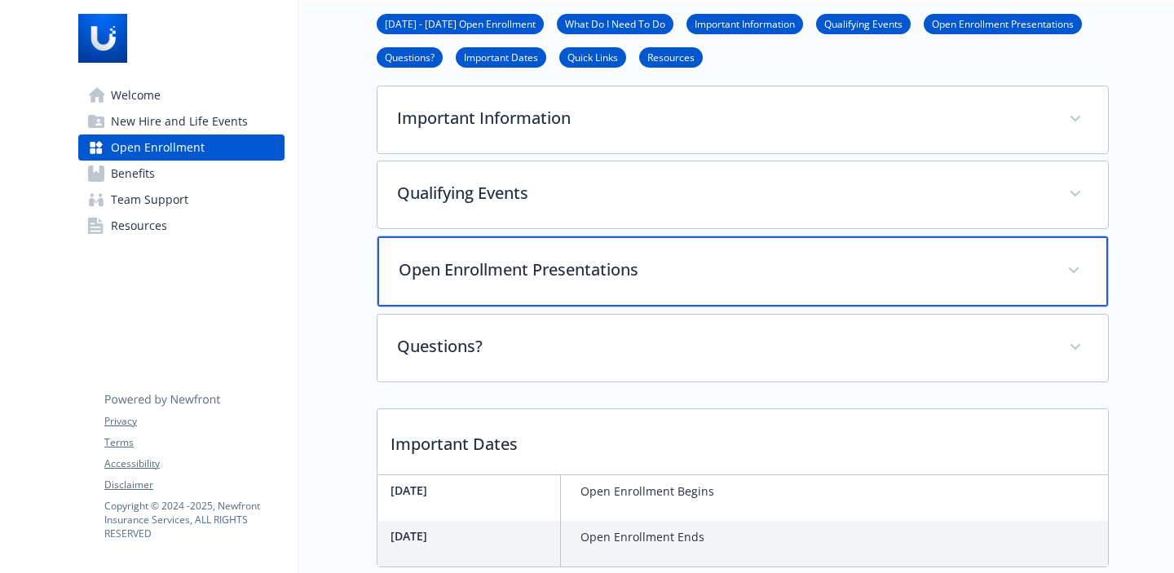
click at [535, 264] on div "Open Enrollment Presentations" at bounding box center [743, 272] width 731 height 70
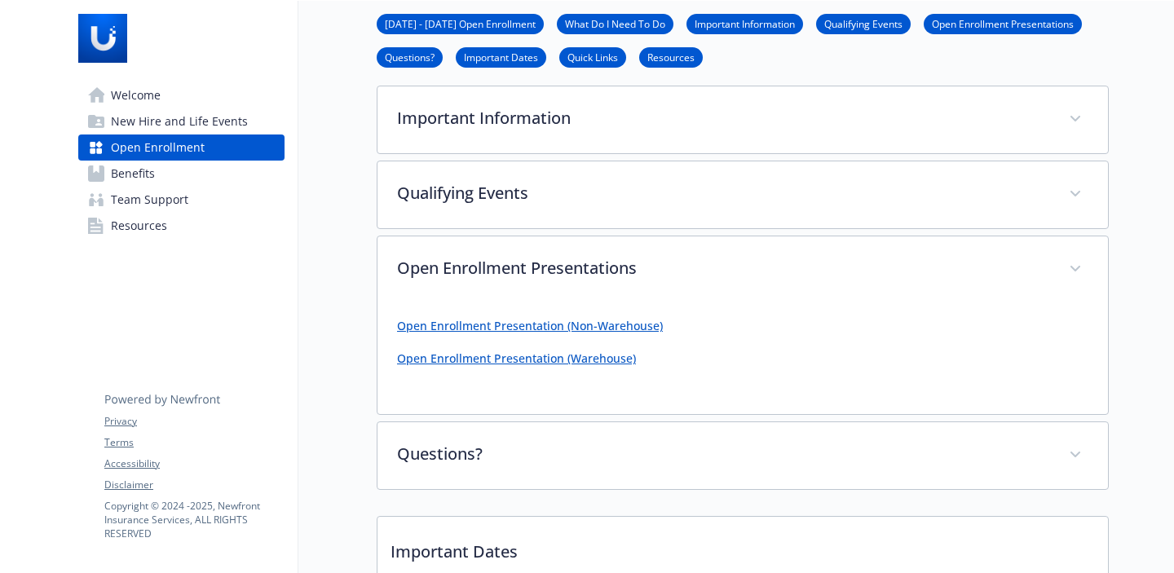
click at [567, 316] on div "Open Enrollment Presentation (Non-Warehouse) Open Enrollment Presentation (Ware…" at bounding box center [743, 342] width 692 height 52
click at [567, 318] on link "Open Enrollment Presentation (Non-Warehouse)" at bounding box center [530, 325] width 266 height 15
click at [535, 318] on link "Open Enrollment Presentation (Non-Warehouse)" at bounding box center [530, 325] width 266 height 15
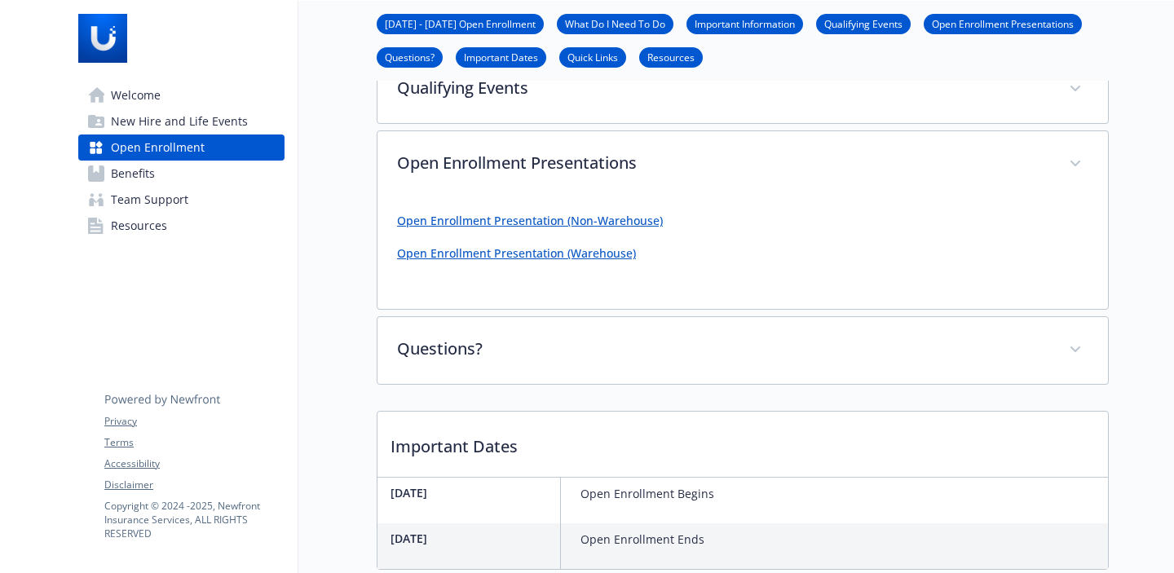
scroll to position [502, 12]
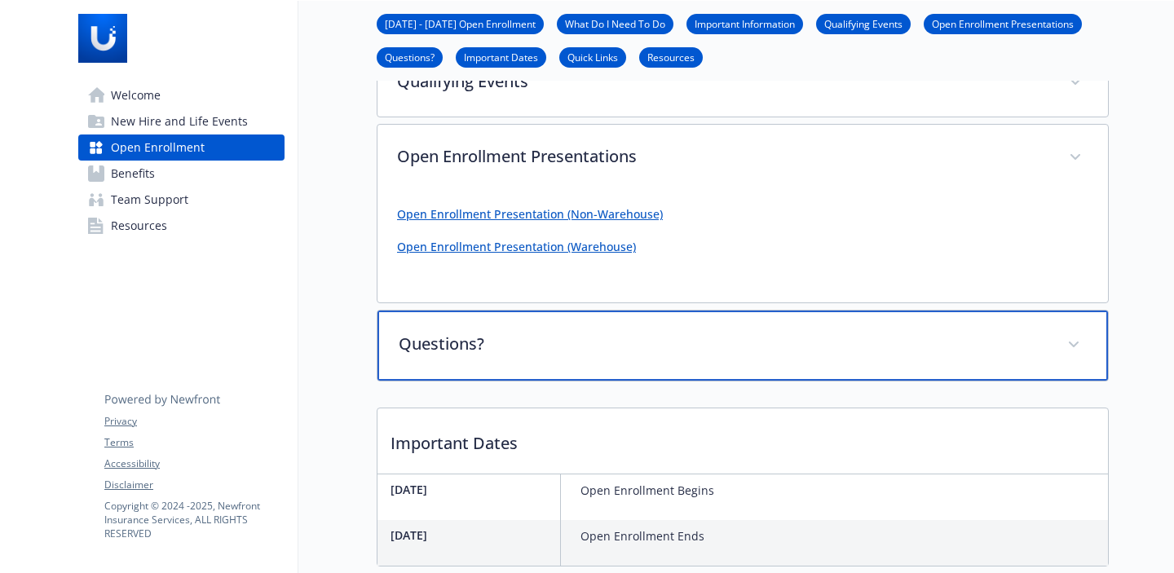
click at [537, 342] on div "Questions?" at bounding box center [743, 346] width 731 height 70
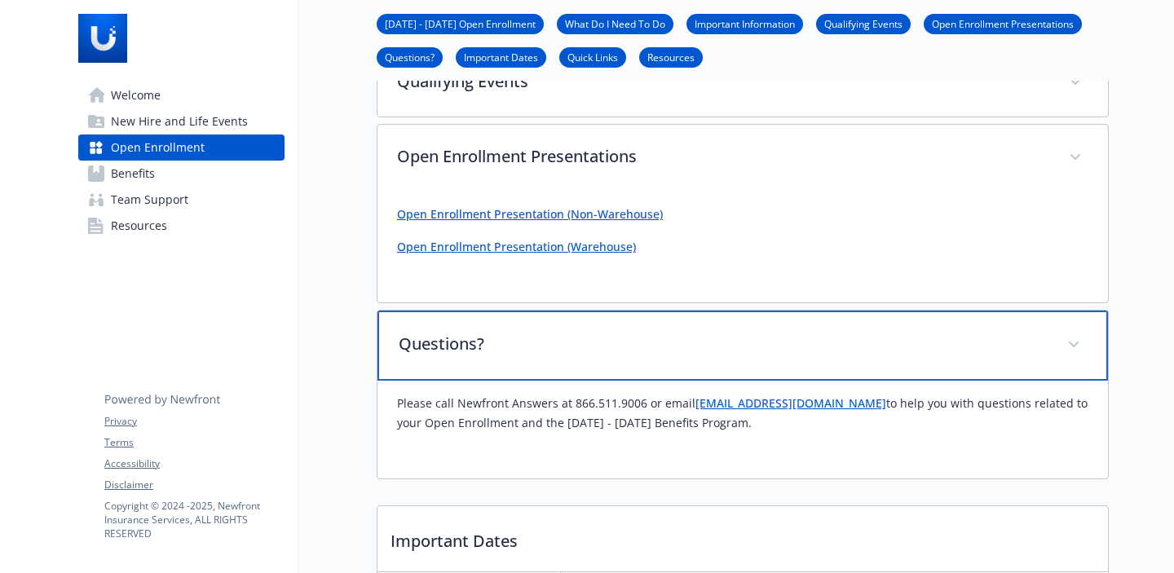
click at [537, 342] on div "Questions?" at bounding box center [743, 346] width 731 height 70
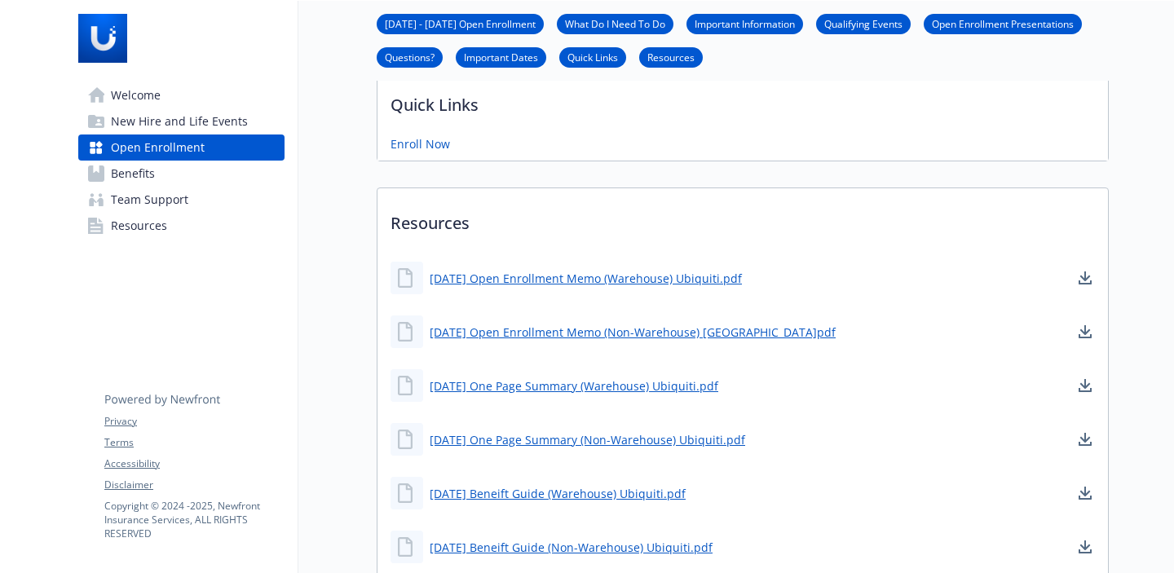
scroll to position [1064, 12]
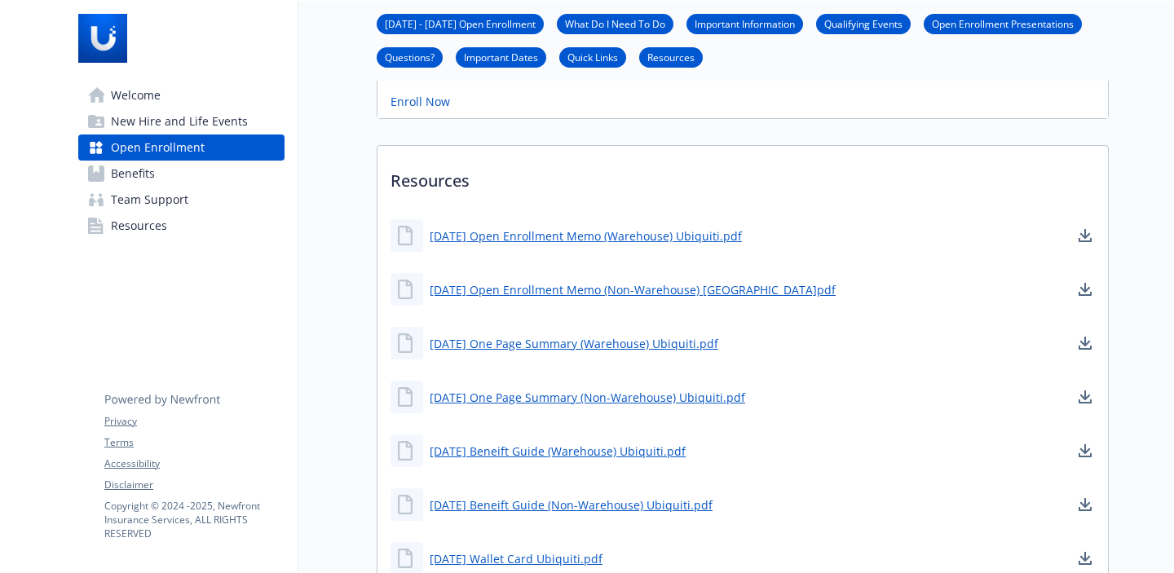
click at [170, 176] on link "Benefits" at bounding box center [181, 174] width 206 height 26
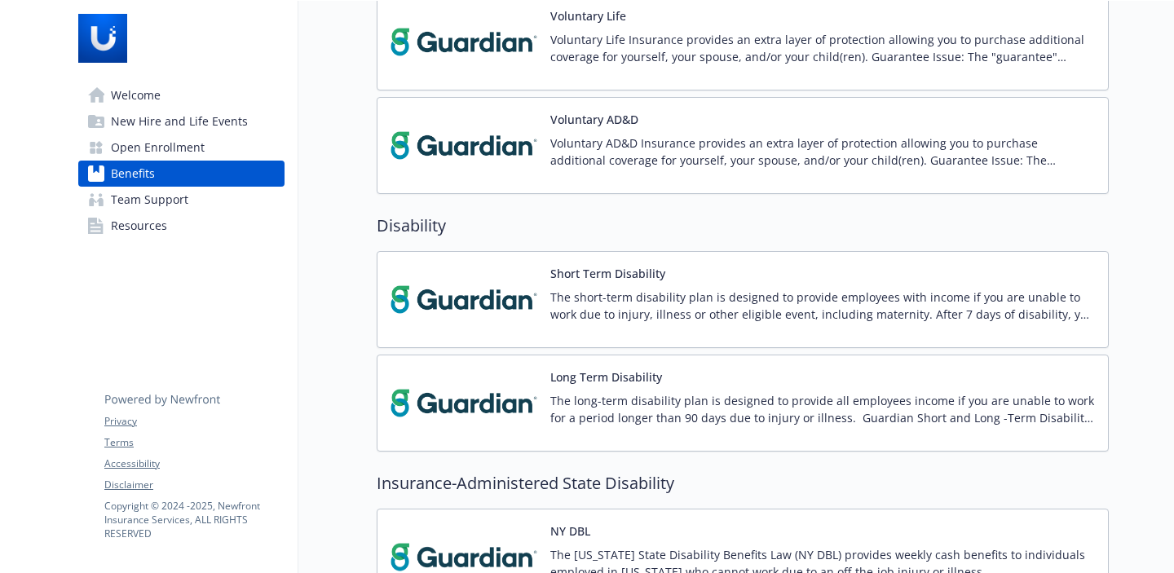
click at [133, 201] on span "Team Support" at bounding box center [149, 200] width 77 height 26
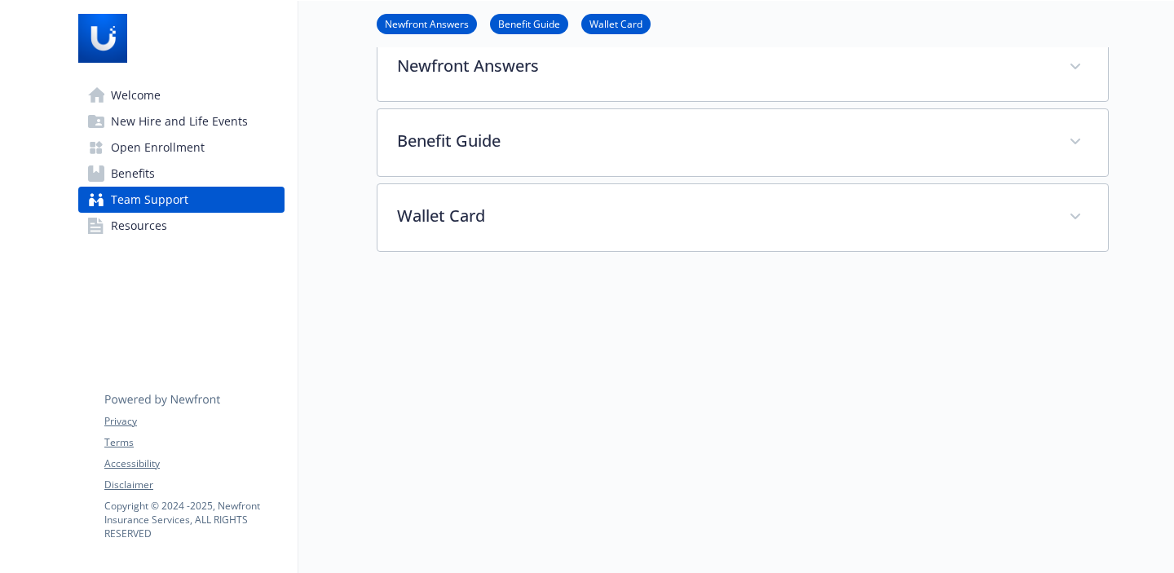
click at [144, 231] on span "Resources" at bounding box center [139, 226] width 56 height 26
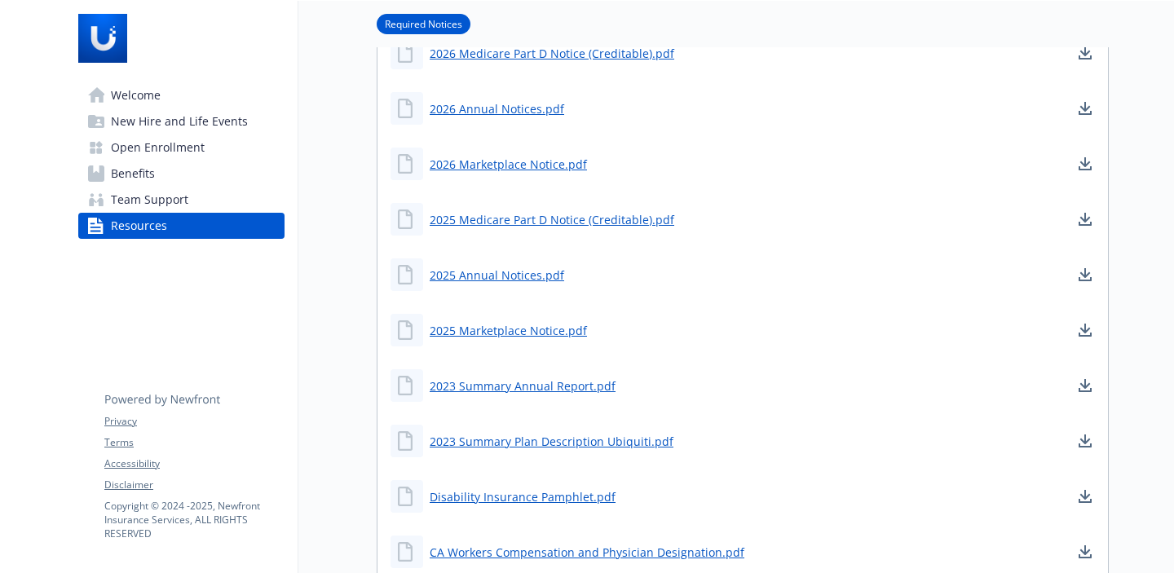
scroll to position [0, 12]
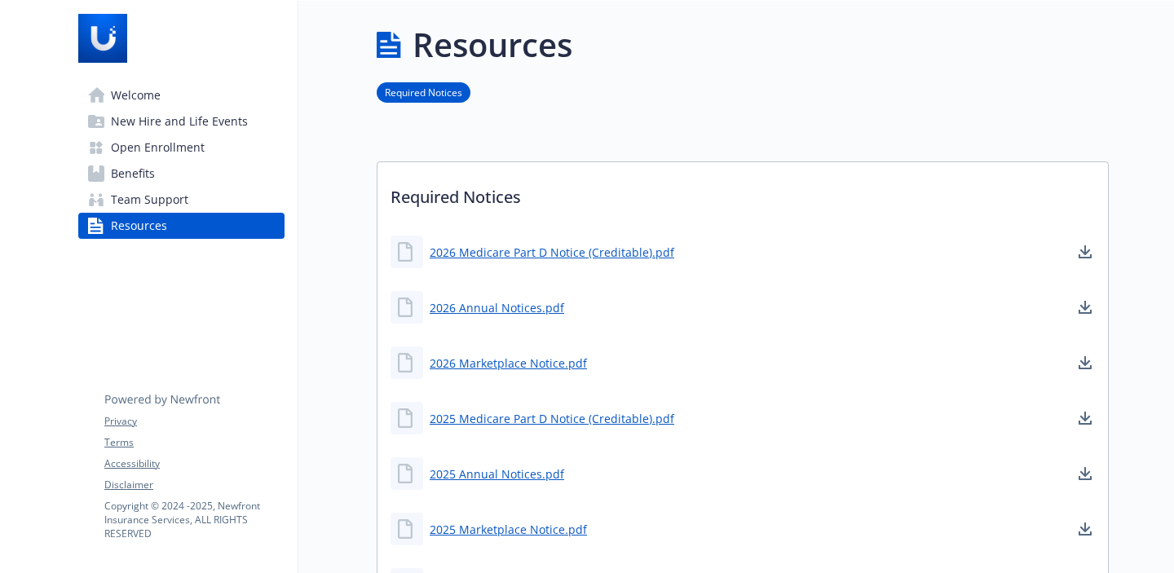
click at [126, 95] on span "Welcome" at bounding box center [136, 95] width 50 height 26
